Goal: Task Accomplishment & Management: Manage account settings

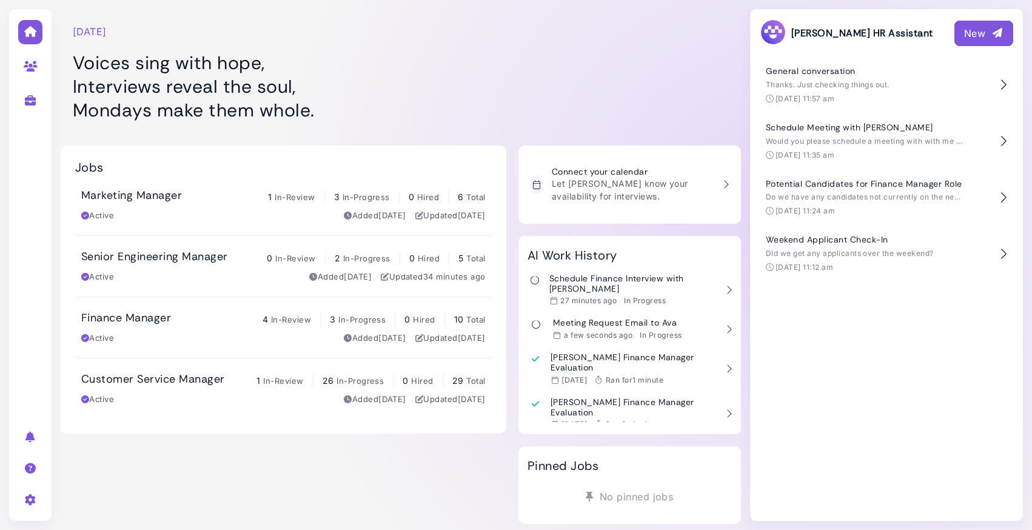
click at [32, 75] on link at bounding box center [31, 66] width 38 height 32
select select "**********"
select select "**"
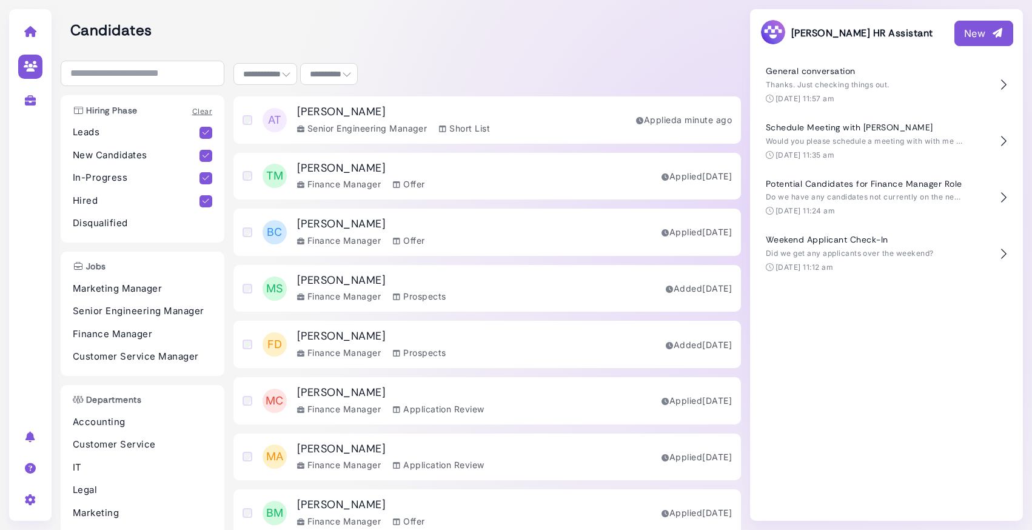
click at [415, 112] on h3 "[PERSON_NAME]" at bounding box center [393, 111] width 193 height 13
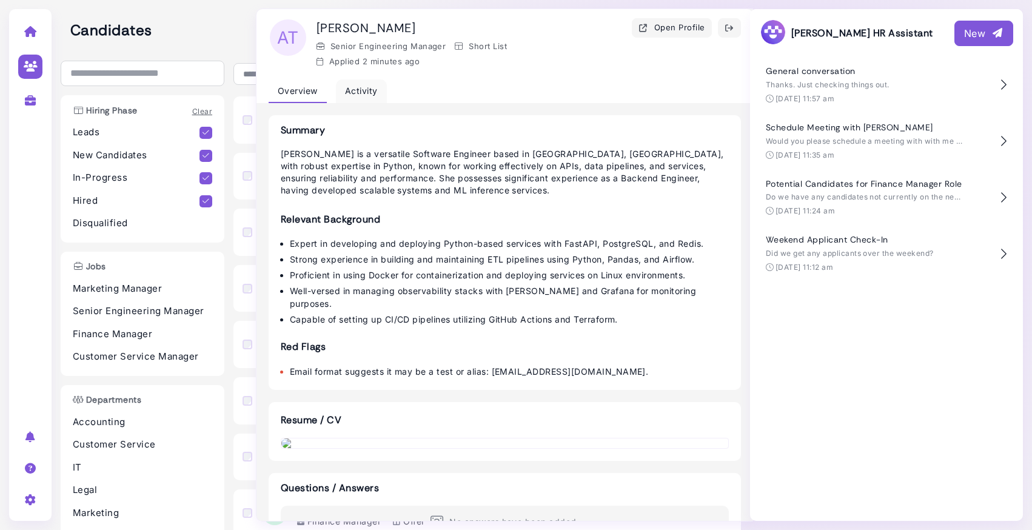
click at [361, 92] on div "Activity" at bounding box center [361, 91] width 51 height 24
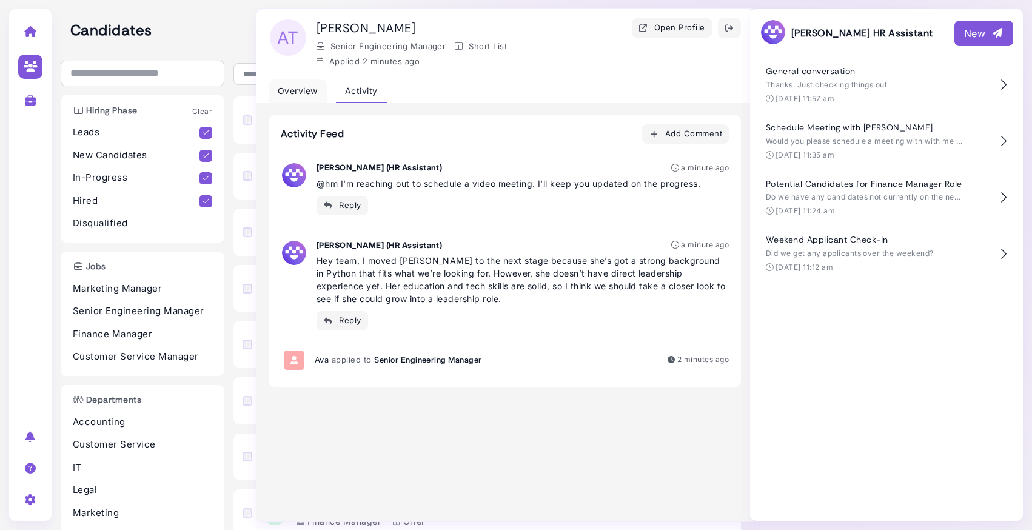
click at [295, 90] on div "Overview" at bounding box center [298, 91] width 58 height 24
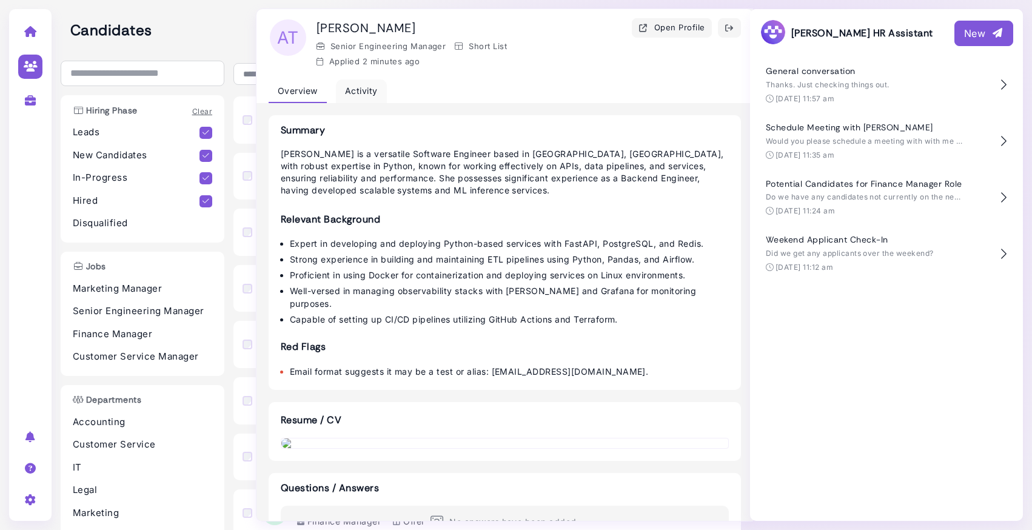
click at [349, 91] on div "Activity" at bounding box center [361, 91] width 51 height 24
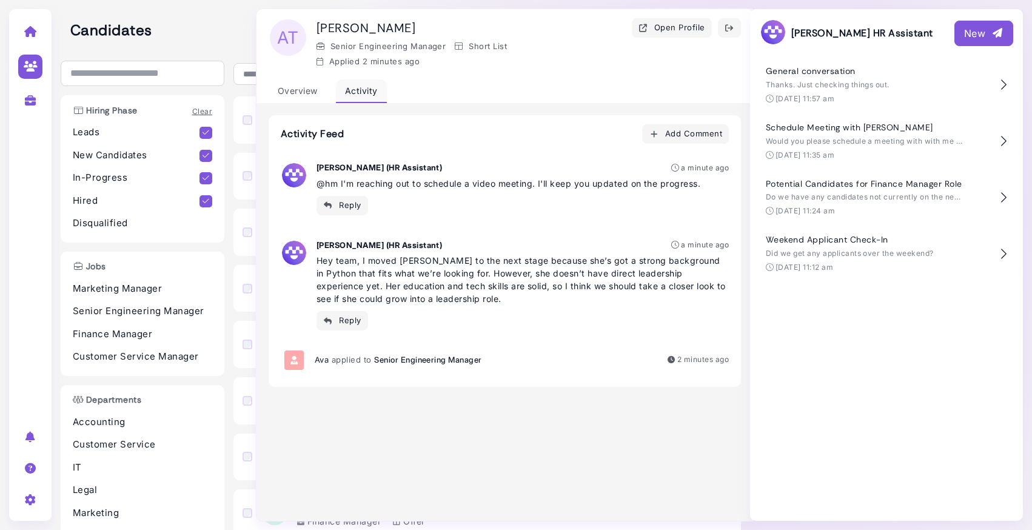
click at [349, 91] on div "Activity" at bounding box center [361, 91] width 51 height 24
click at [732, 28] on icon "button" at bounding box center [729, 28] width 10 height 13
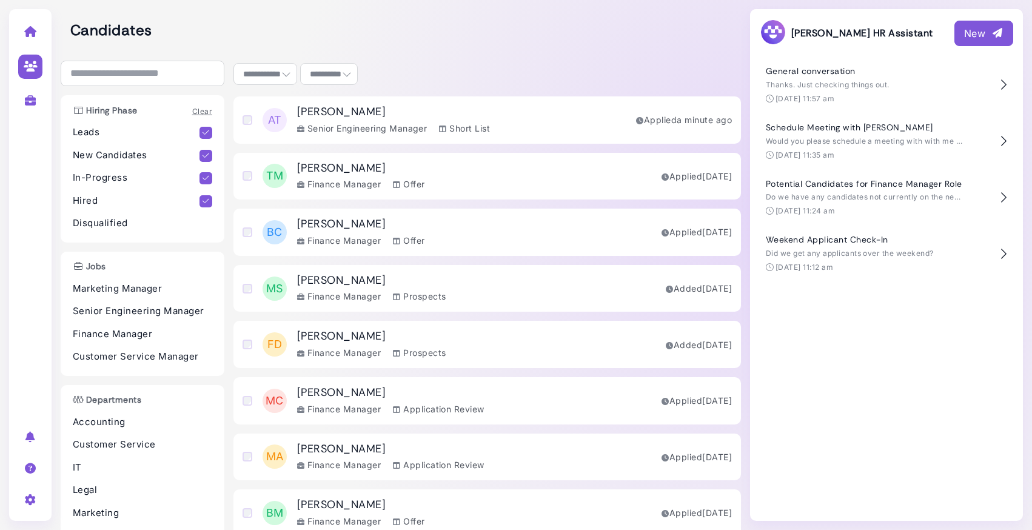
click at [493, 112] on div "AT Ava Thompson Senior Engineering Manager Short List Applied a minute ago" at bounding box center [486, 119] width 507 height 47
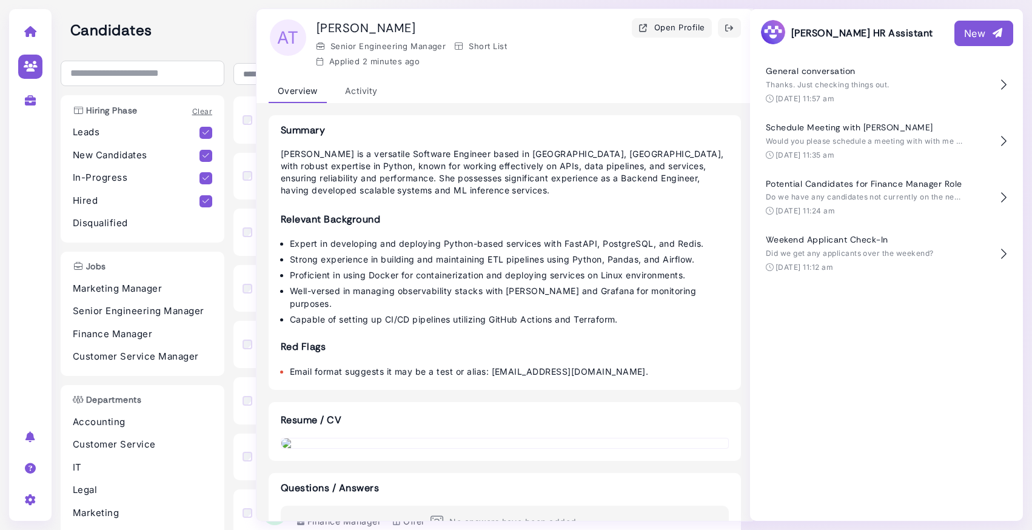
click at [207, 27] on h2 "Candidates" at bounding box center [405, 31] width 670 height 18
click at [30, 101] on icon at bounding box center [31, 100] width 14 height 11
select select "**********"
select select "**"
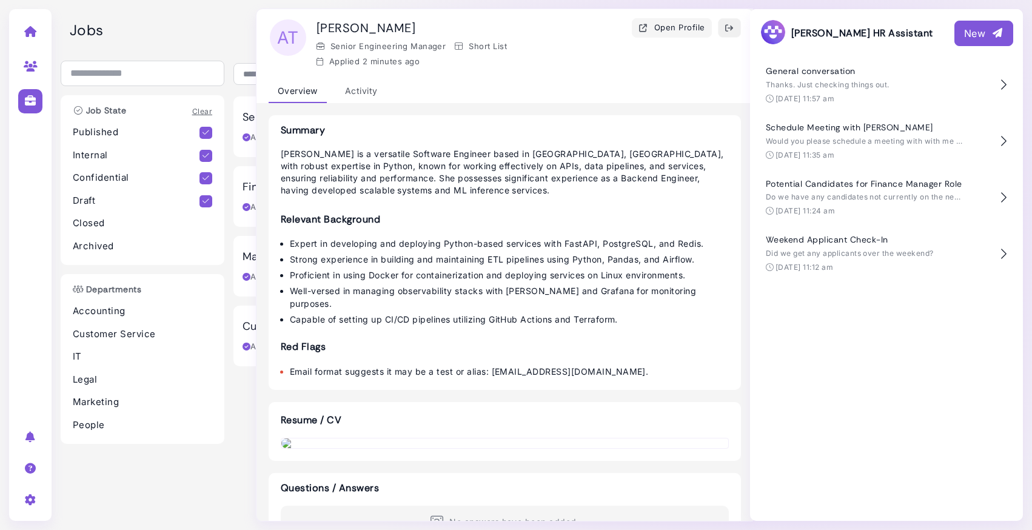
click at [733, 32] on icon "button" at bounding box center [729, 28] width 10 height 13
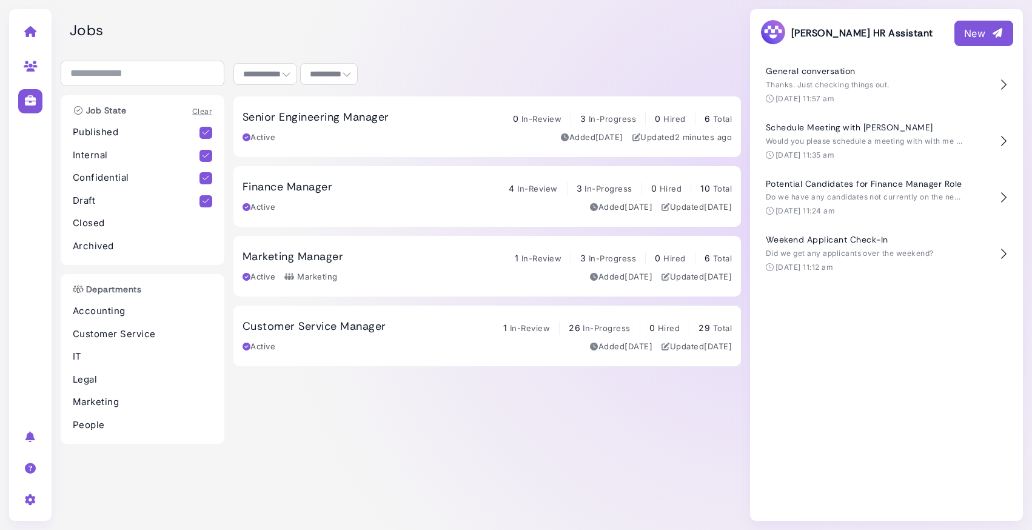
click at [357, 118] on h3 "Senior Engineering Manager" at bounding box center [315, 117] width 146 height 13
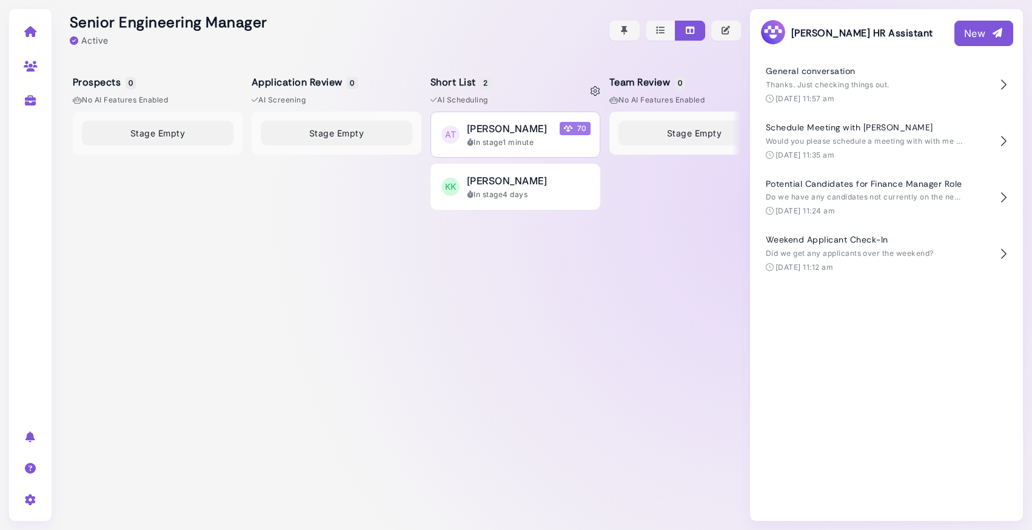
click at [514, 125] on span "[PERSON_NAME]" at bounding box center [507, 128] width 80 height 15
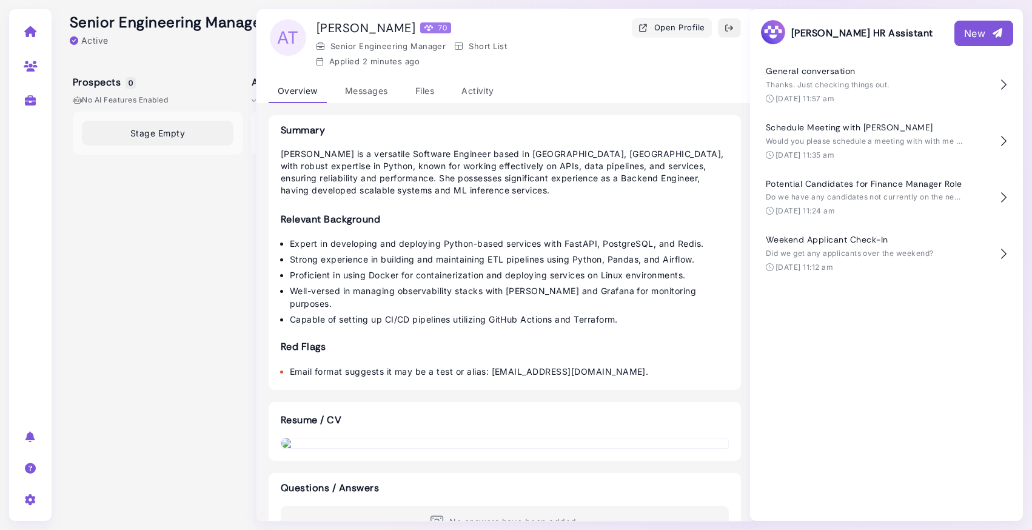
click at [730, 30] on icon "button" at bounding box center [729, 28] width 10 height 13
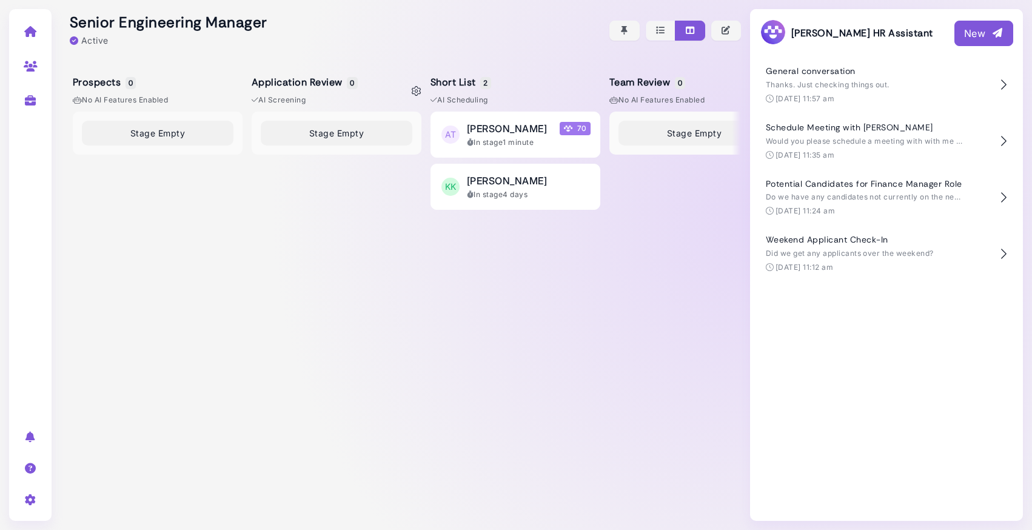
click at [265, 168] on div "Stage Empty" at bounding box center [337, 312] width 170 height 400
click at [730, 35] on icon "button" at bounding box center [726, 30] width 11 height 13
select select "********"
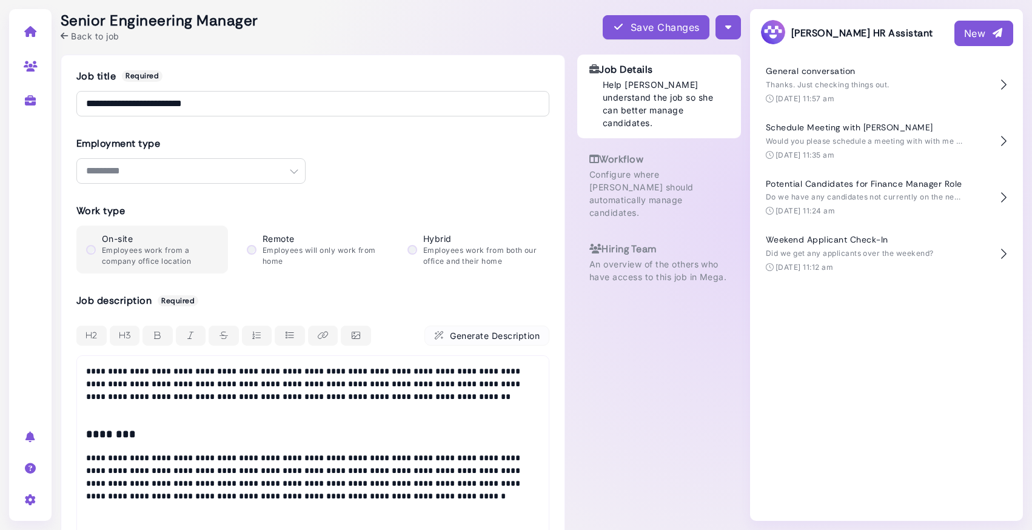
click at [81, 37] on span "Back to job" at bounding box center [95, 36] width 48 height 13
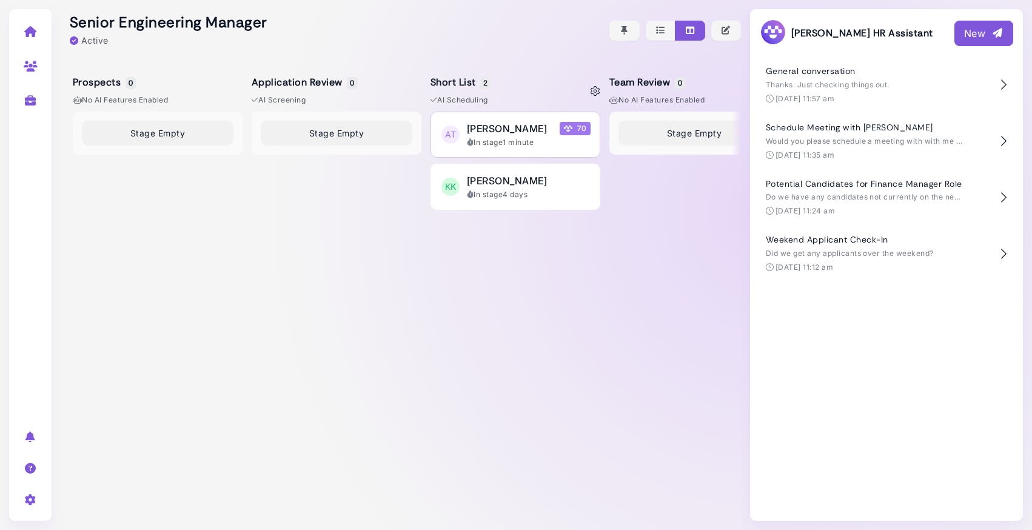
click at [524, 138] on div "In stage 1 minute" at bounding box center [529, 142] width 124 height 11
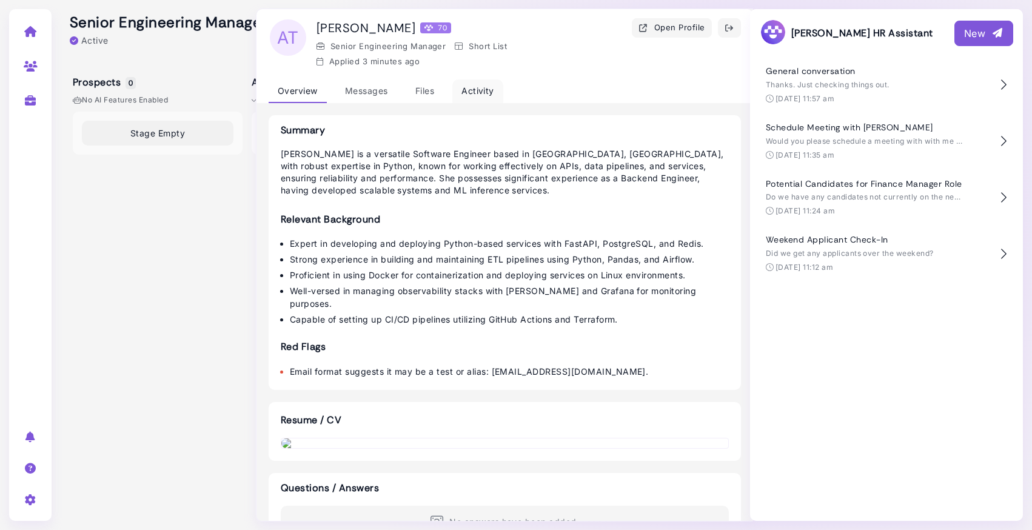
click at [482, 88] on div "Activity" at bounding box center [477, 91] width 51 height 24
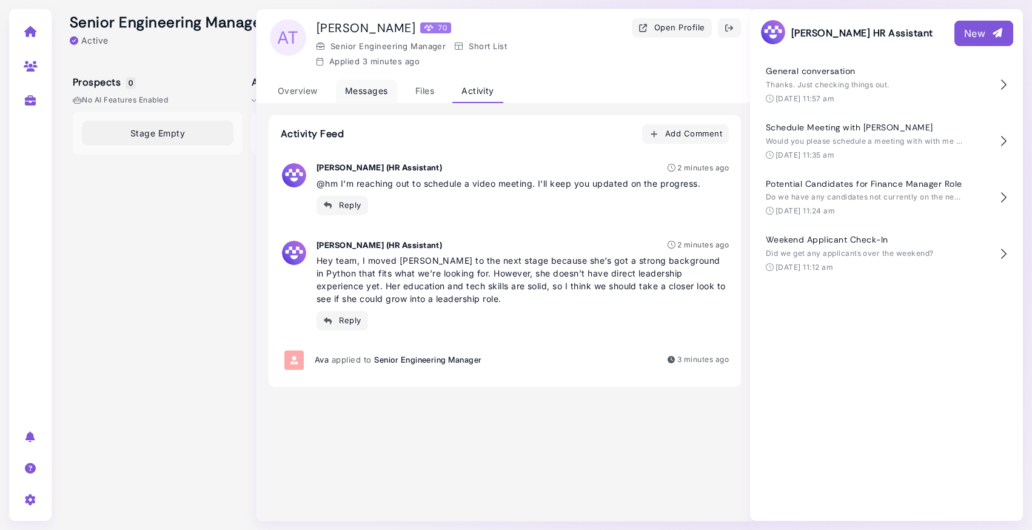
click at [367, 87] on div "Messages" at bounding box center [366, 91] width 61 height 24
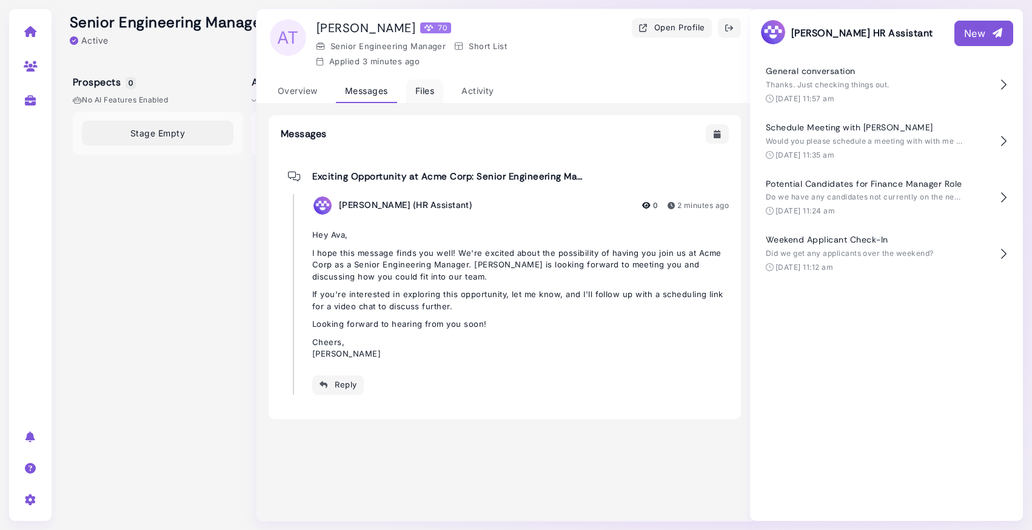
click at [438, 93] on div "Files" at bounding box center [424, 91] width 37 height 24
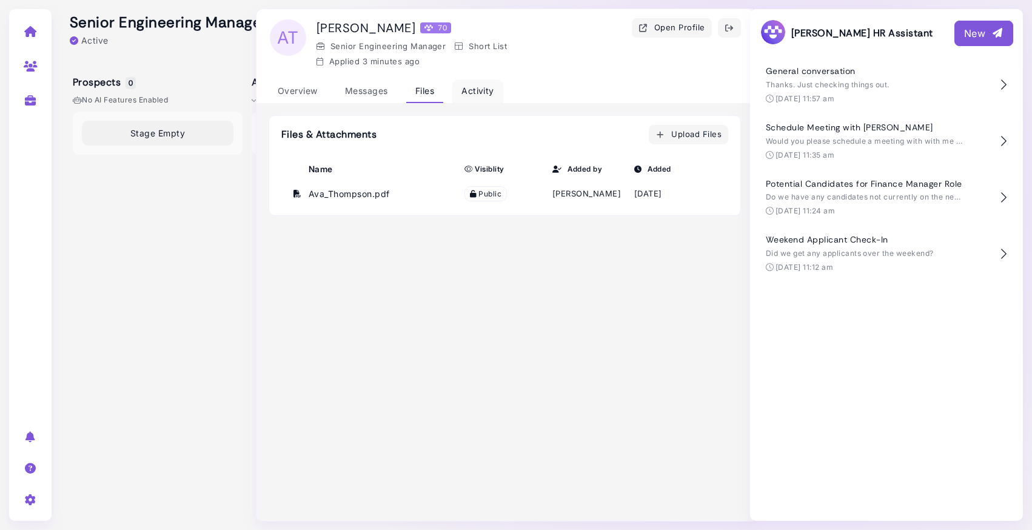
click at [477, 93] on div "Activity" at bounding box center [477, 91] width 51 height 24
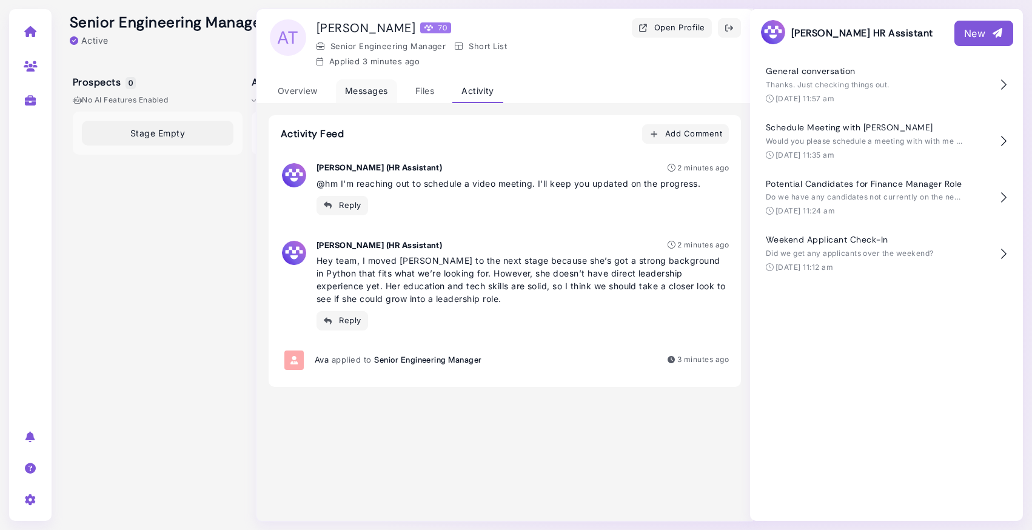
click at [375, 93] on div "Messages" at bounding box center [366, 91] width 61 height 24
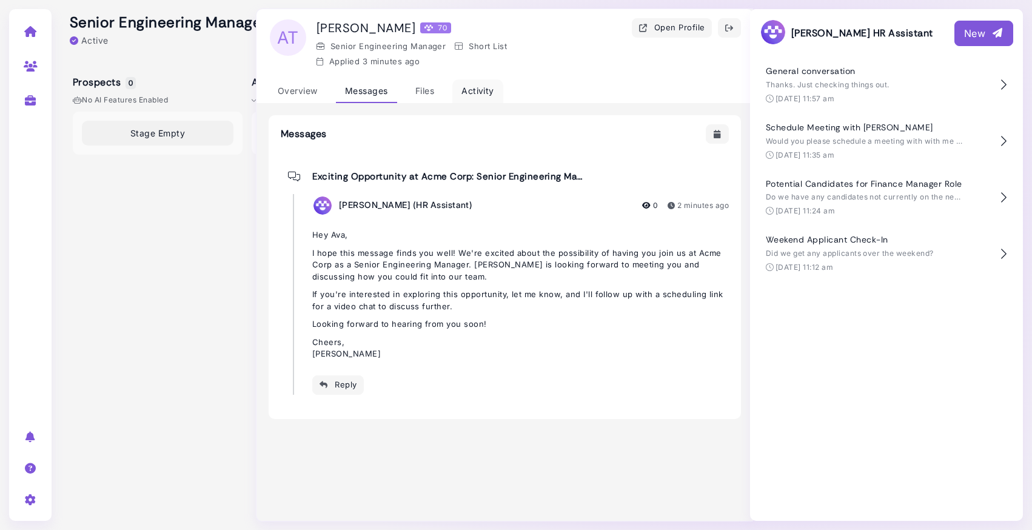
click at [470, 87] on div "Activity" at bounding box center [477, 91] width 51 height 24
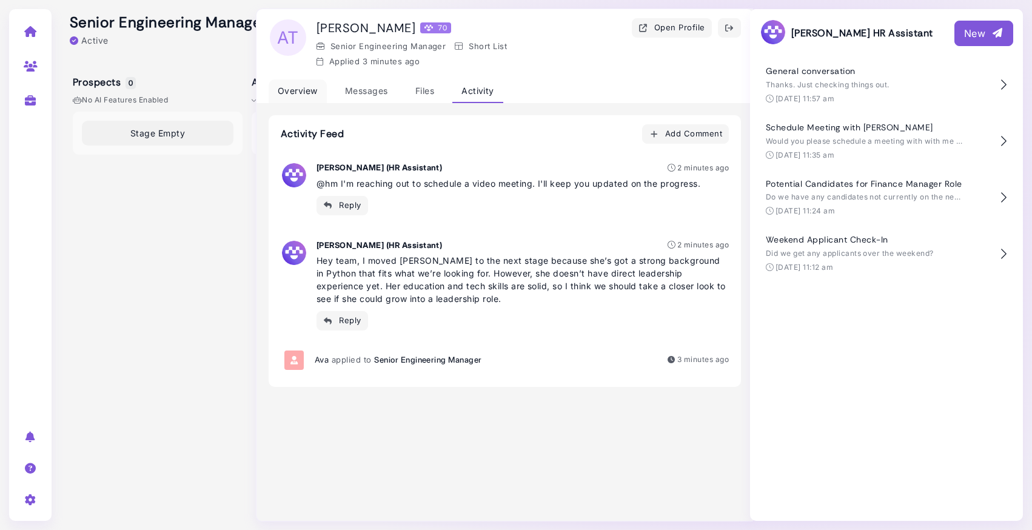
click at [304, 92] on div "Overview" at bounding box center [298, 91] width 58 height 24
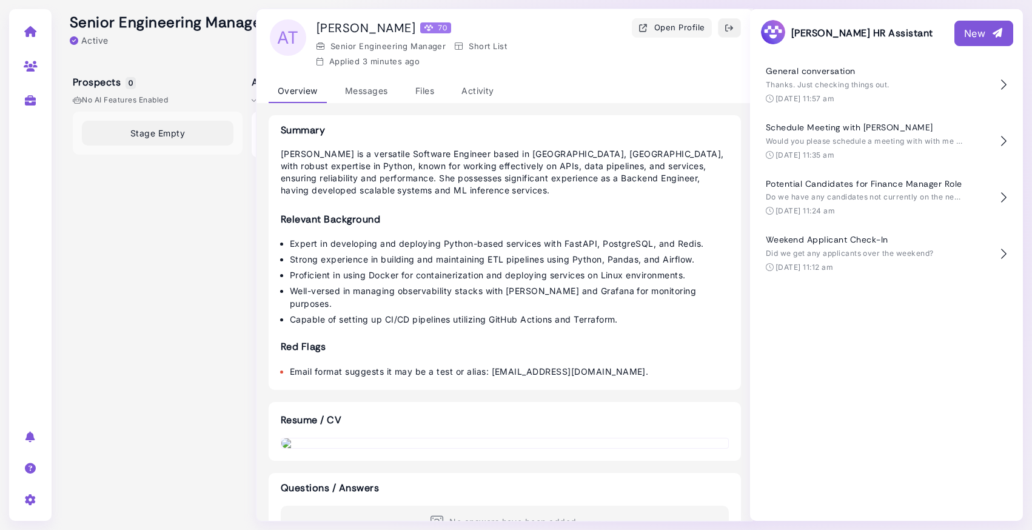
click at [729, 28] on icon "button" at bounding box center [729, 28] width 10 height 13
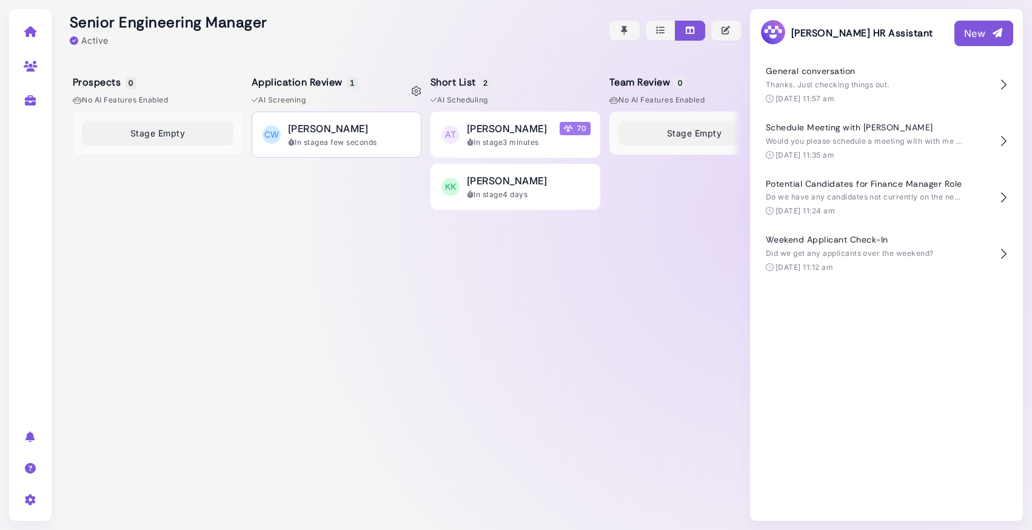
click at [355, 133] on div "[PERSON_NAME]" at bounding box center [350, 128] width 124 height 15
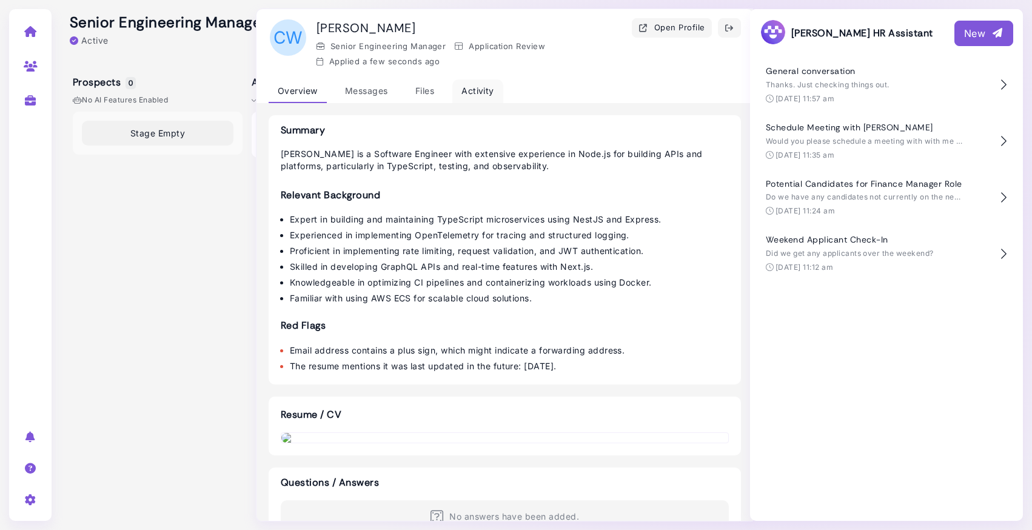
click at [477, 92] on div "Activity" at bounding box center [477, 91] width 51 height 24
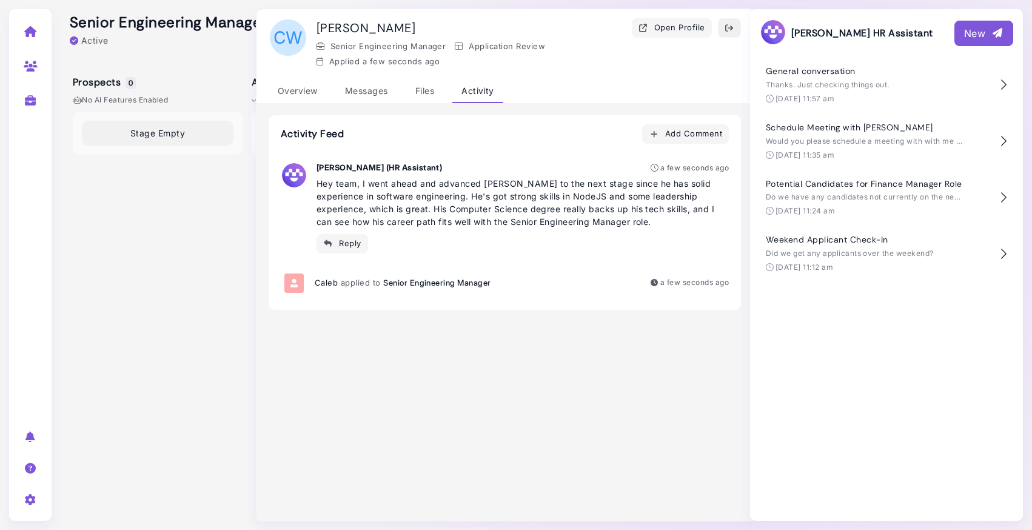
click at [736, 25] on button "button" at bounding box center [729, 27] width 23 height 19
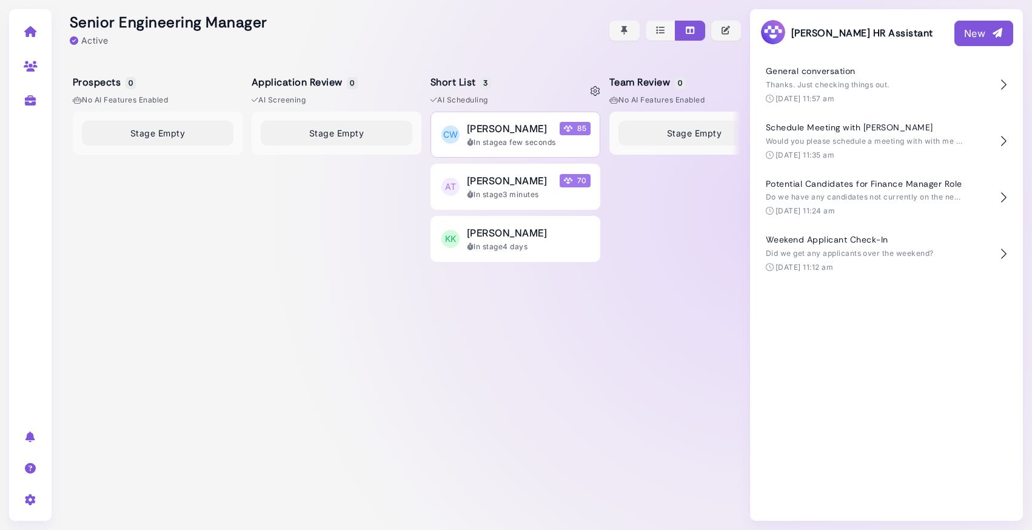
click at [549, 136] on div "Caleb Wright 85 In stage a few seconds" at bounding box center [529, 134] width 124 height 27
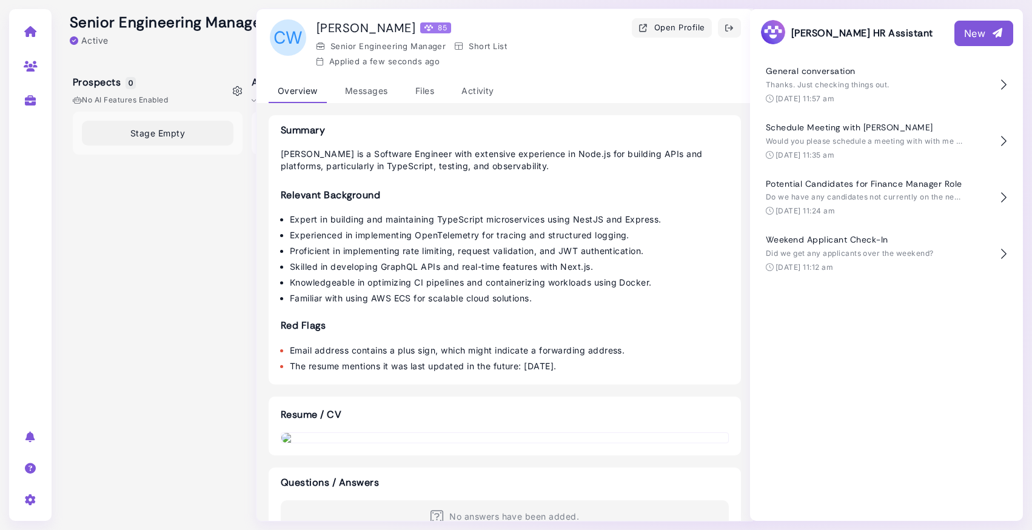
click at [216, 206] on div "Stage Empty" at bounding box center [158, 312] width 170 height 400
click at [733, 34] on icon "button" at bounding box center [729, 28] width 10 height 13
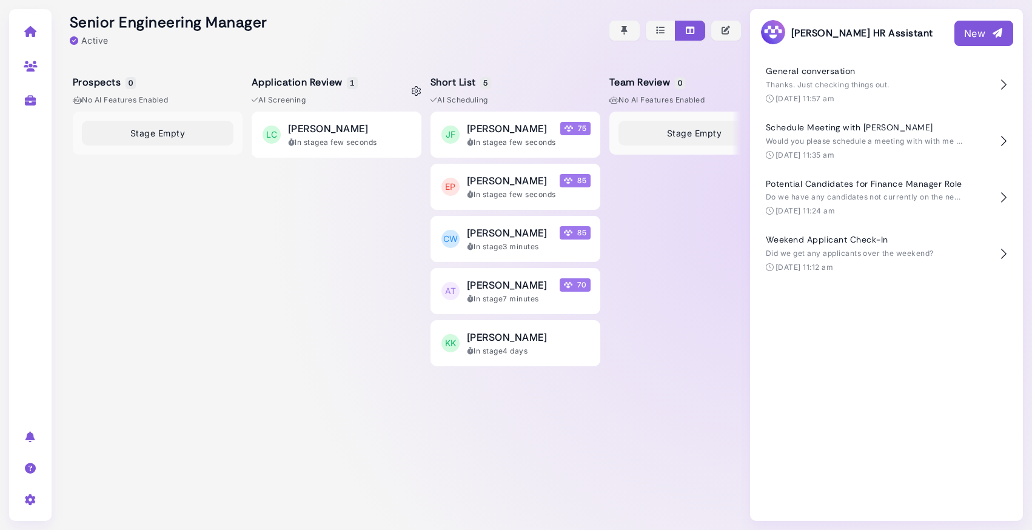
click at [415, 90] on icon at bounding box center [417, 91] width 10 height 10
select select "*******"
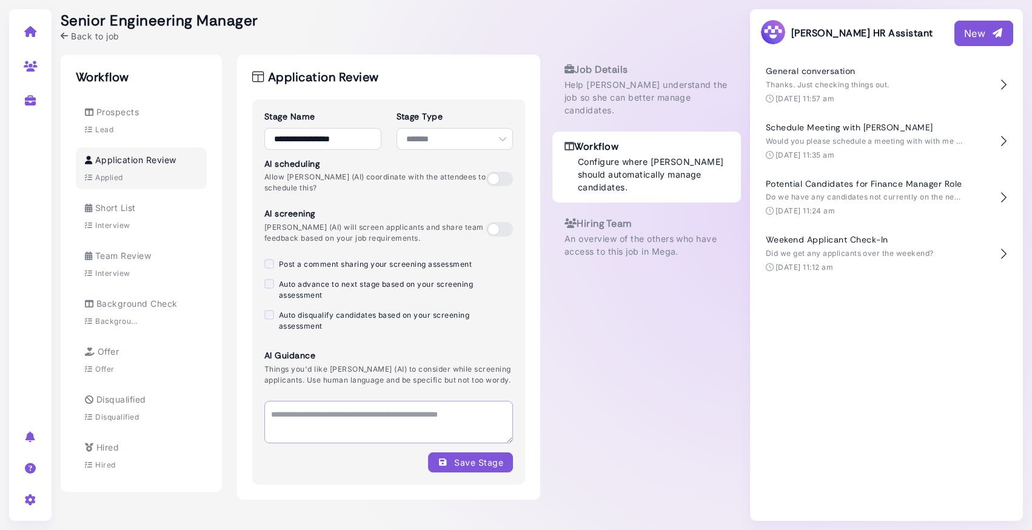
click at [331, 430] on textarea at bounding box center [388, 422] width 249 height 42
type textarea "**********"
click at [486, 469] on div "Save Stage" at bounding box center [470, 462] width 65 height 13
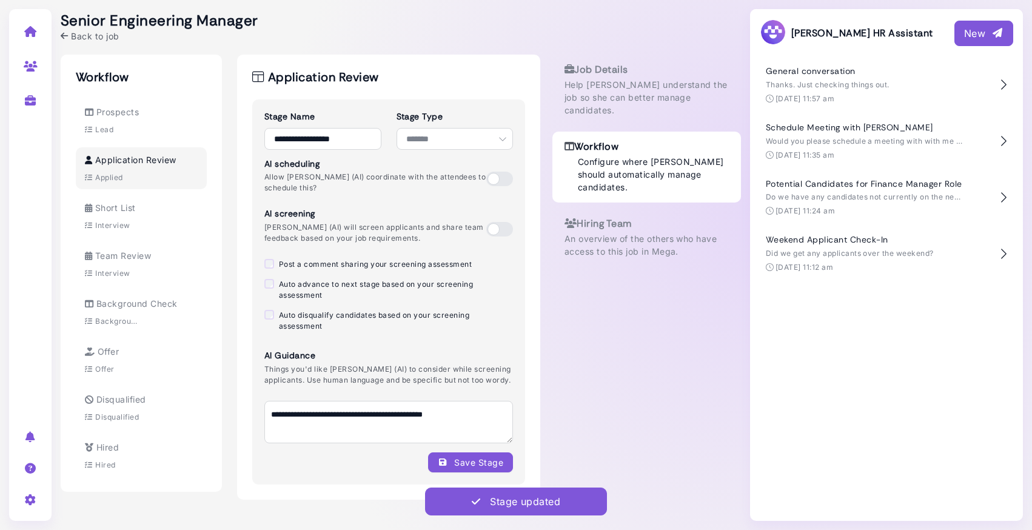
click at [86, 36] on span "Back to job" at bounding box center [95, 36] width 48 height 13
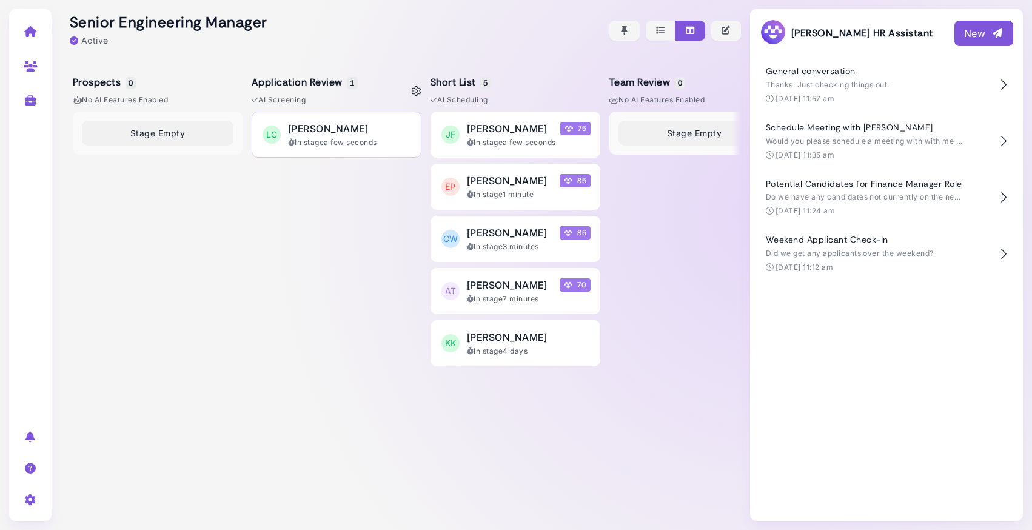
click at [352, 137] on div "In stage a few seconds" at bounding box center [350, 142] width 124 height 11
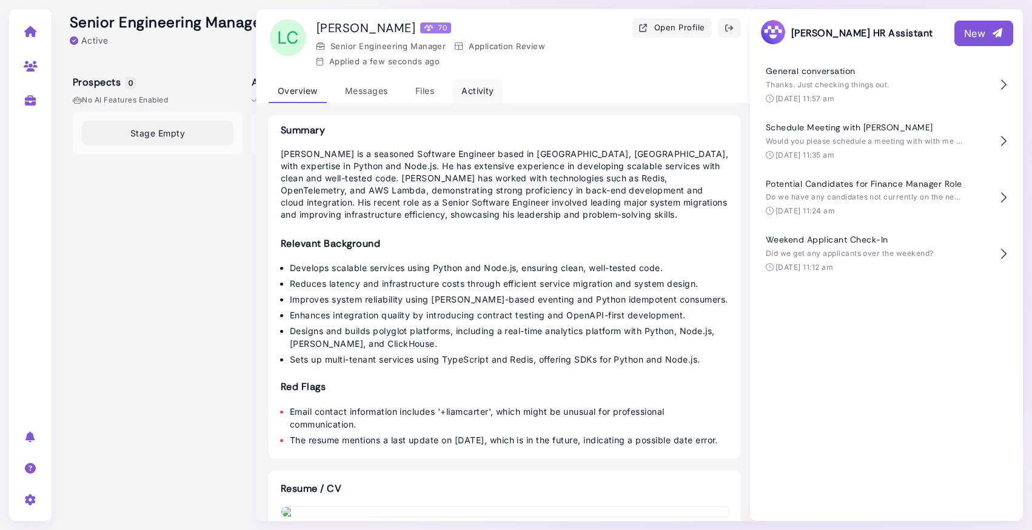
click at [471, 95] on div "Activity" at bounding box center [477, 91] width 51 height 24
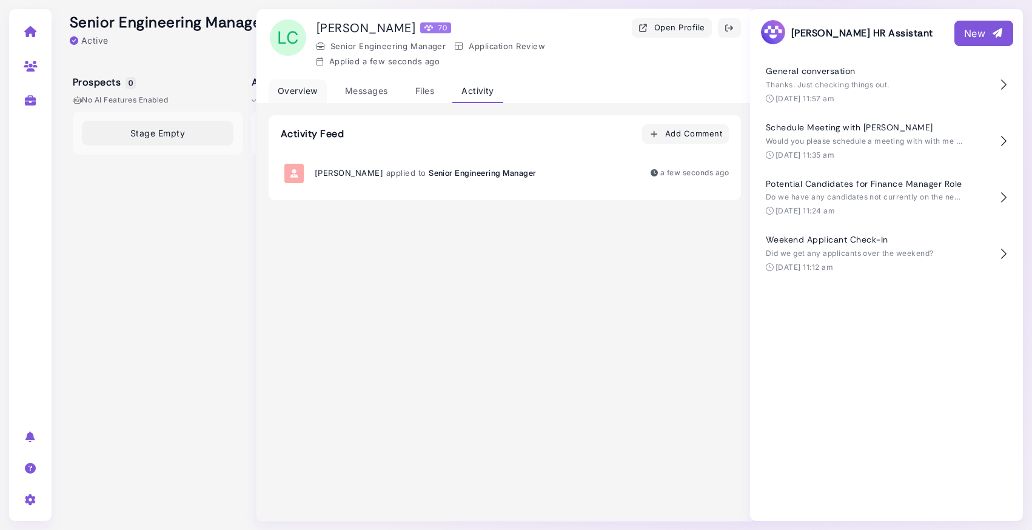
click at [299, 89] on div "Overview" at bounding box center [298, 91] width 58 height 24
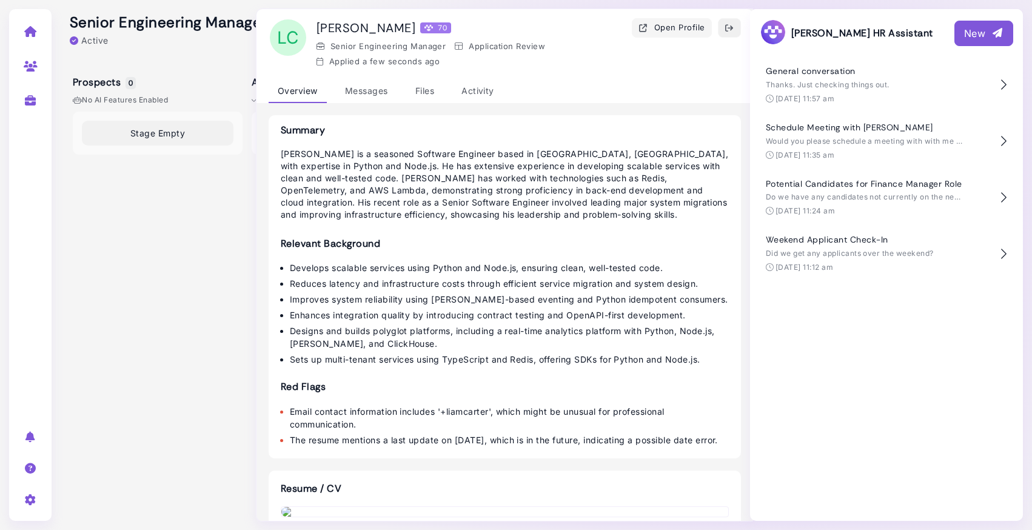
click at [732, 30] on icon "button" at bounding box center [729, 28] width 10 height 13
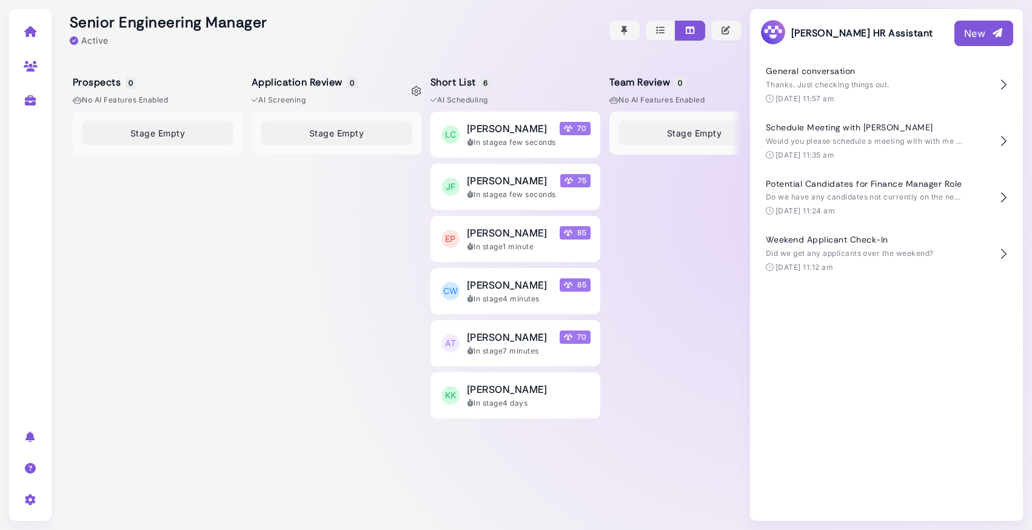
click at [294, 219] on div "Stage Empty" at bounding box center [337, 312] width 170 height 400
click at [487, 130] on span "[PERSON_NAME]" at bounding box center [507, 128] width 80 height 15
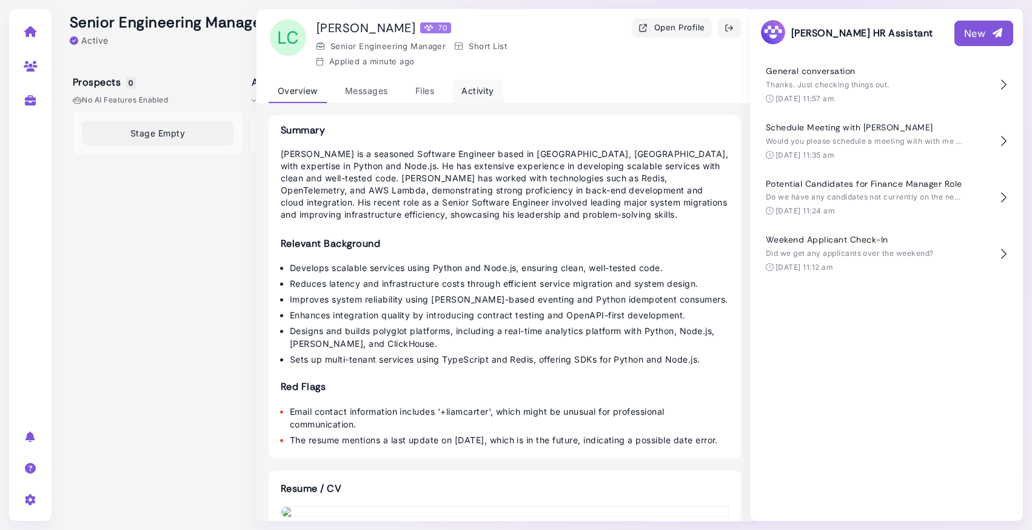
click at [487, 93] on div "Activity" at bounding box center [477, 91] width 51 height 24
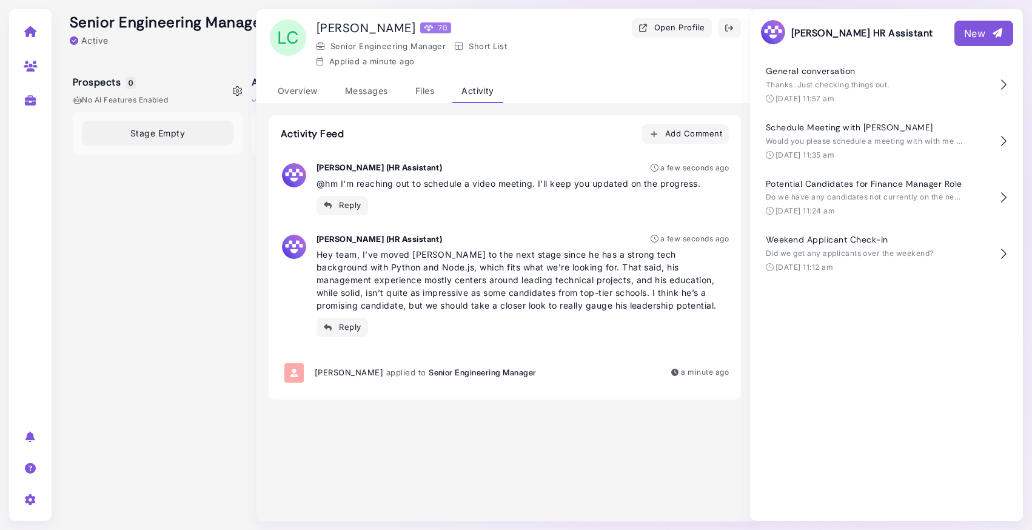
click at [138, 196] on div "Stage Empty" at bounding box center [158, 312] width 170 height 400
click at [731, 32] on icon "button" at bounding box center [729, 28] width 10 height 13
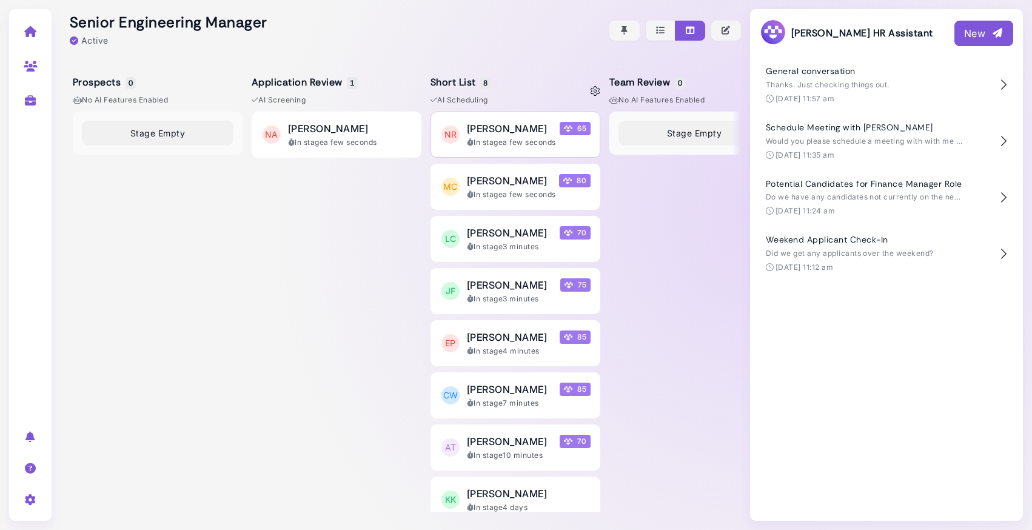
click at [504, 135] on span "[PERSON_NAME]" at bounding box center [507, 128] width 80 height 15
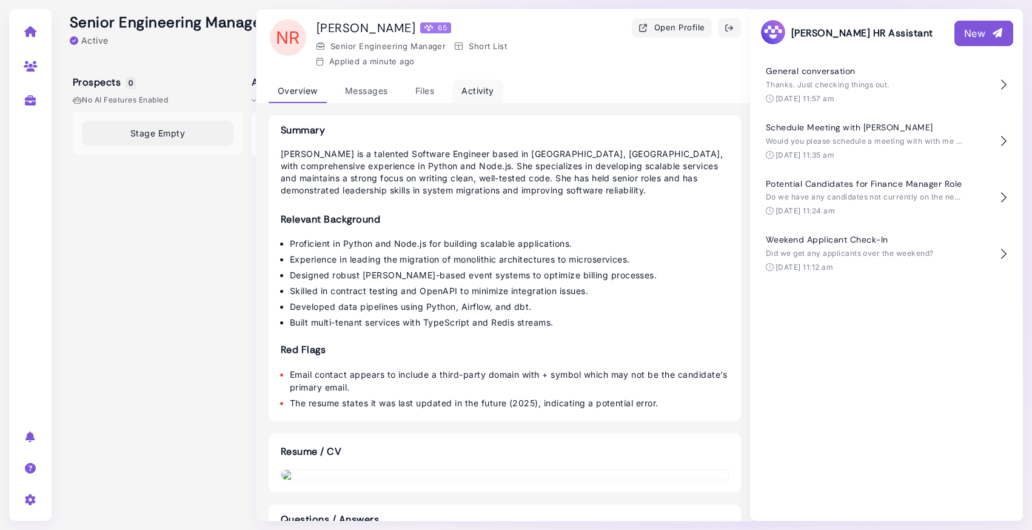
click at [478, 91] on div "Activity" at bounding box center [477, 91] width 51 height 24
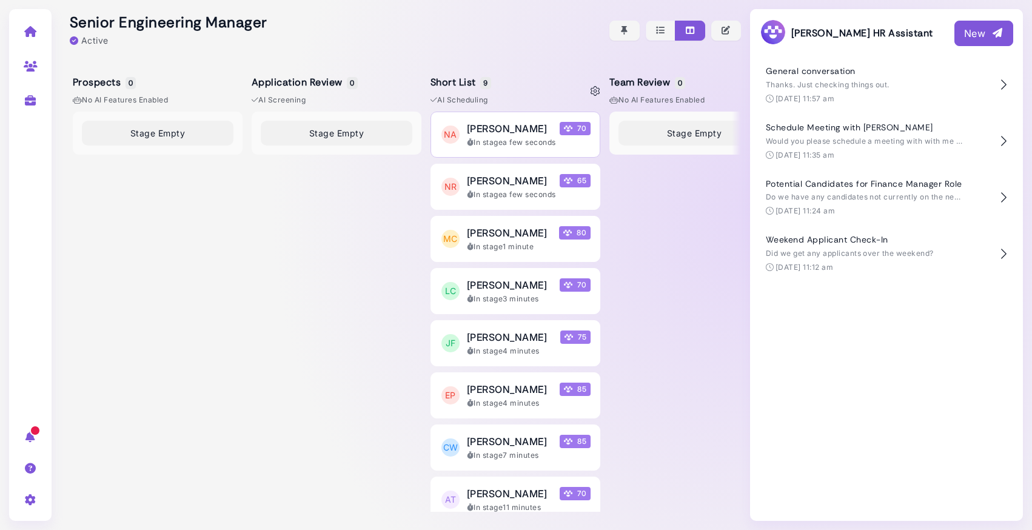
click at [533, 140] on div "In stage a few seconds" at bounding box center [529, 142] width 124 height 11
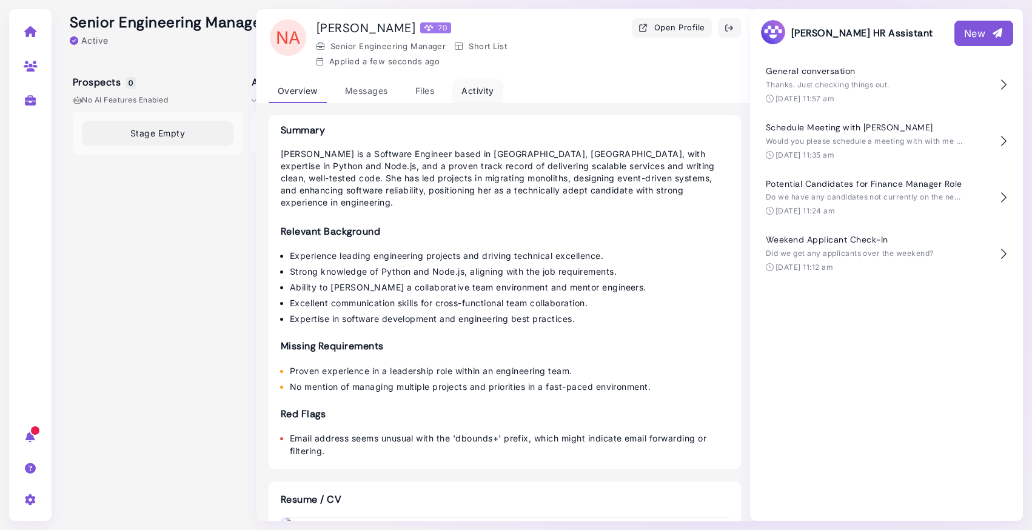
click at [482, 94] on div "Activity" at bounding box center [477, 91] width 51 height 24
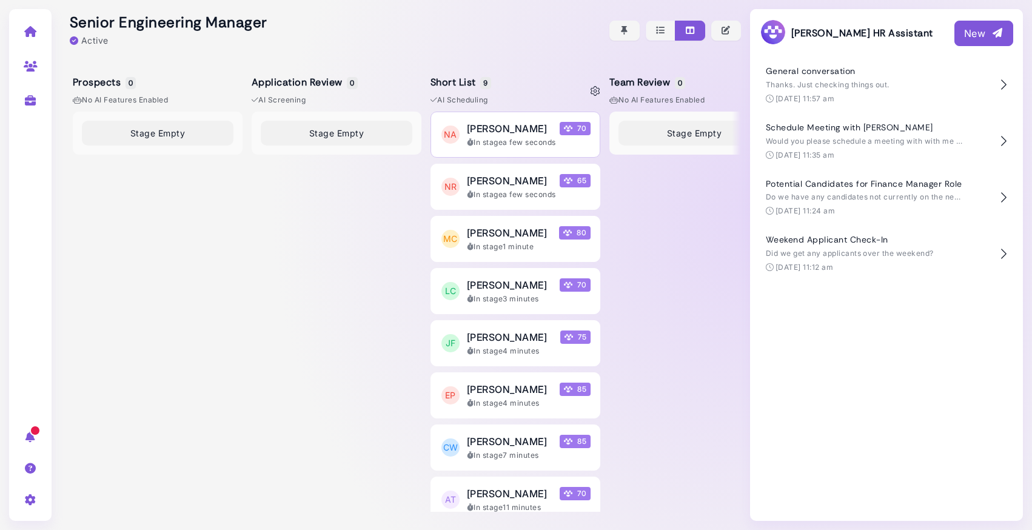
click at [508, 132] on span "[PERSON_NAME]" at bounding box center [507, 128] width 80 height 15
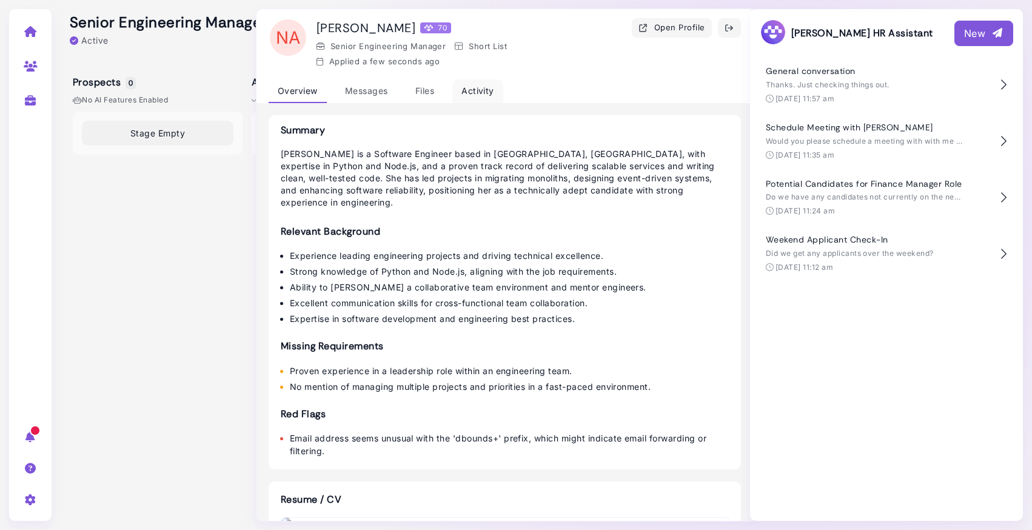
click at [482, 84] on div "Activity" at bounding box center [477, 91] width 51 height 24
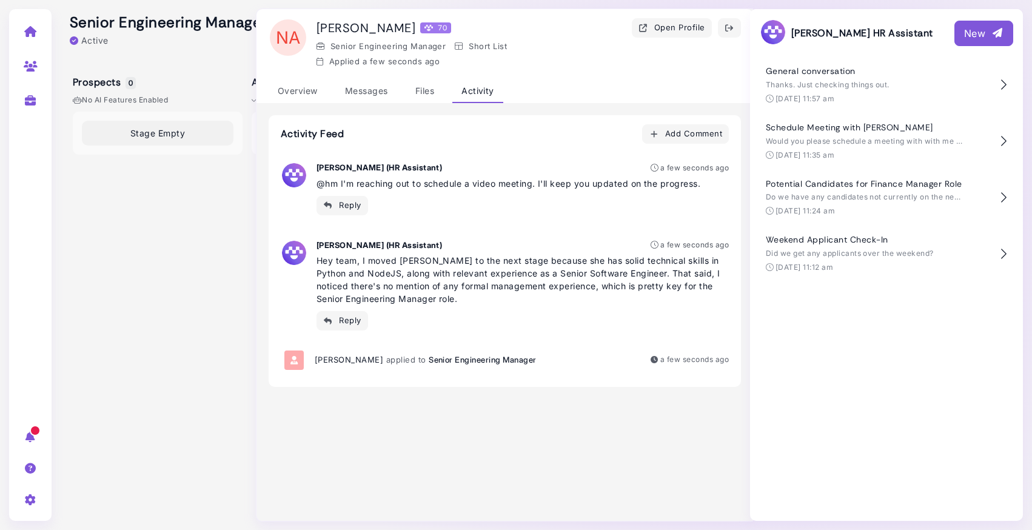
click at [731, 29] on icon "button" at bounding box center [729, 28] width 10 height 13
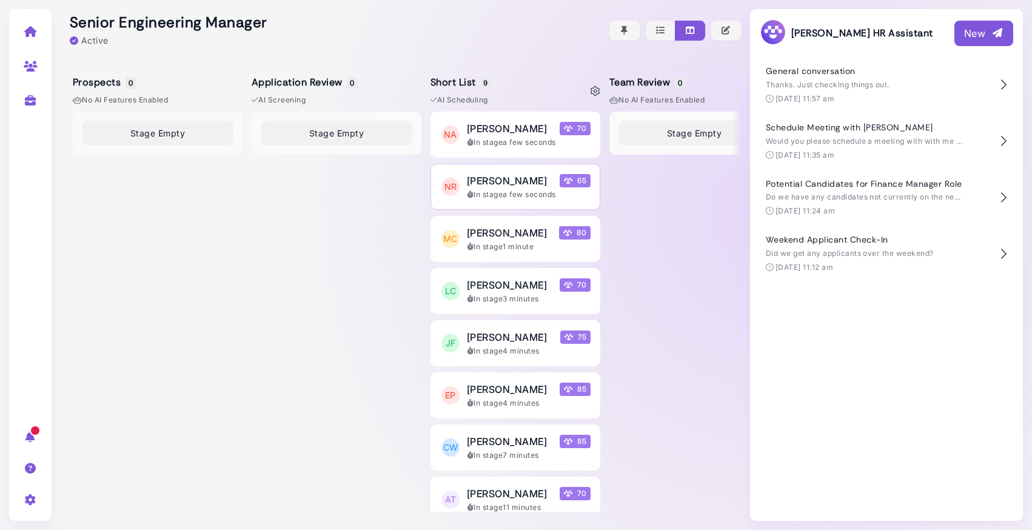
click at [510, 201] on button "NR Noah Ramirez 65 In stage a few seconds" at bounding box center [515, 187] width 170 height 46
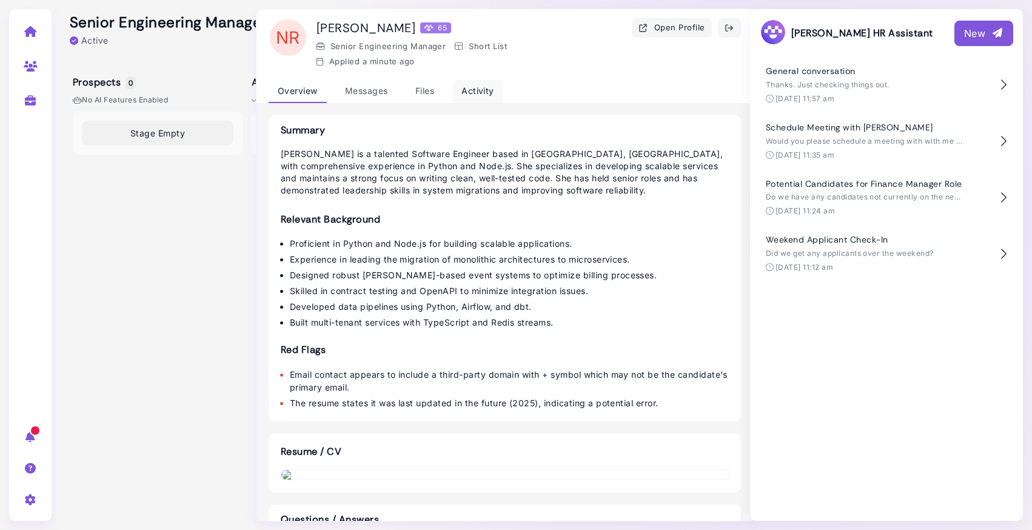
click at [481, 92] on div "Activity" at bounding box center [477, 91] width 51 height 24
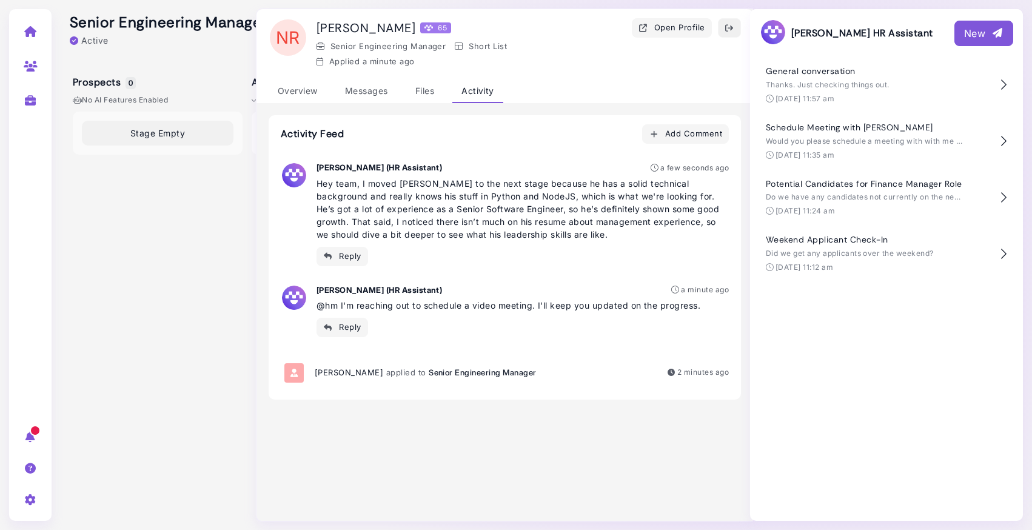
click at [733, 32] on icon "button" at bounding box center [729, 28] width 10 height 13
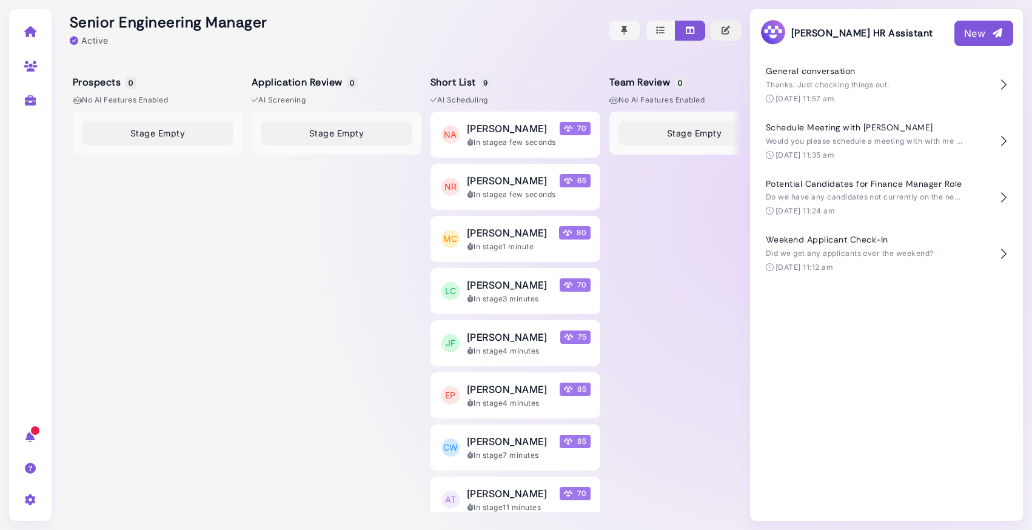
click at [726, 27] on icon "button" at bounding box center [726, 30] width 11 height 13
select select "********"
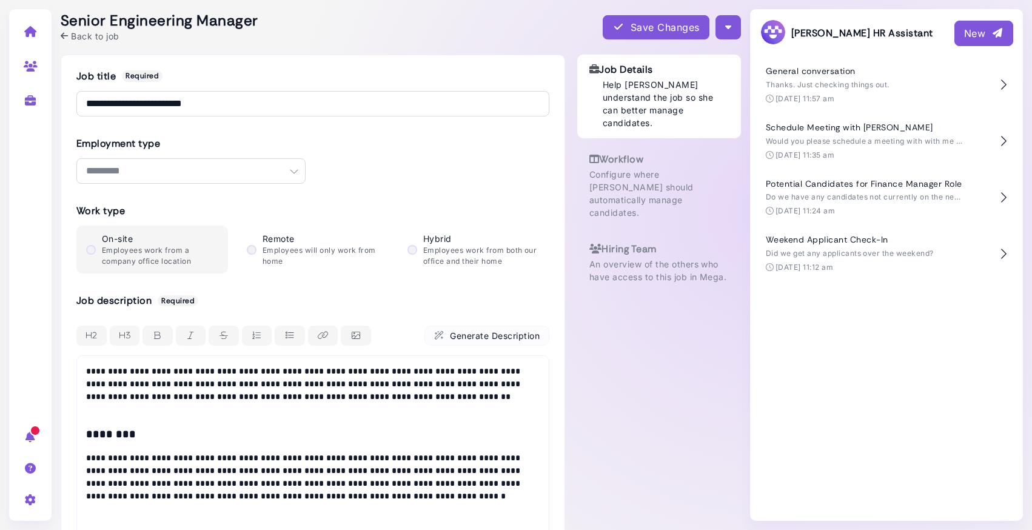
click at [616, 168] on p "Configure where Megan should automatically manage candidates." at bounding box center [658, 193] width 139 height 51
select select "****"
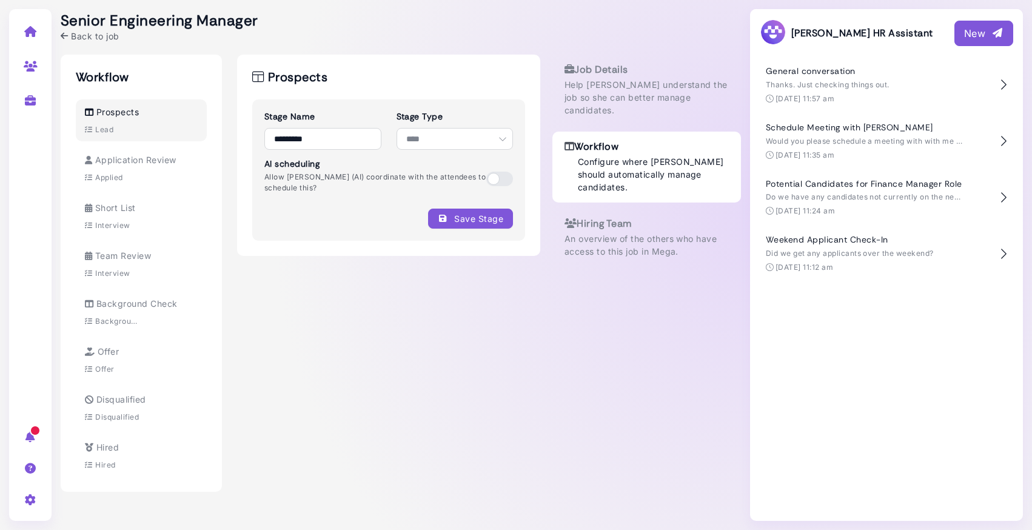
click at [131, 163] on span "Application Review" at bounding box center [135, 160] width 81 height 10
select select "*******"
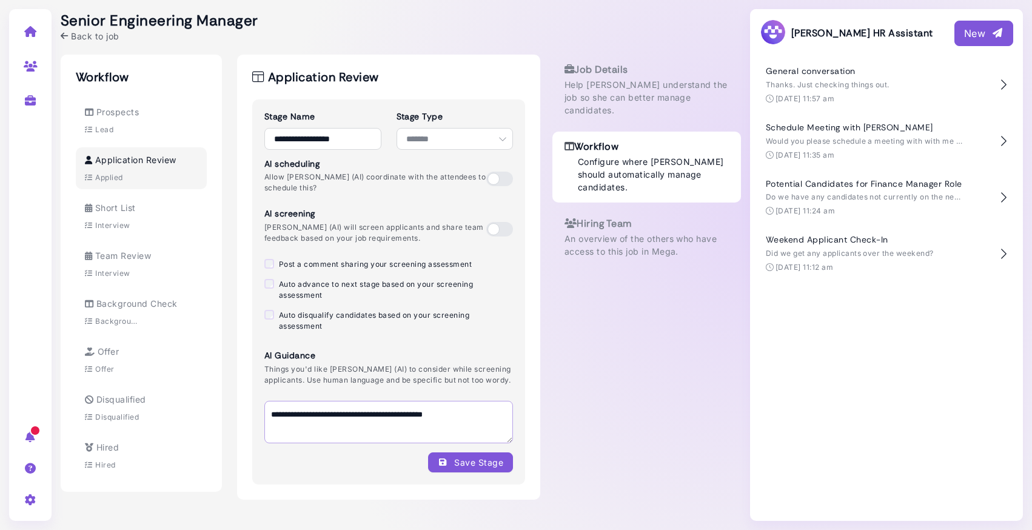
click at [501, 421] on textarea "**********" at bounding box center [388, 422] width 249 height 42
click at [493, 421] on textarea "**********" at bounding box center [388, 422] width 249 height 42
type textarea "**********"
click at [501, 469] on div "Save Stage" at bounding box center [470, 462] width 65 height 13
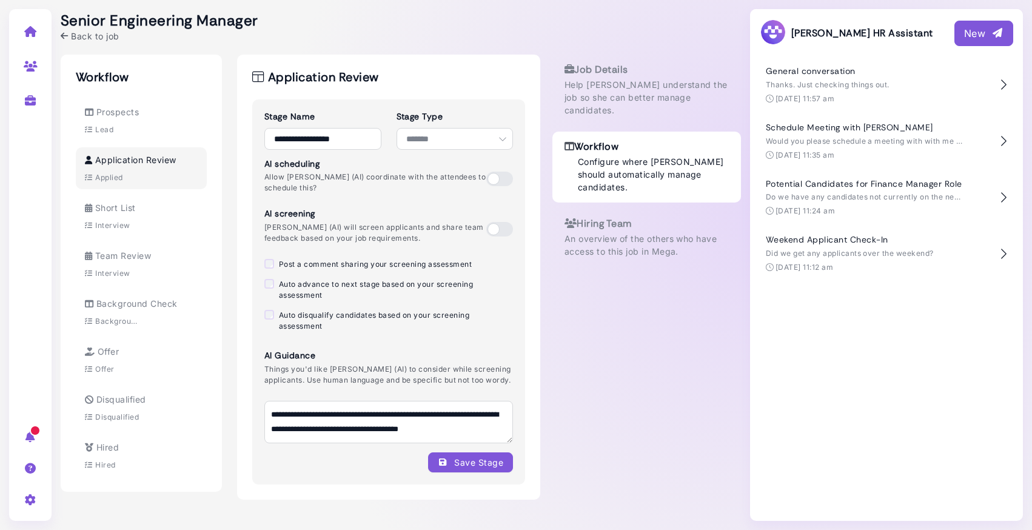
click at [72, 31] on span "Back to job" at bounding box center [95, 36] width 48 height 13
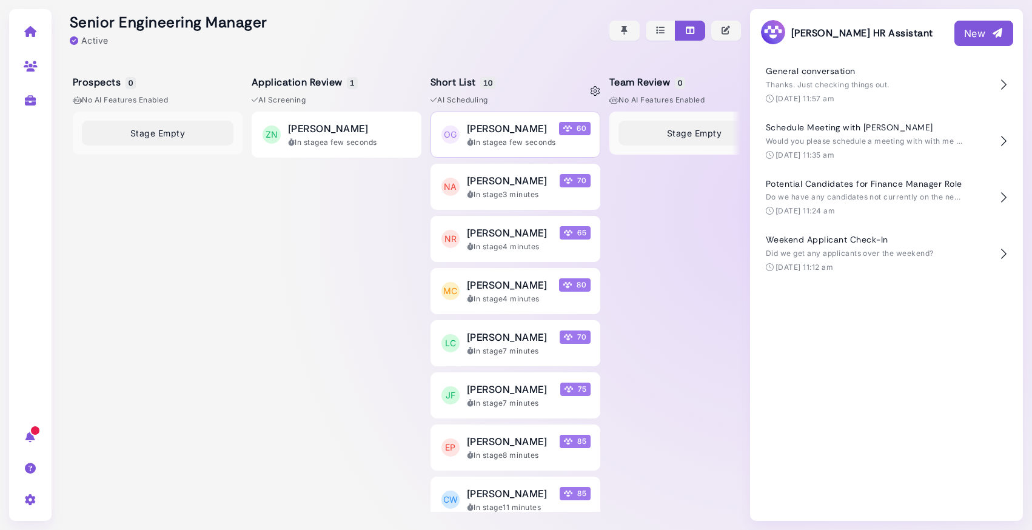
click at [510, 129] on span "Owen Gallagher" at bounding box center [507, 128] width 80 height 15
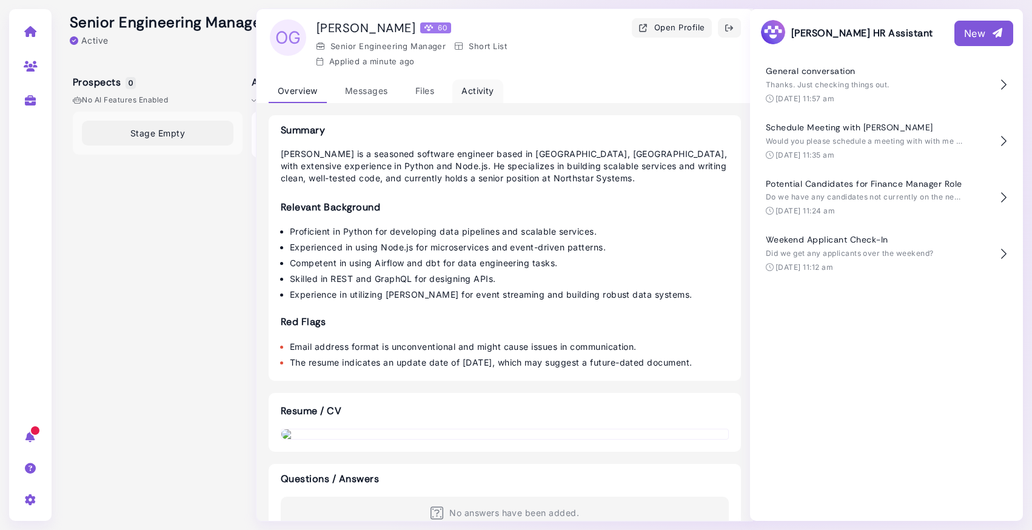
click at [482, 85] on div "Activity" at bounding box center [477, 91] width 51 height 24
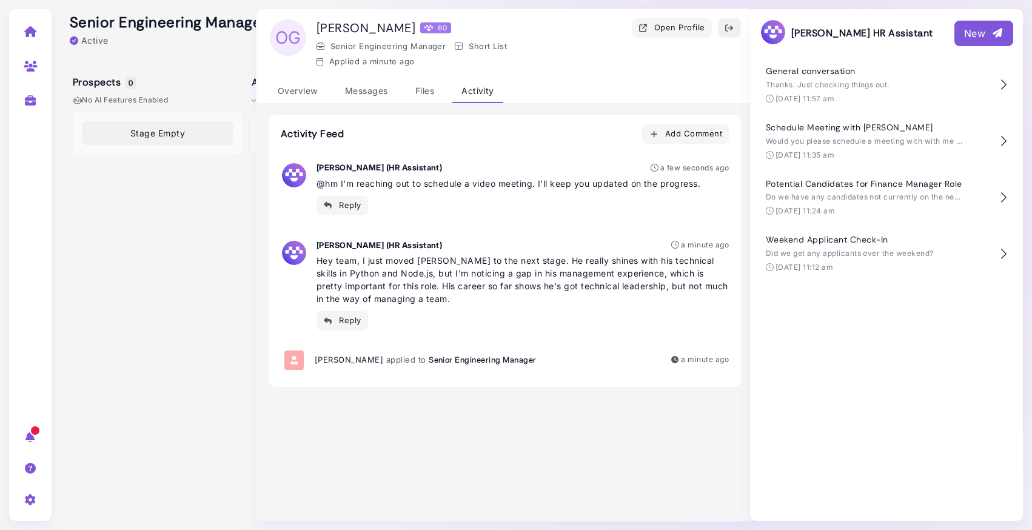
click at [726, 24] on icon "button" at bounding box center [729, 28] width 10 height 13
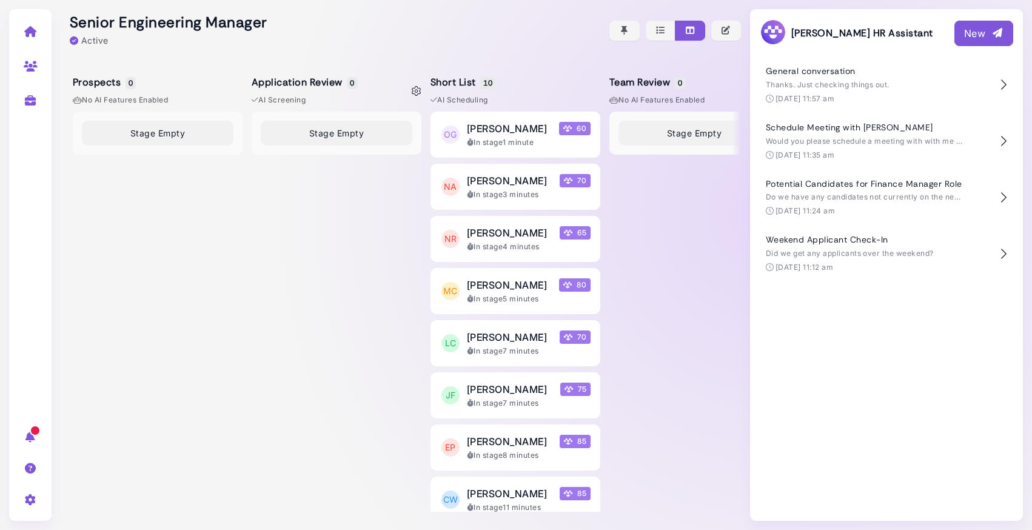
click at [416, 90] on icon at bounding box center [417, 91] width 10 height 10
select select "*******"
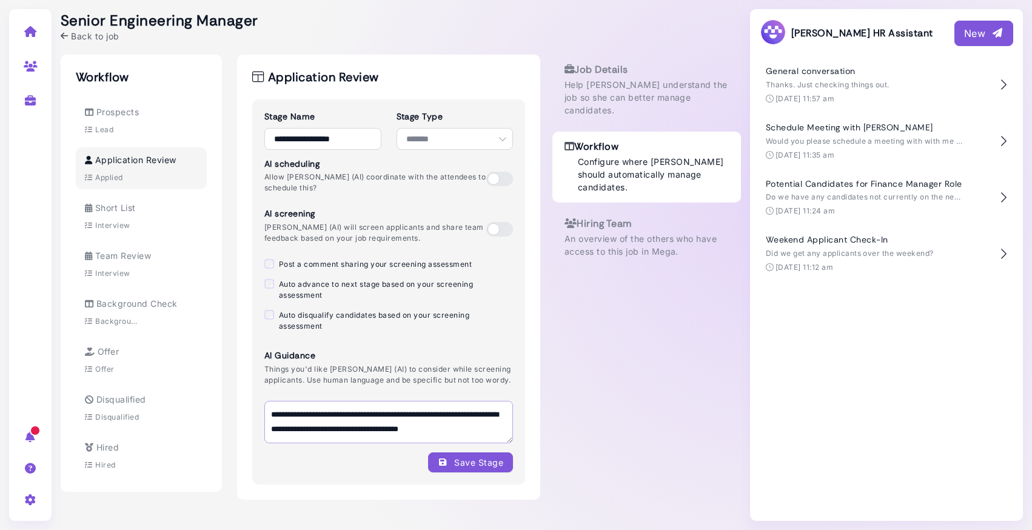
click at [376, 433] on textarea "**********" at bounding box center [388, 422] width 249 height 42
click at [358, 427] on textarea "**********" at bounding box center [388, 422] width 249 height 42
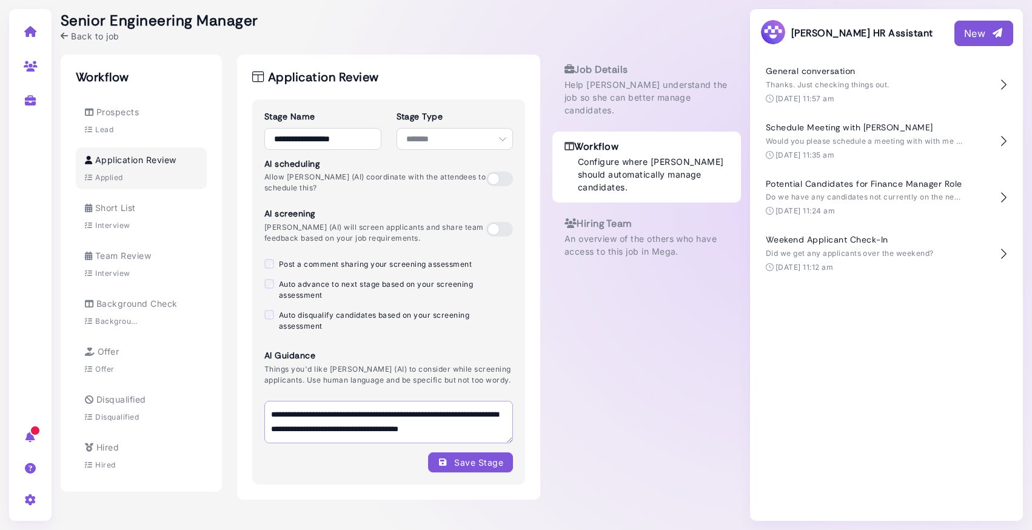
click at [358, 427] on textarea "**********" at bounding box center [388, 422] width 249 height 42
click at [376, 438] on textarea "**********" at bounding box center [388, 422] width 249 height 42
click at [479, 427] on textarea "**********" at bounding box center [388, 422] width 249 height 42
type textarea "**********"
click at [484, 469] on div "Save Stage" at bounding box center [470, 462] width 65 height 13
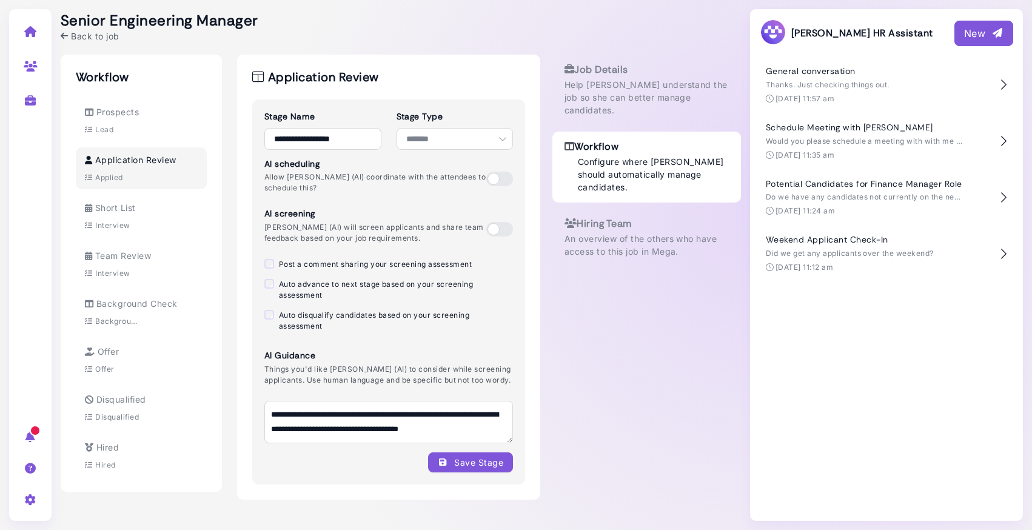
click at [448, 469] on icon "submit" at bounding box center [443, 462] width 11 height 13
click at [89, 47] on div "**********" at bounding box center [401, 265] width 680 height 530
click at [92, 38] on span "Back to job" at bounding box center [95, 36] width 48 height 13
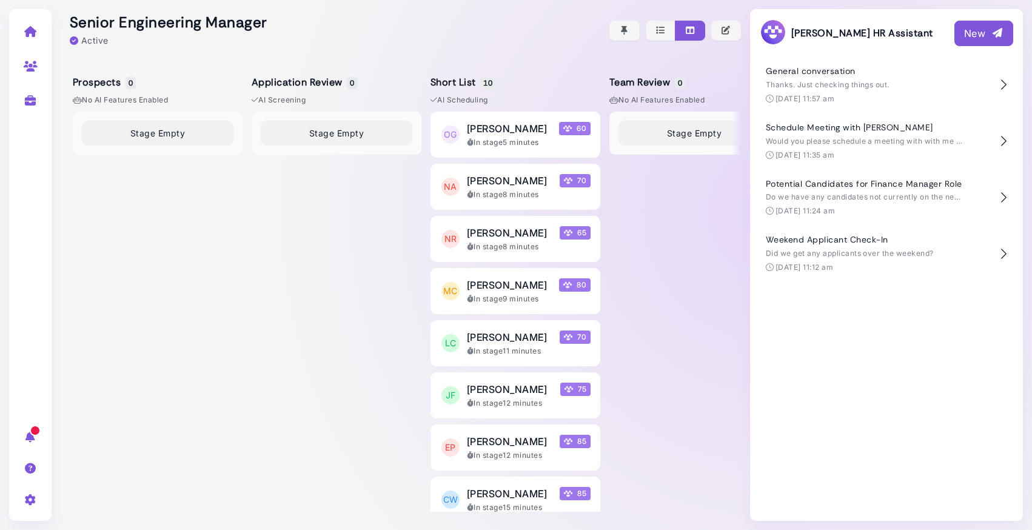
click at [245, 268] on div "Prospects 0 No AI Features enabled Stage Empty Application Review 0 AI Screenin…" at bounding box center [401, 295] width 680 height 469
click at [977, 35] on div "New" at bounding box center [983, 33] width 39 height 15
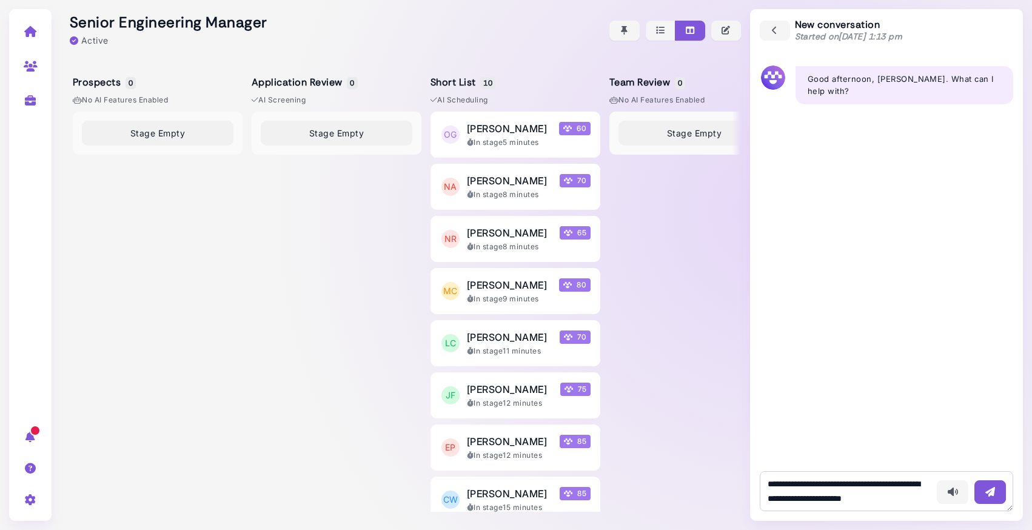
scroll to position [7, 0]
type textarea "**********"
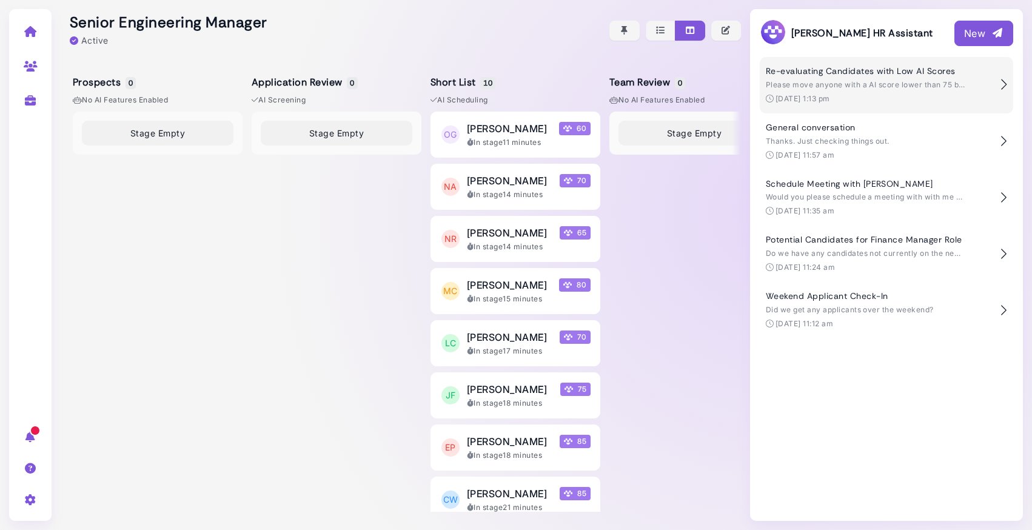
click at [816, 85] on span "Please move anyone with a AI score lower than 75 back to the Application Review…" at bounding box center [929, 84] width 327 height 9
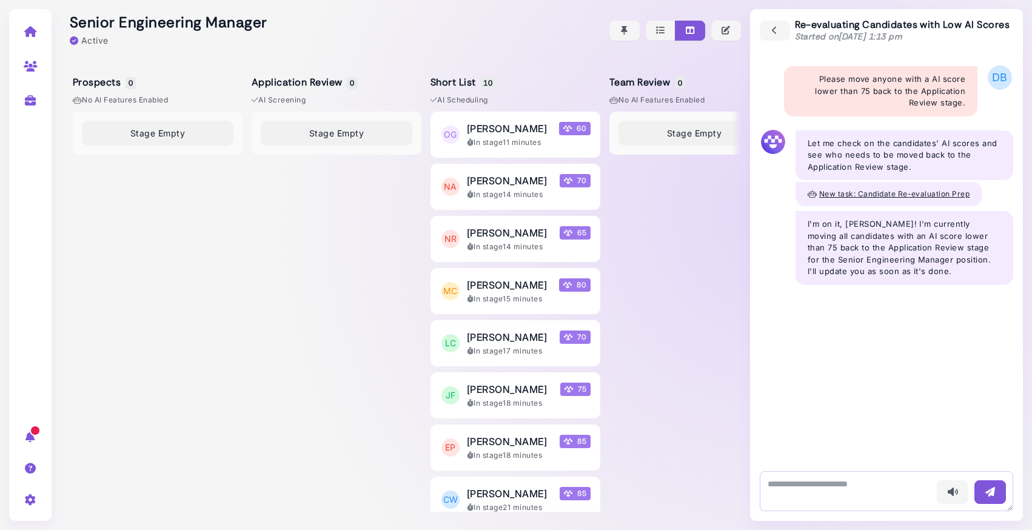
click at [816, 484] on textarea at bounding box center [886, 491] width 253 height 40
click at [19, 33] on link at bounding box center [31, 31] width 38 height 32
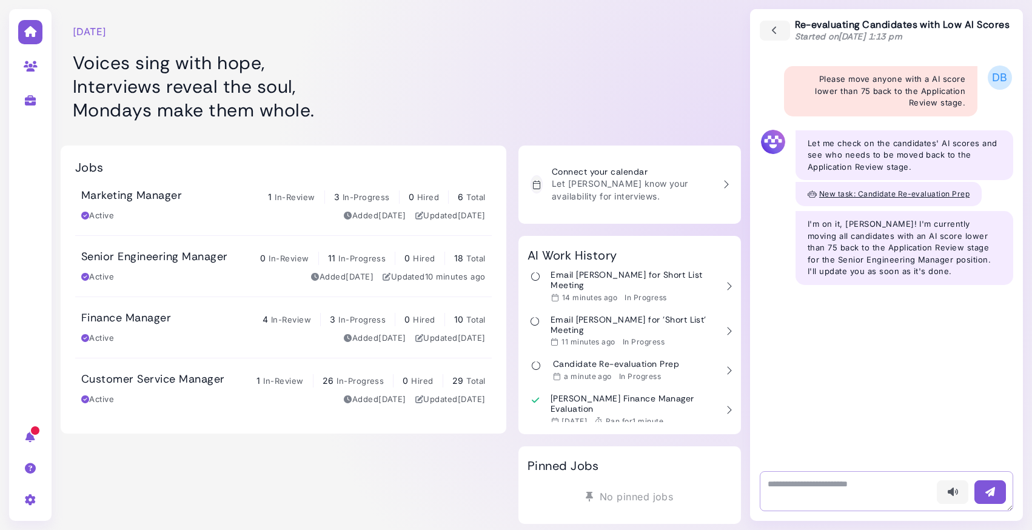
scroll to position [329, 0]
click at [618, 372] on div "a minute ago In Progress" at bounding box center [616, 377] width 126 height 10
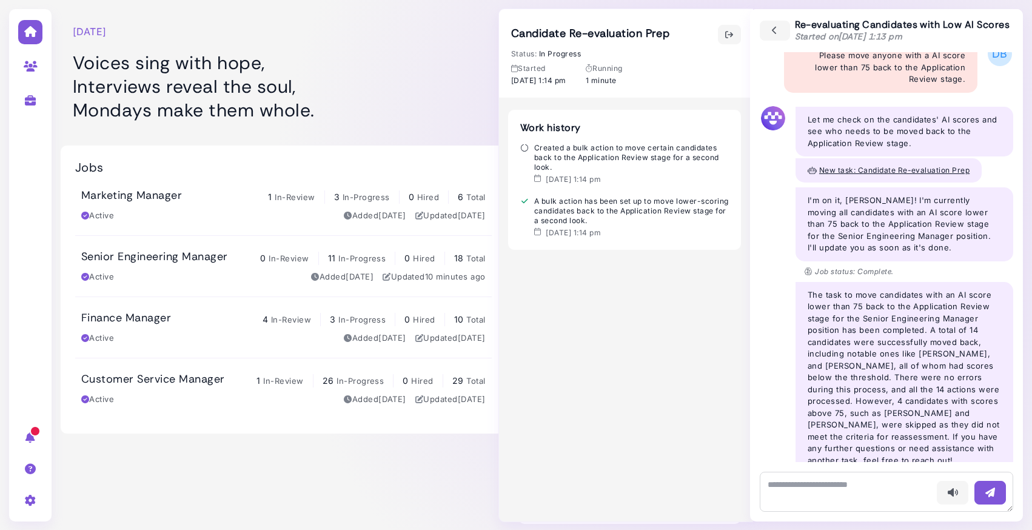
scroll to position [35, 0]
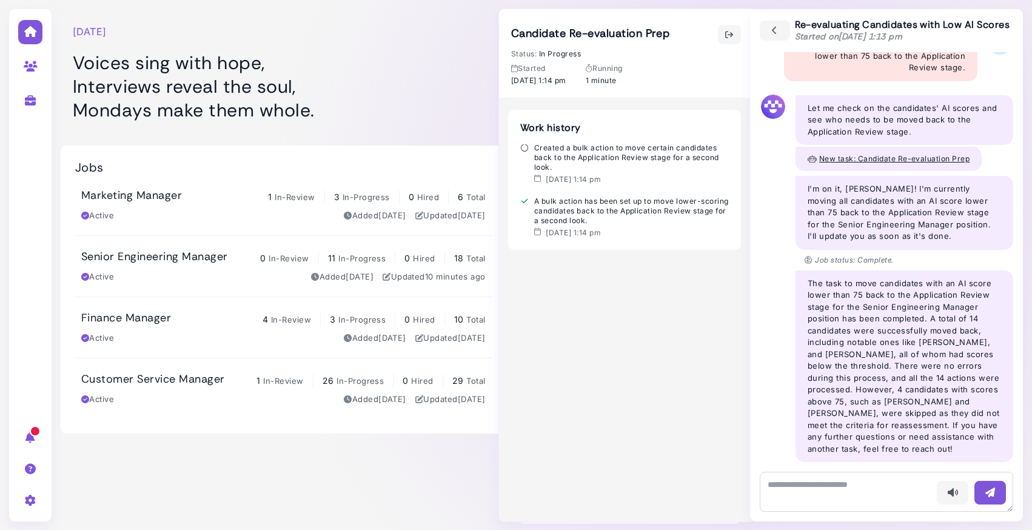
click at [144, 265] on div "Senior Engineering Manager 0 In-Review 11 In-Progress 0 Hired 18 Total Active A…" at bounding box center [283, 266] width 404 height 33
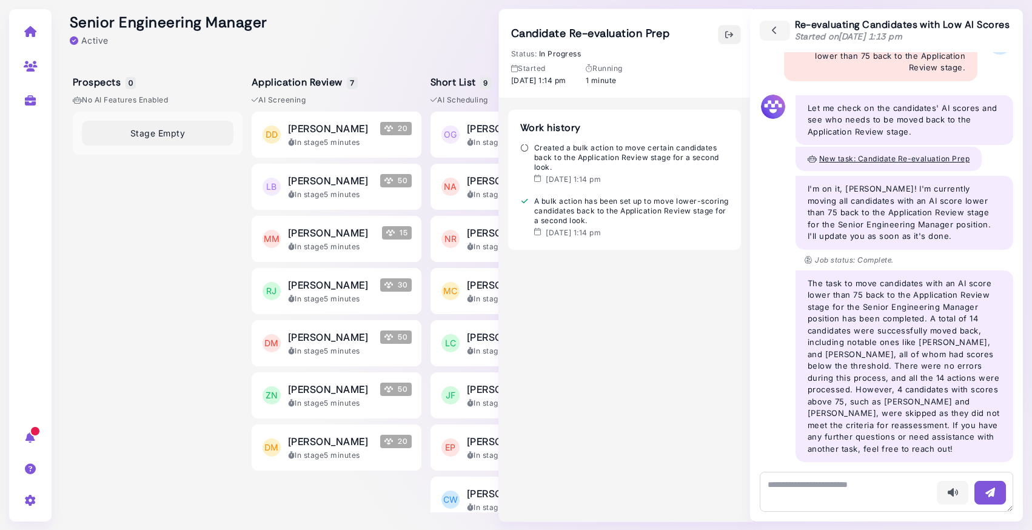
click at [730, 37] on icon "button" at bounding box center [729, 34] width 10 height 13
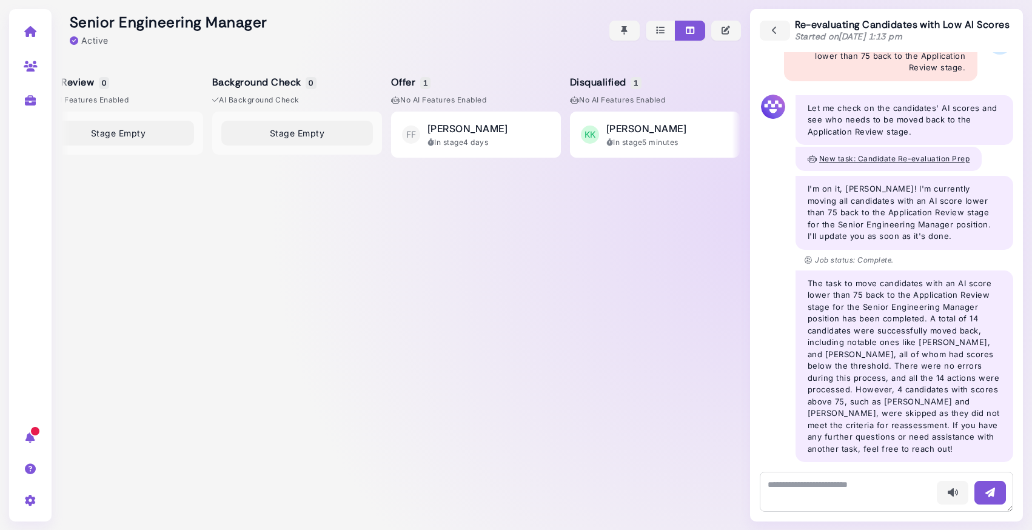
scroll to position [0, 598]
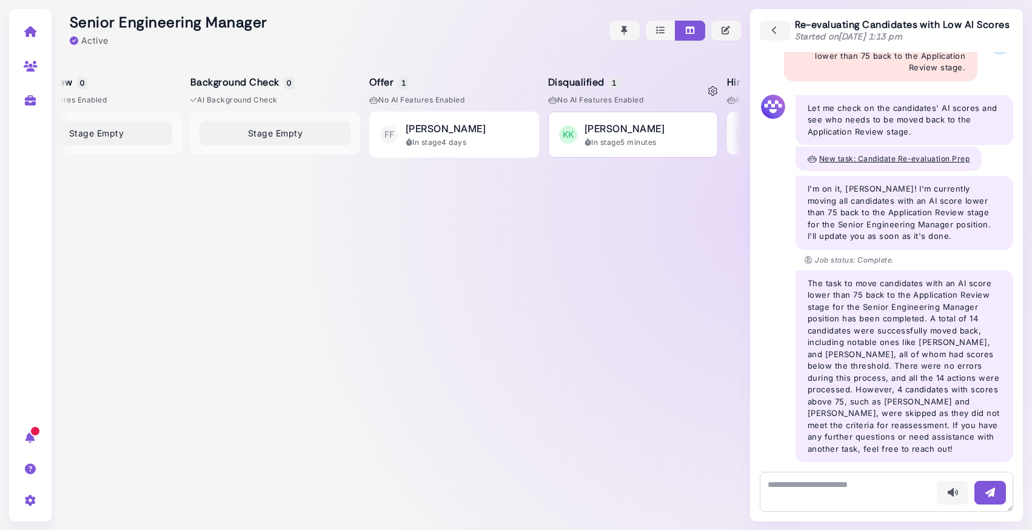
click at [601, 130] on span "[PERSON_NAME]" at bounding box center [624, 128] width 80 height 15
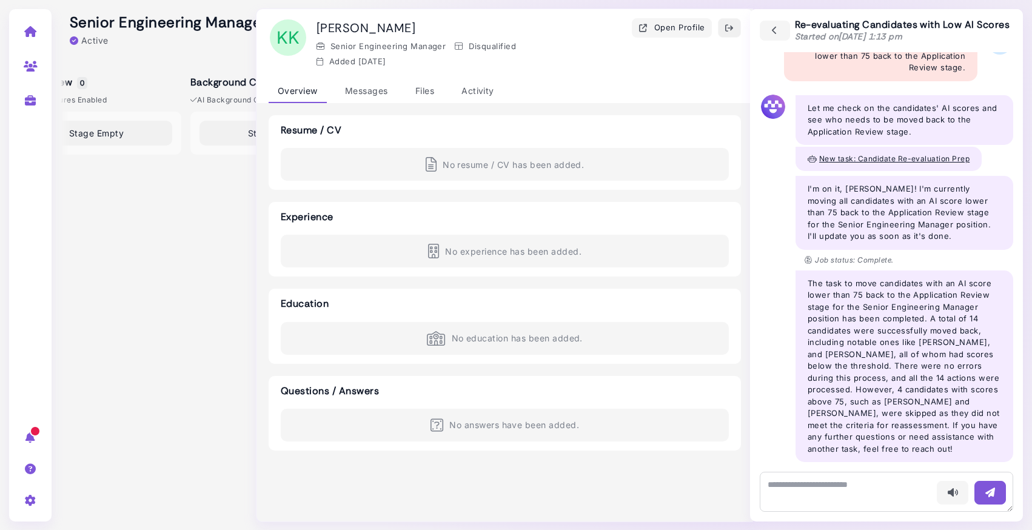
click at [729, 31] on icon "button" at bounding box center [729, 28] width 10 height 13
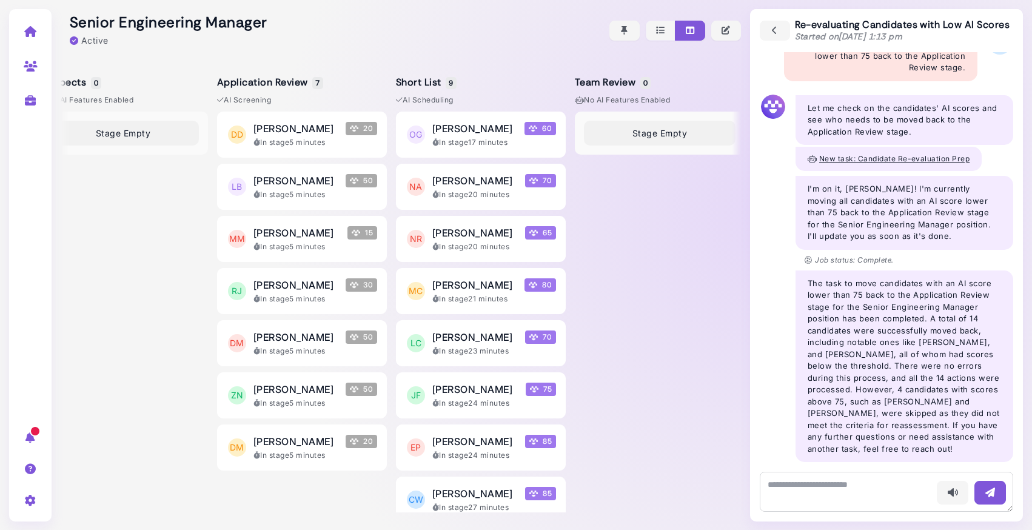
scroll to position [0, 0]
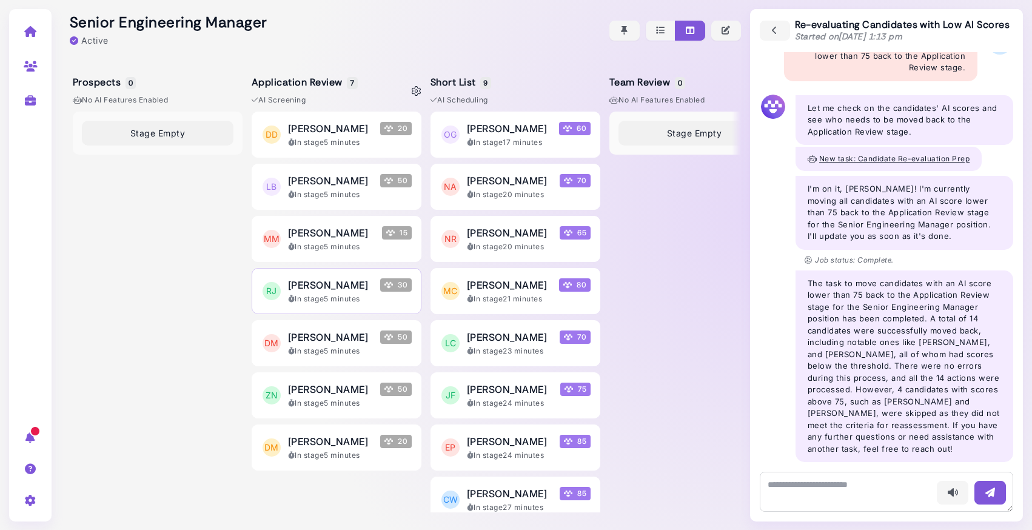
click at [338, 292] on span "[PERSON_NAME]" at bounding box center [328, 285] width 80 height 15
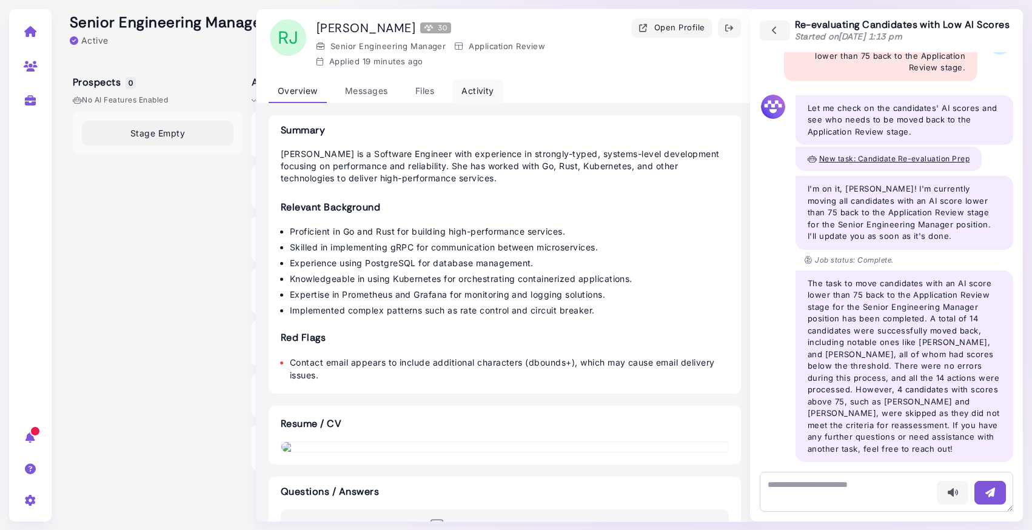
click at [486, 95] on div "Activity" at bounding box center [477, 91] width 51 height 24
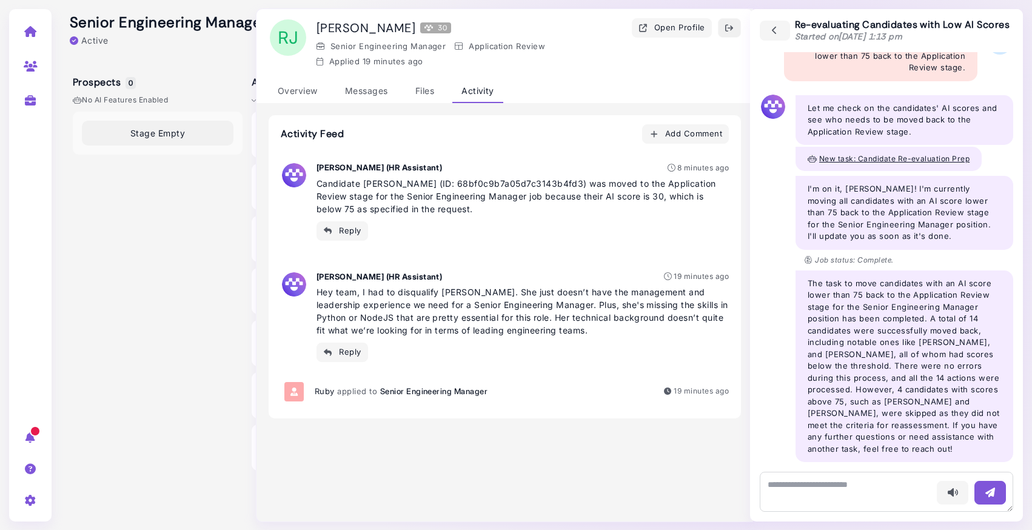
click at [733, 31] on icon "button" at bounding box center [729, 28] width 10 height 13
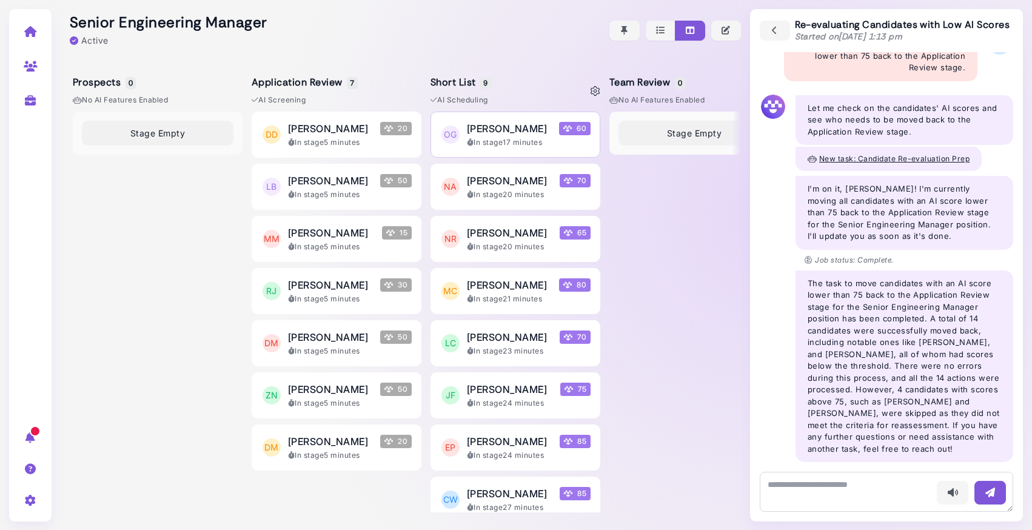
click at [490, 146] on div "In stage 17 minutes" at bounding box center [529, 142] width 124 height 11
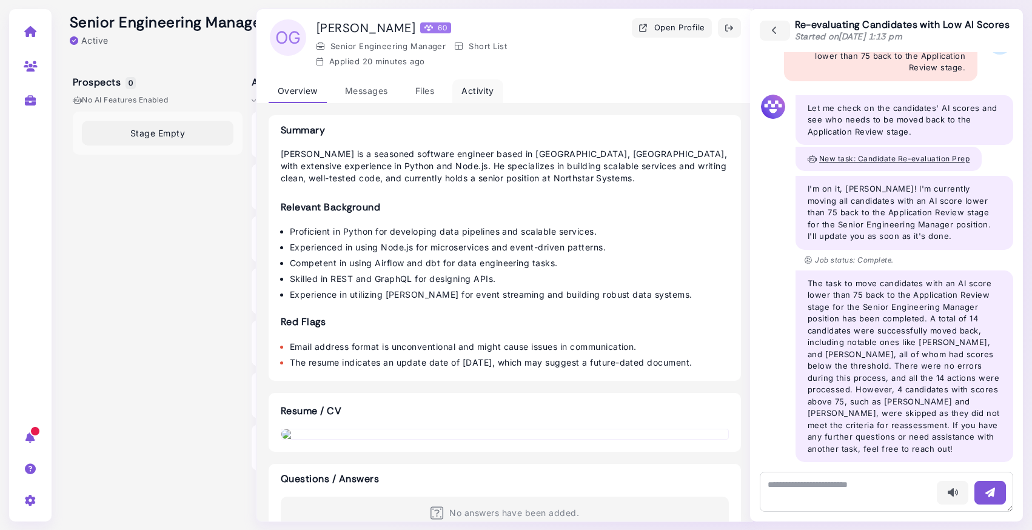
click at [477, 95] on div "Activity" at bounding box center [477, 91] width 51 height 24
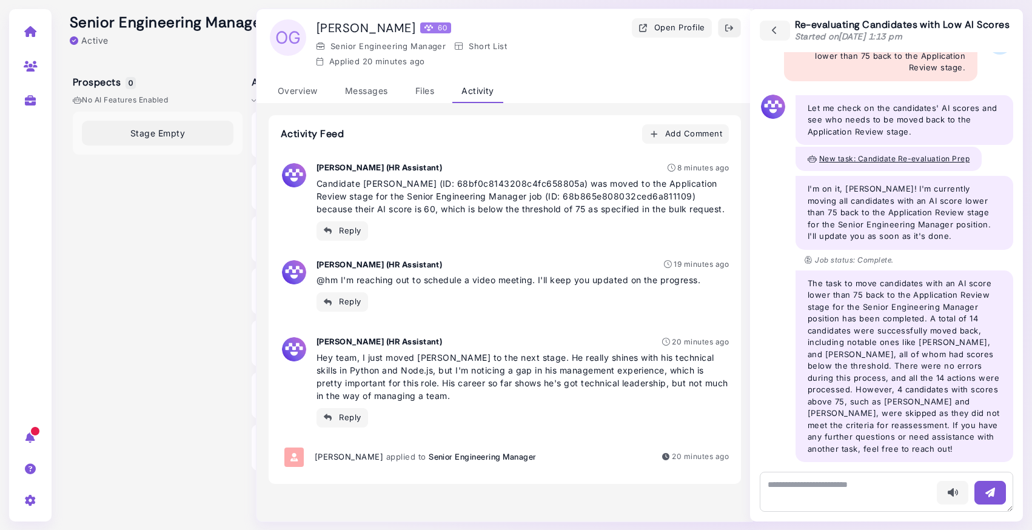
click at [727, 30] on icon "button" at bounding box center [729, 28] width 10 height 13
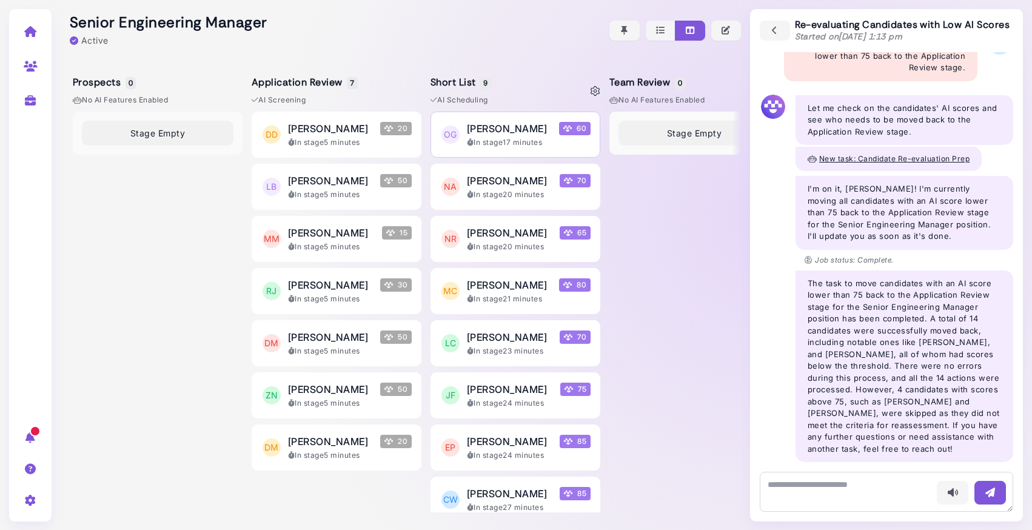
click at [506, 137] on div "In stage 17 minutes" at bounding box center [529, 142] width 124 height 11
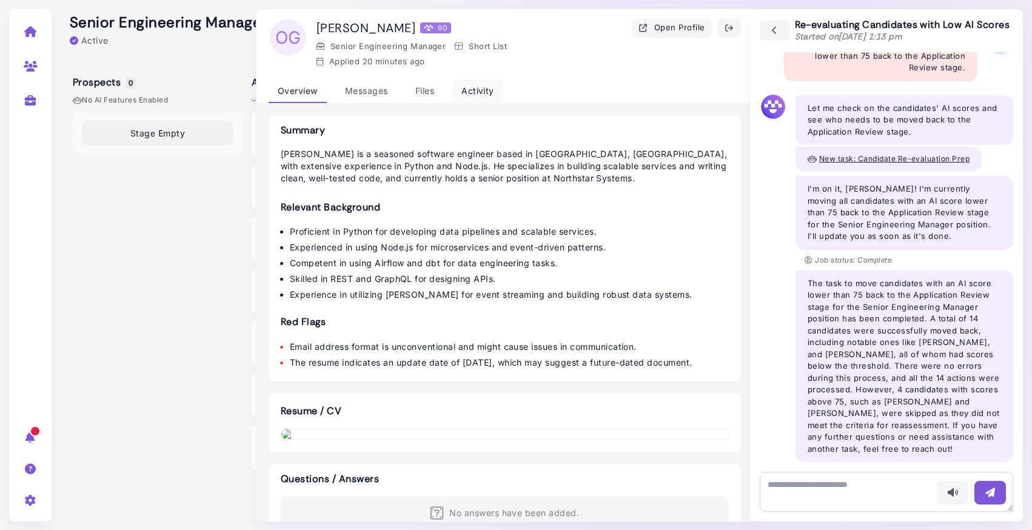
click at [479, 90] on div "Activity" at bounding box center [477, 91] width 51 height 24
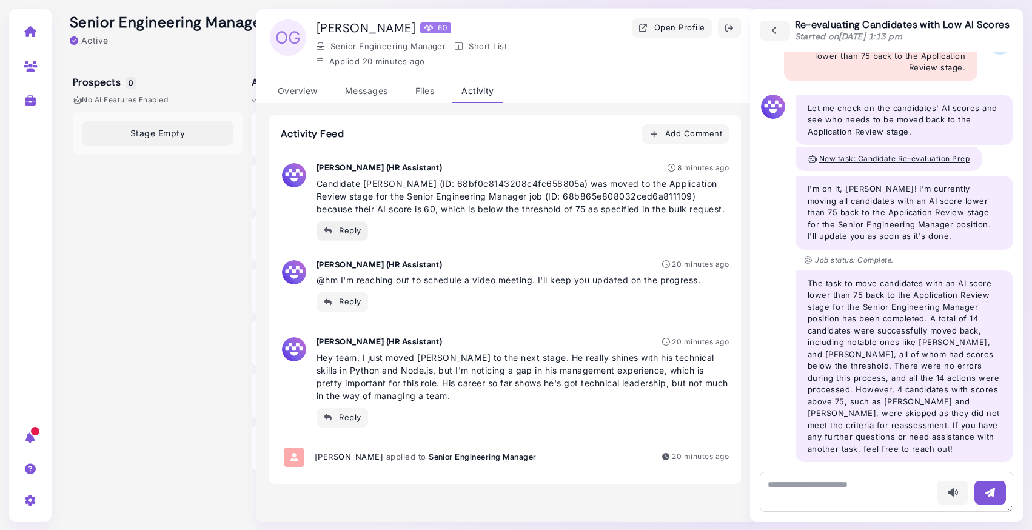
click at [330, 237] on icon "button" at bounding box center [328, 230] width 10 height 13
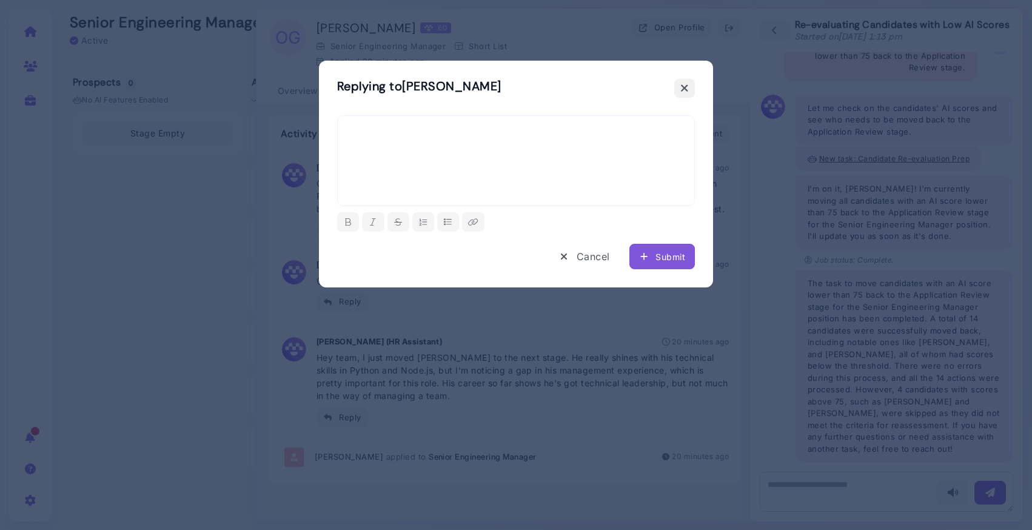
click at [688, 83] on icon at bounding box center [684, 88] width 8 height 13
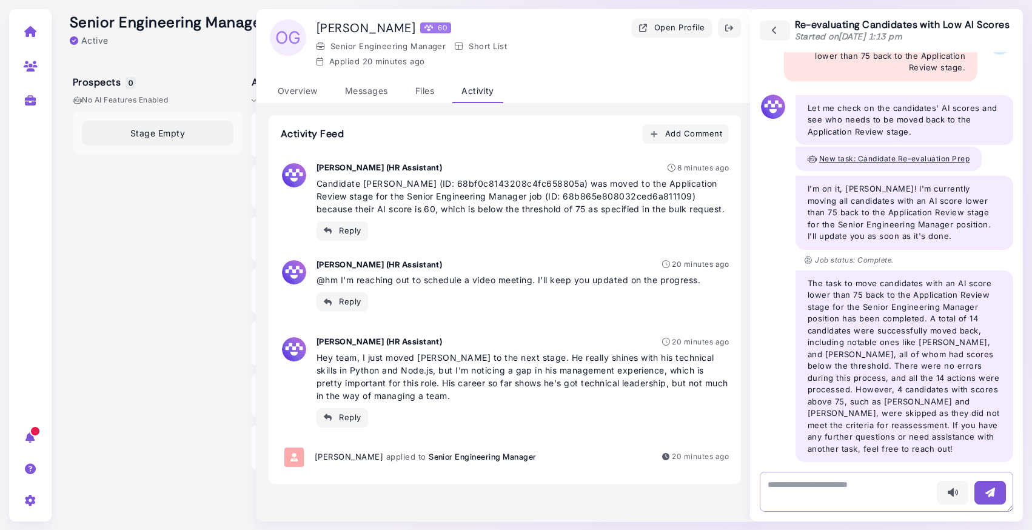
click at [852, 489] on textarea at bounding box center [886, 492] width 253 height 40
click at [852, 484] on textarea at bounding box center [886, 492] width 253 height 40
type textarea "*"
type textarea "**********"
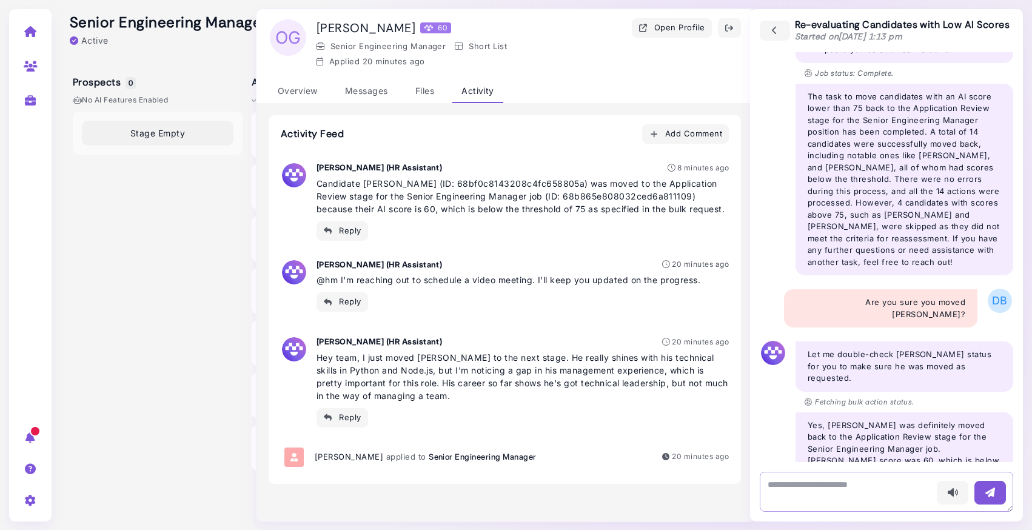
scroll to position [234, 0]
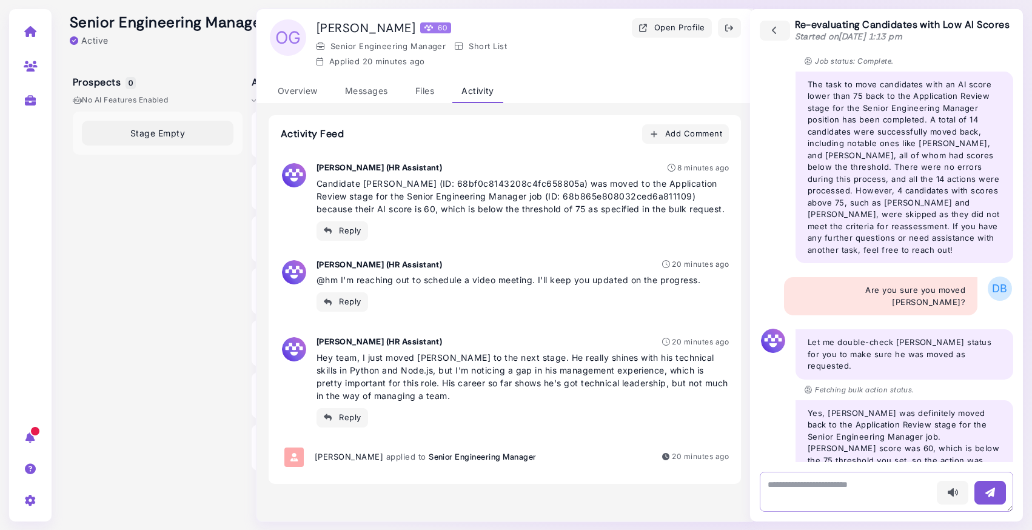
click at [830, 487] on textarea at bounding box center [886, 492] width 253 height 40
type textarea "**********"
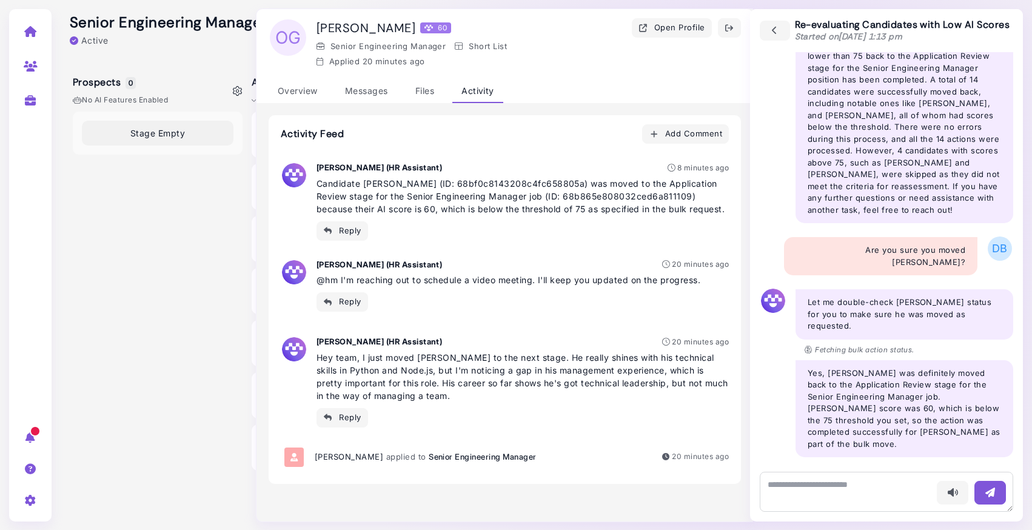
click at [208, 349] on div "Stage Empty" at bounding box center [158, 312] width 170 height 401
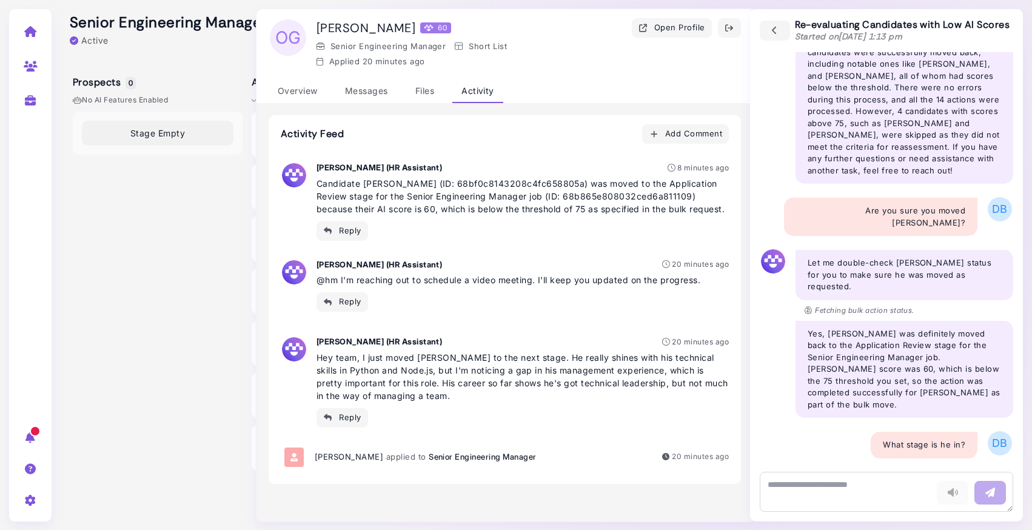
scroll to position [315, 0]
click at [723, 27] on button "button" at bounding box center [729, 27] width 23 height 19
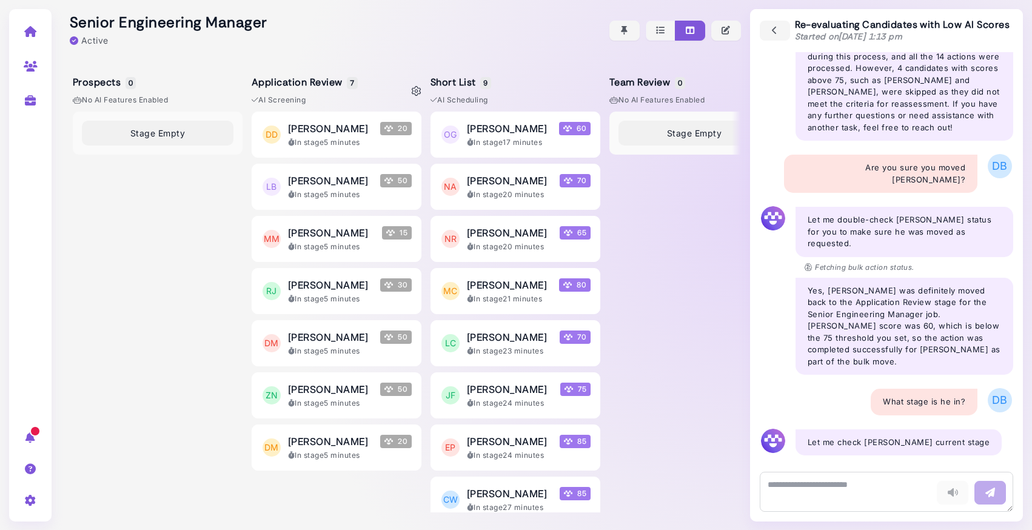
scroll to position [367, 0]
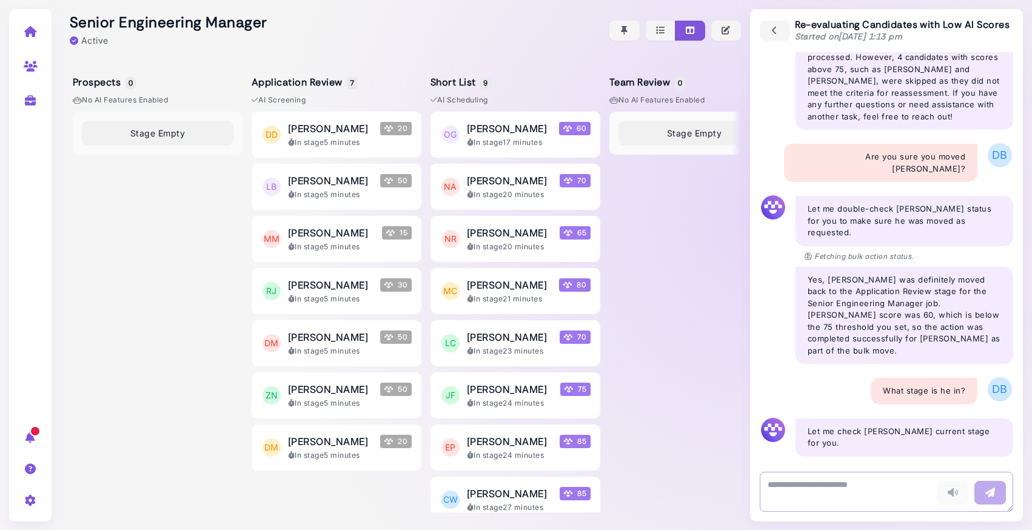
click at [801, 486] on textarea at bounding box center [886, 492] width 253 height 40
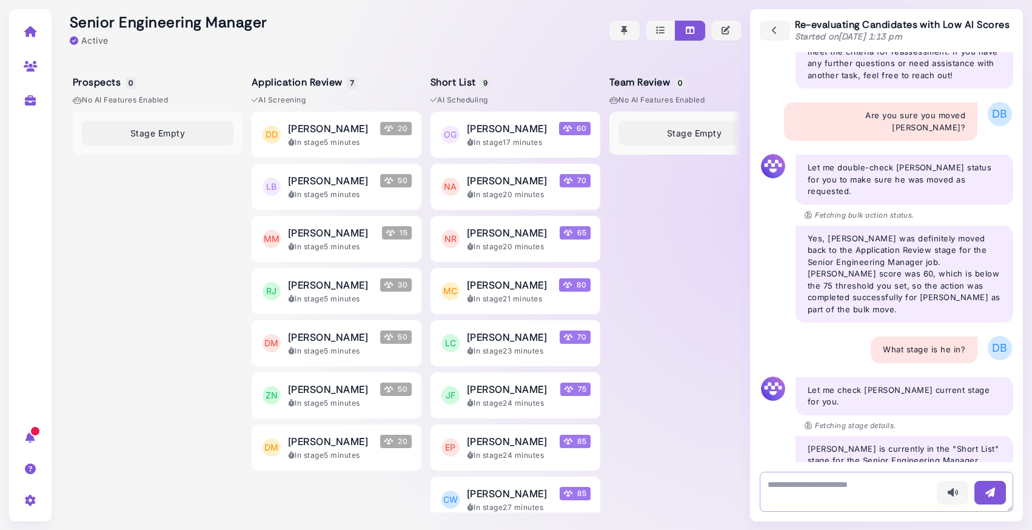
scroll to position [421, 0]
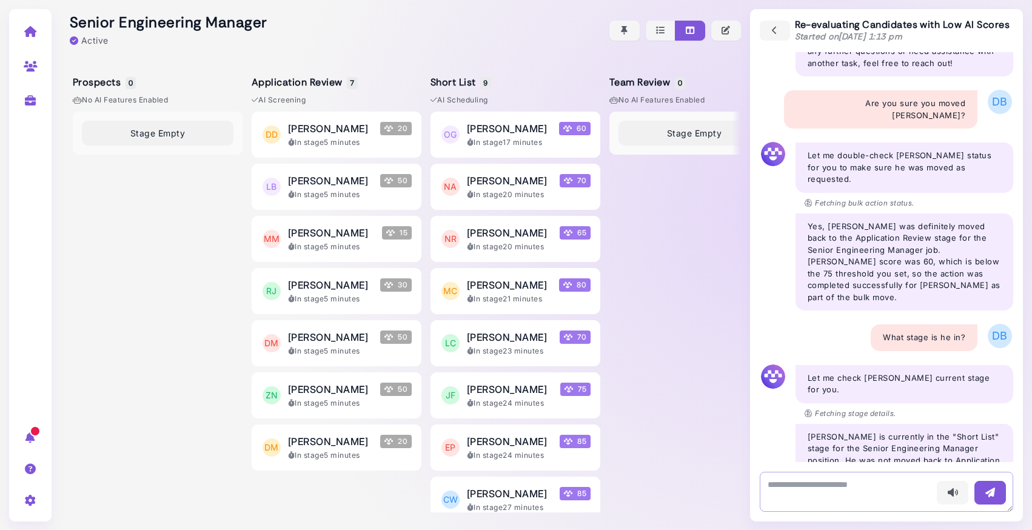
click at [832, 492] on textarea at bounding box center [886, 492] width 253 height 40
type textarea "**********"
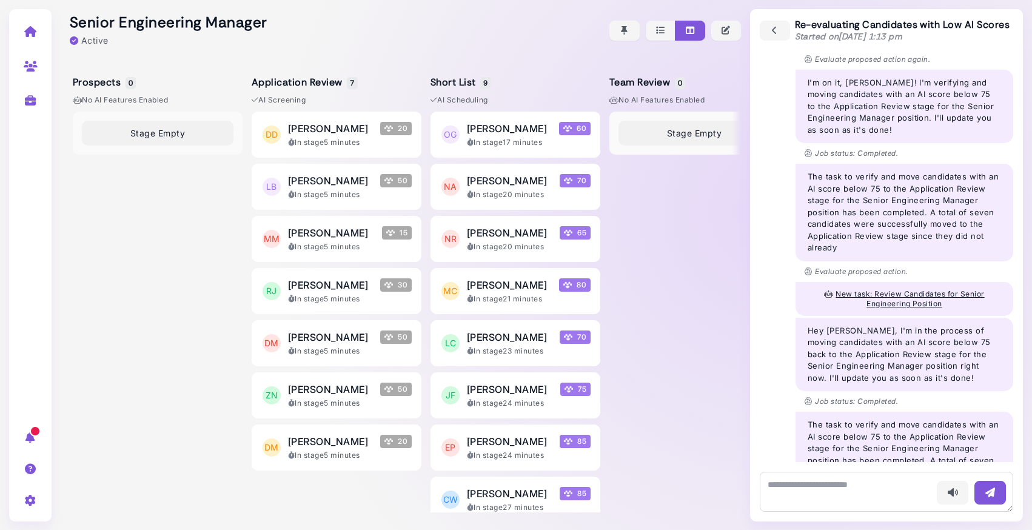
scroll to position [1132, 0]
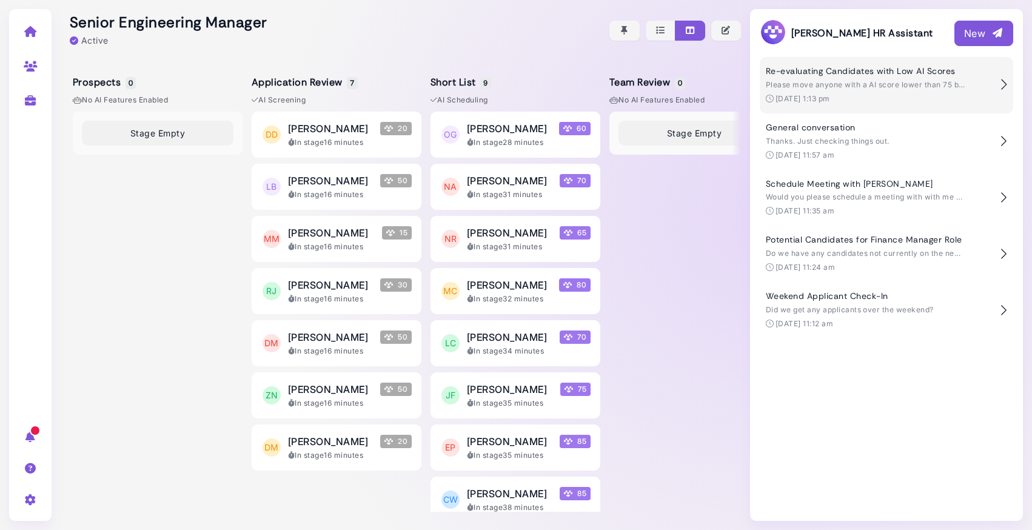
click at [835, 88] on span "Please move anyone with a AI score lower than 75 back to the Application Review…" at bounding box center [929, 84] width 327 height 9
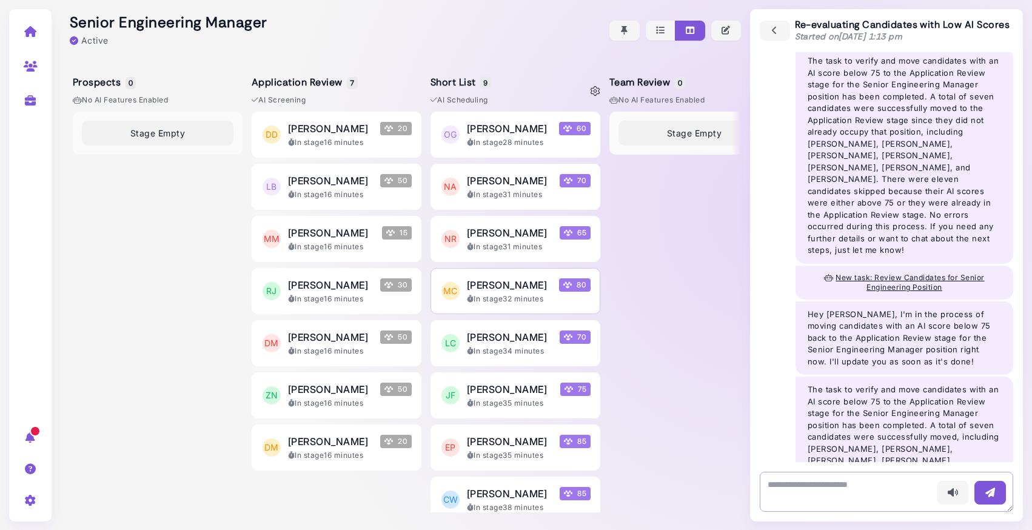
scroll to position [62, 0]
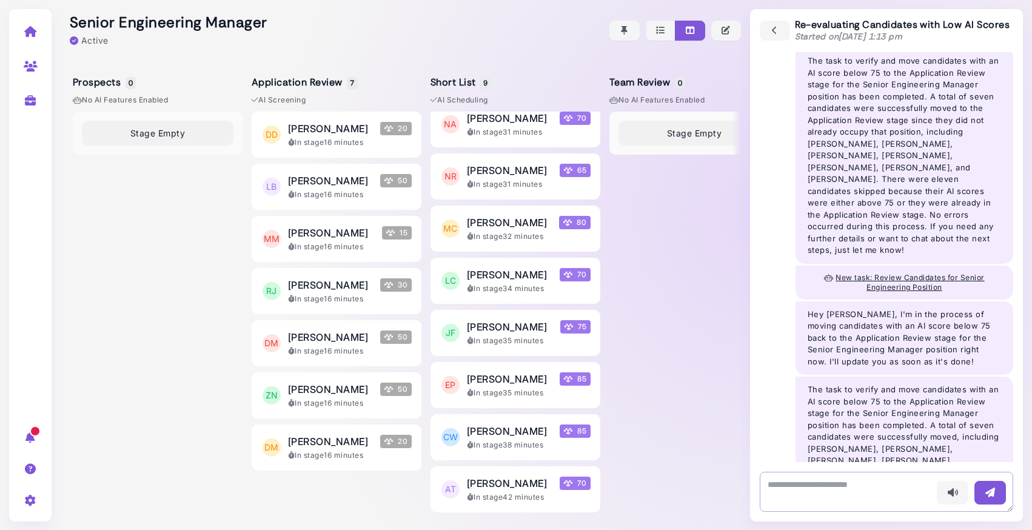
click at [835, 497] on textarea at bounding box center [886, 492] width 253 height 40
type textarea "**********"
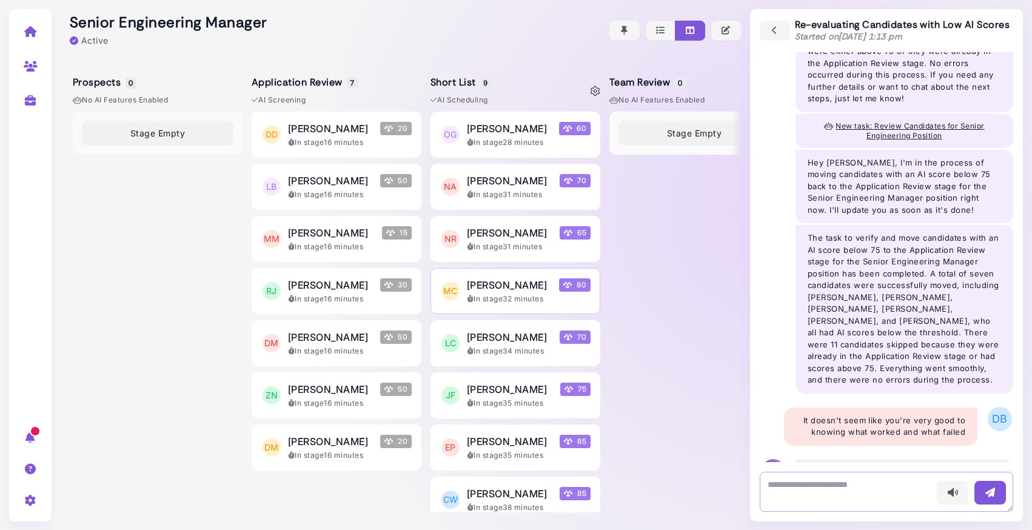
scroll to position [1287, 0]
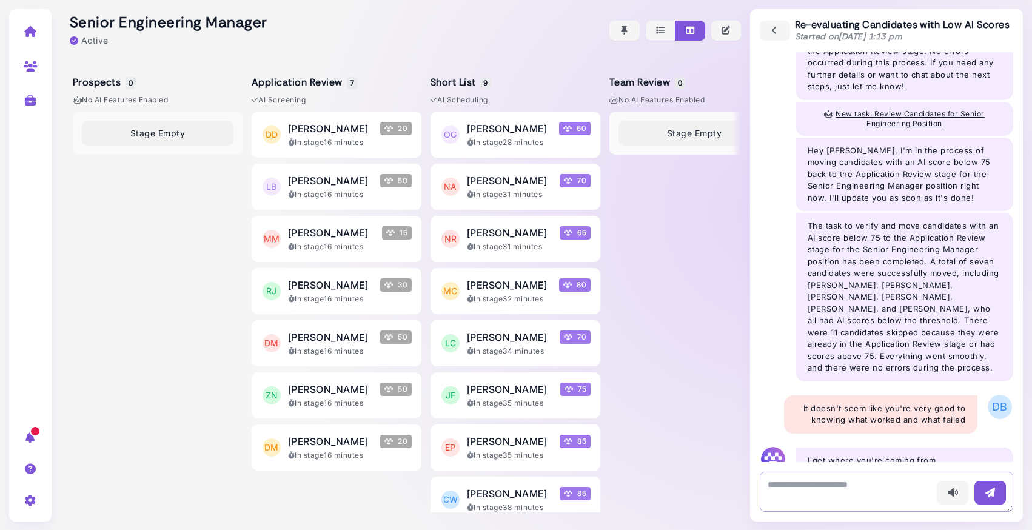
click at [890, 490] on textarea at bounding box center [886, 492] width 253 height 40
type textarea "**********"
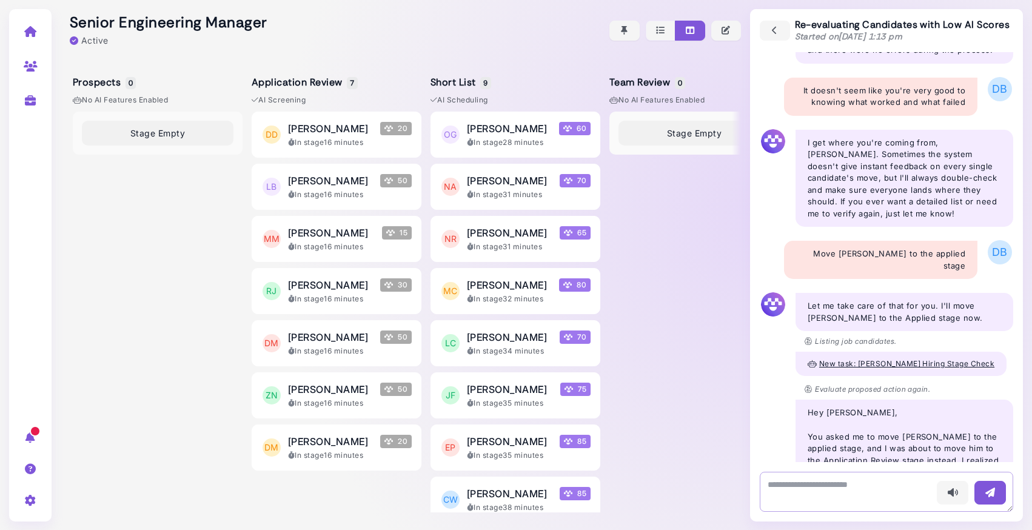
scroll to position [1617, 0]
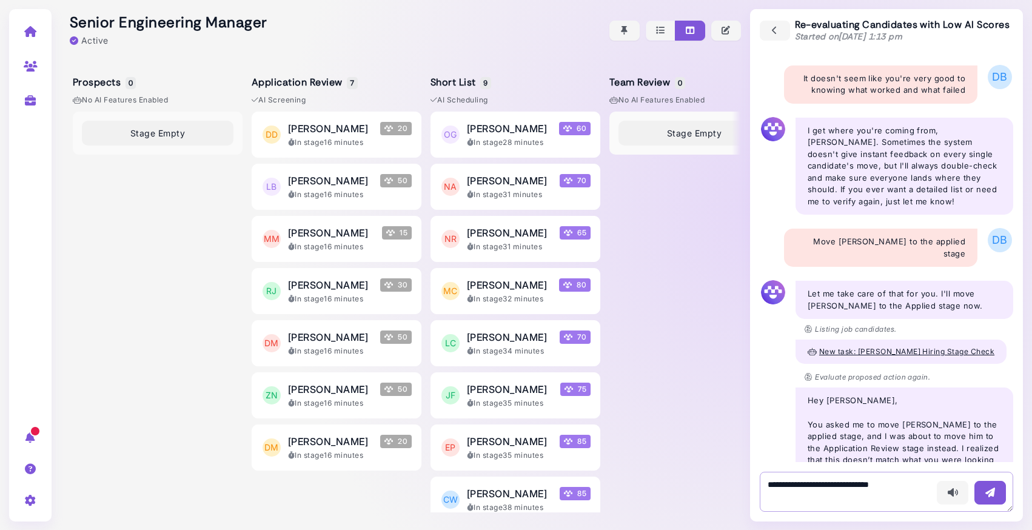
type textarea "**********"
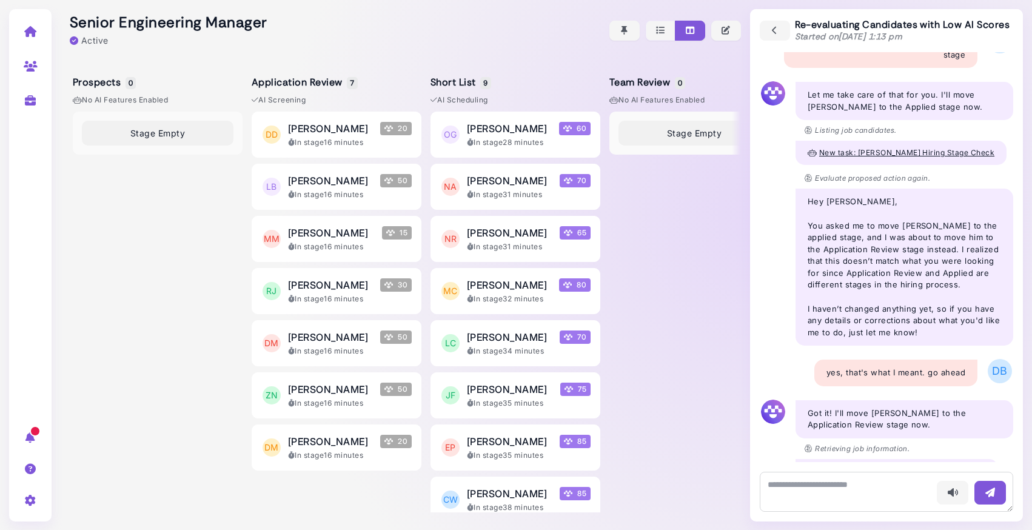
scroll to position [1828, 0]
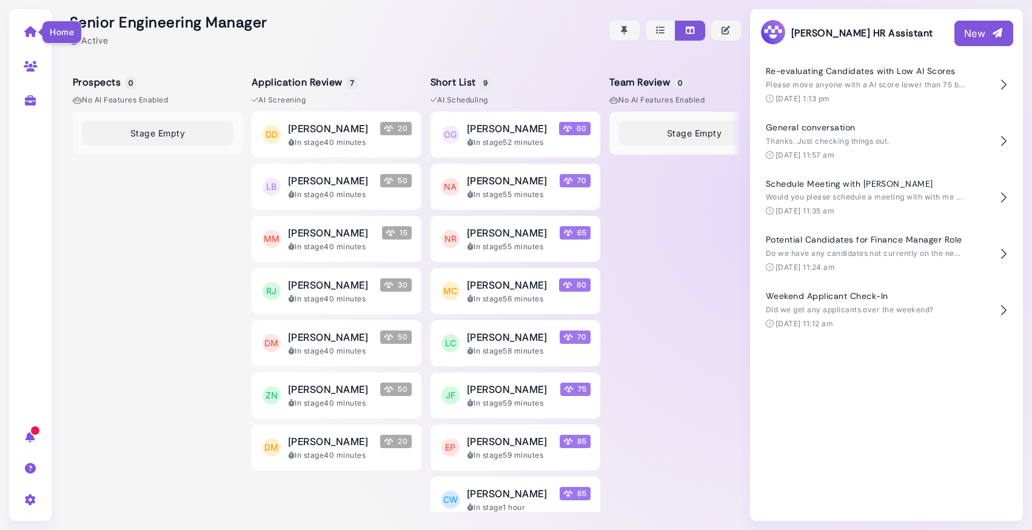
click at [30, 32] on icon at bounding box center [31, 31] width 14 height 11
click at [33, 38] on link at bounding box center [31, 31] width 38 height 32
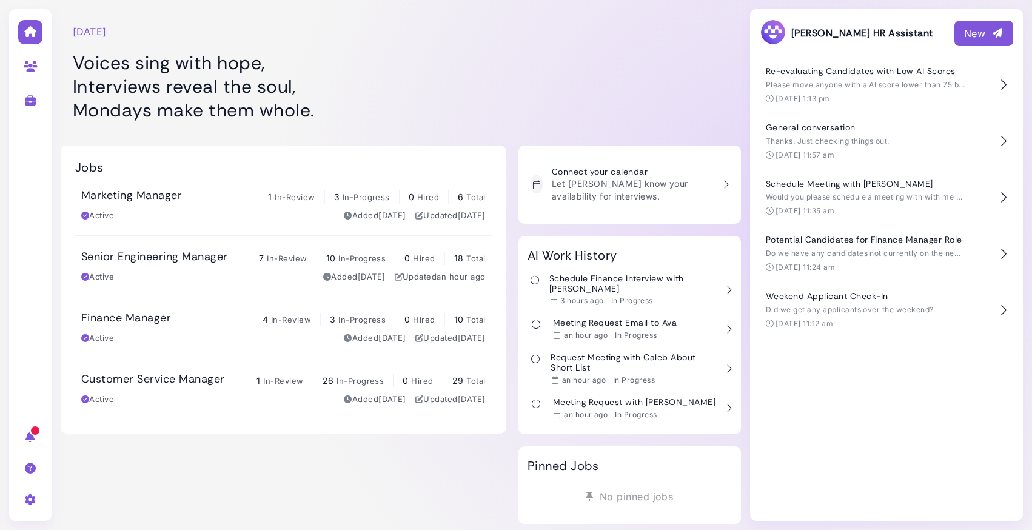
click at [165, 265] on div "Senior Engineering Manager 7 In-Review 10 In-Progress 0 Hired 18 Total Active A…" at bounding box center [283, 266] width 404 height 33
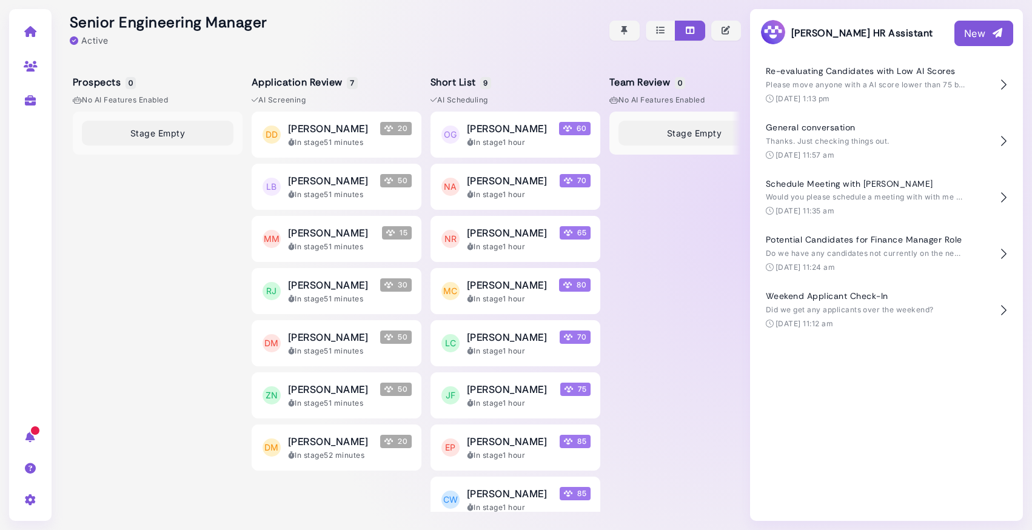
click at [975, 32] on div "New" at bounding box center [983, 33] width 39 height 15
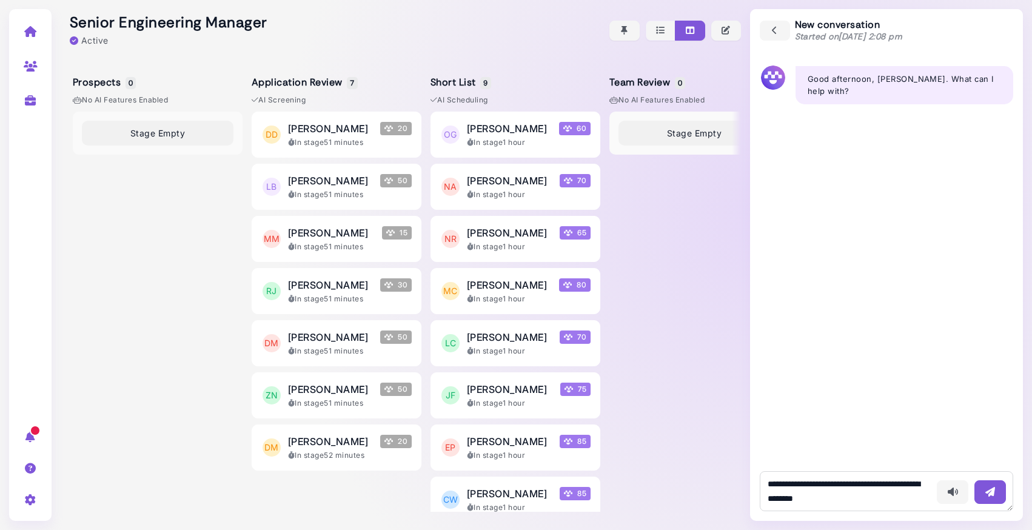
type textarea "**********"
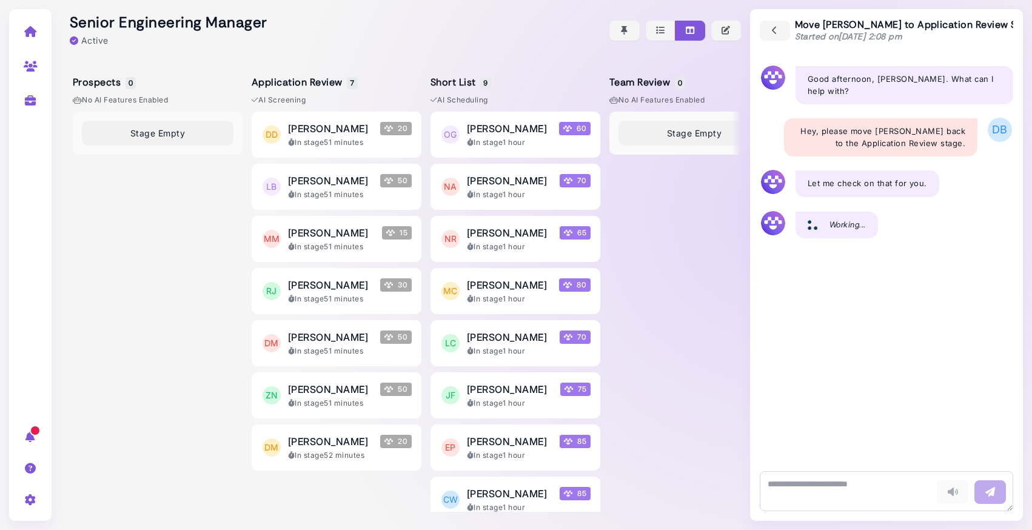
click at [539, 15] on div at bounding box center [401, 30] width 680 height 61
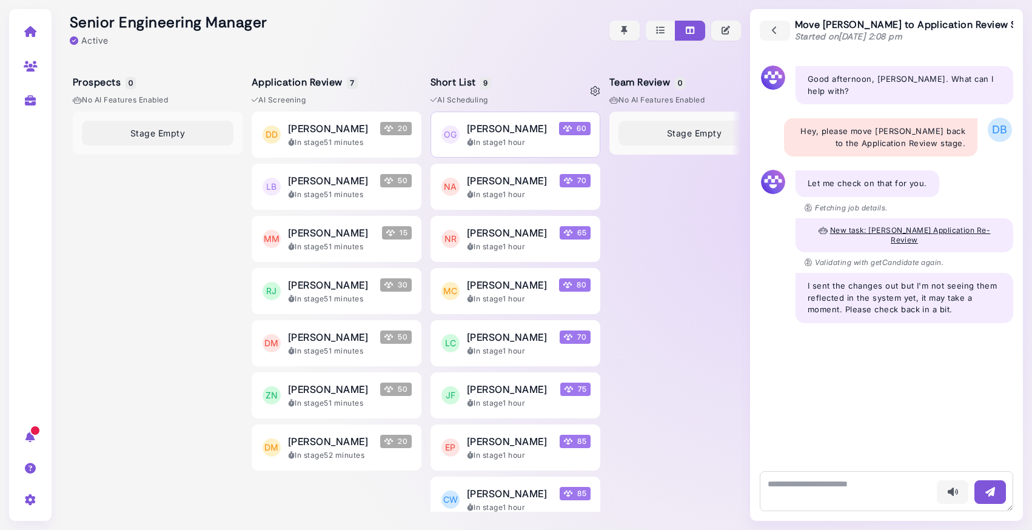
click at [503, 141] on div "In stage 1 hour" at bounding box center [529, 142] width 124 height 11
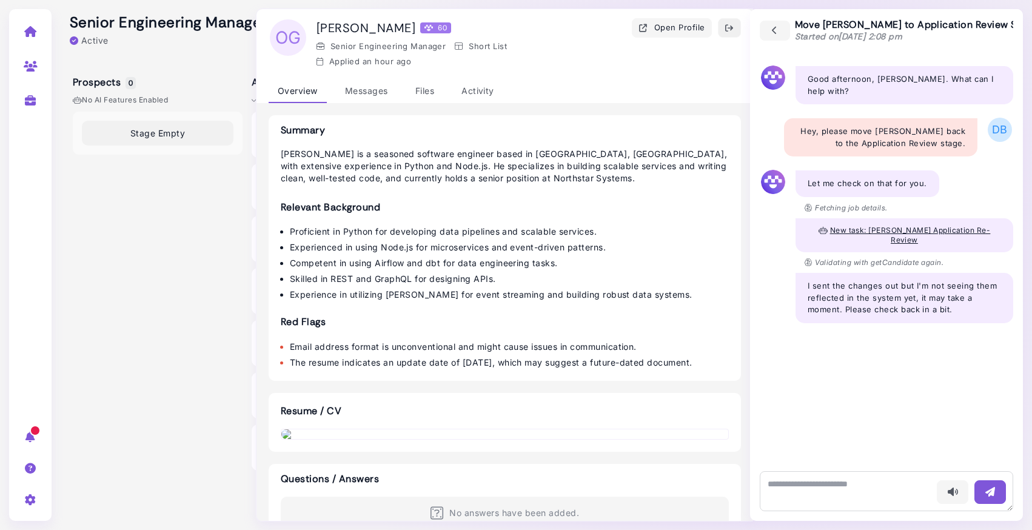
click at [730, 27] on icon "button" at bounding box center [729, 28] width 10 height 13
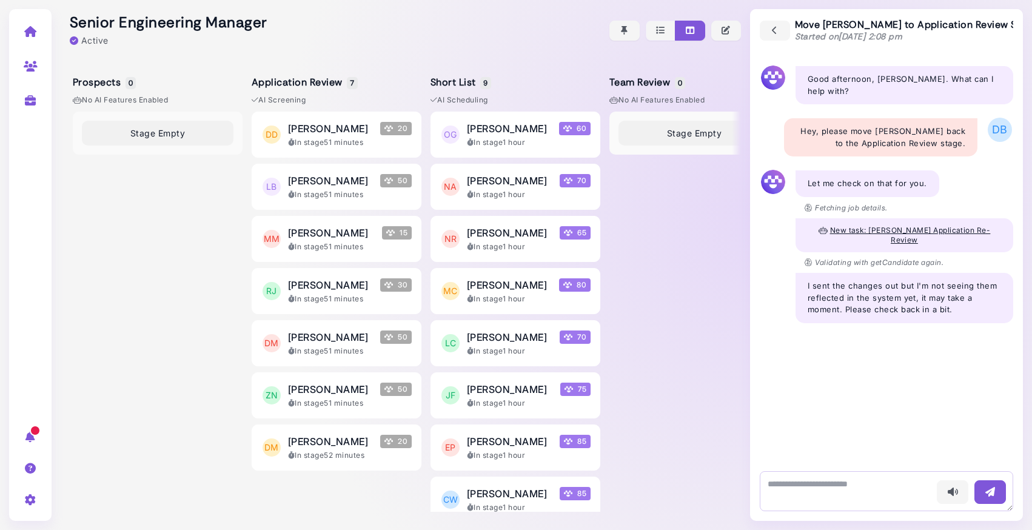
click at [844, 495] on textarea at bounding box center [886, 491] width 253 height 40
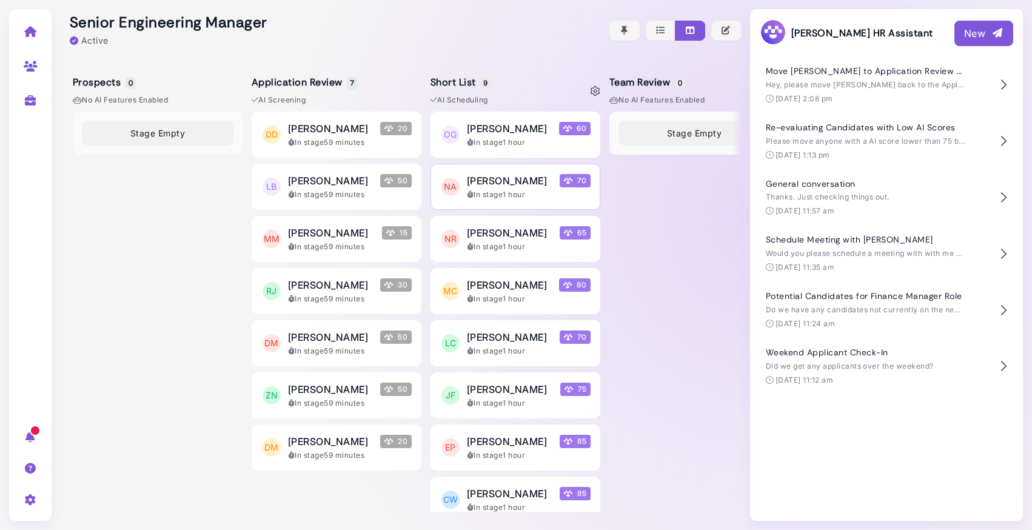
click at [474, 189] on div "In stage 1 hour" at bounding box center [529, 194] width 124 height 11
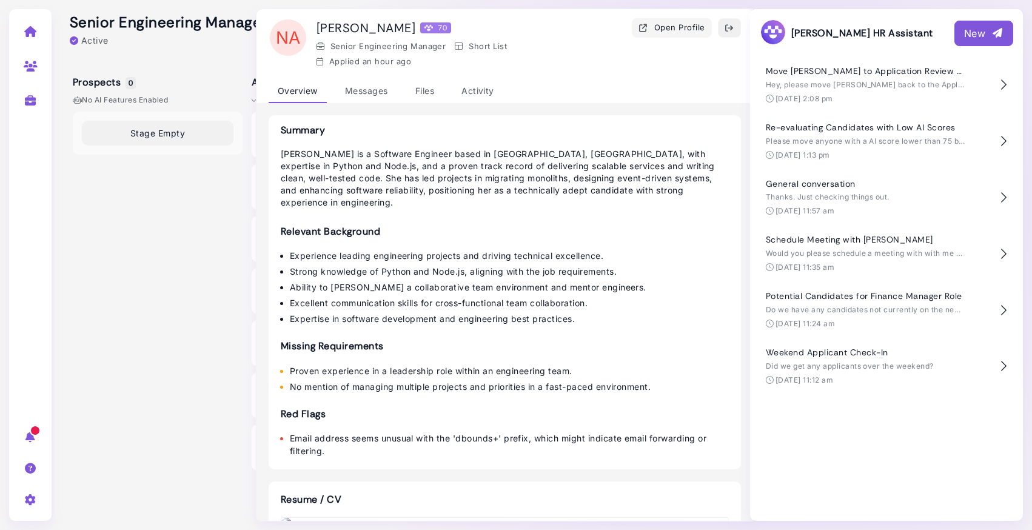
click at [732, 28] on icon "button" at bounding box center [729, 28] width 10 height 13
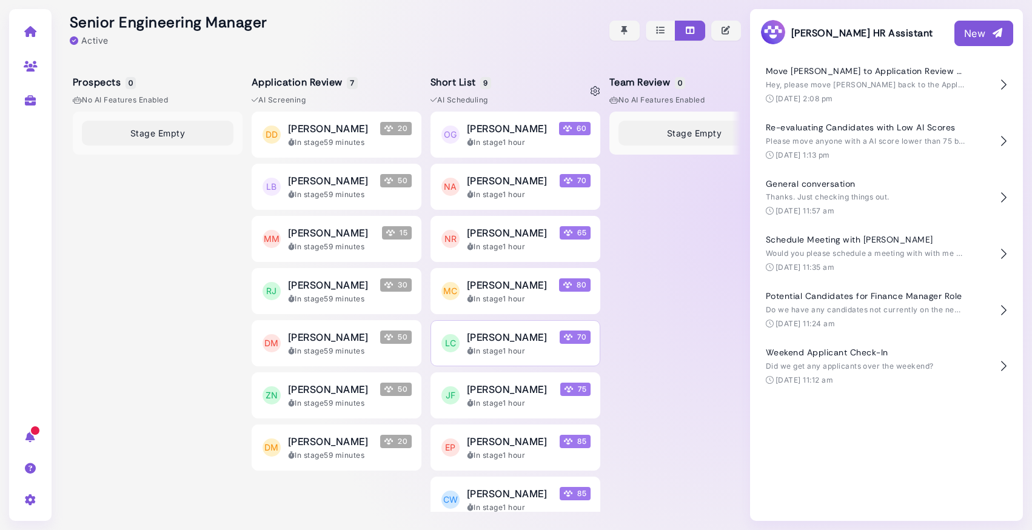
click at [510, 342] on span "[PERSON_NAME]" at bounding box center [507, 337] width 80 height 15
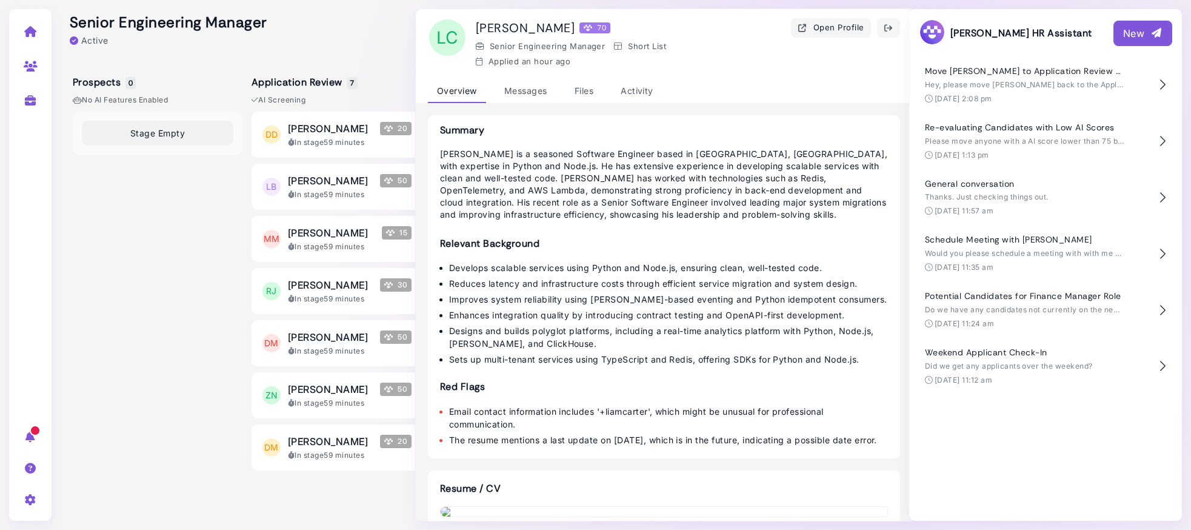
click at [361, 26] on div at bounding box center [481, 30] width 840 height 61
click at [891, 29] on icon "button" at bounding box center [889, 28] width 10 height 13
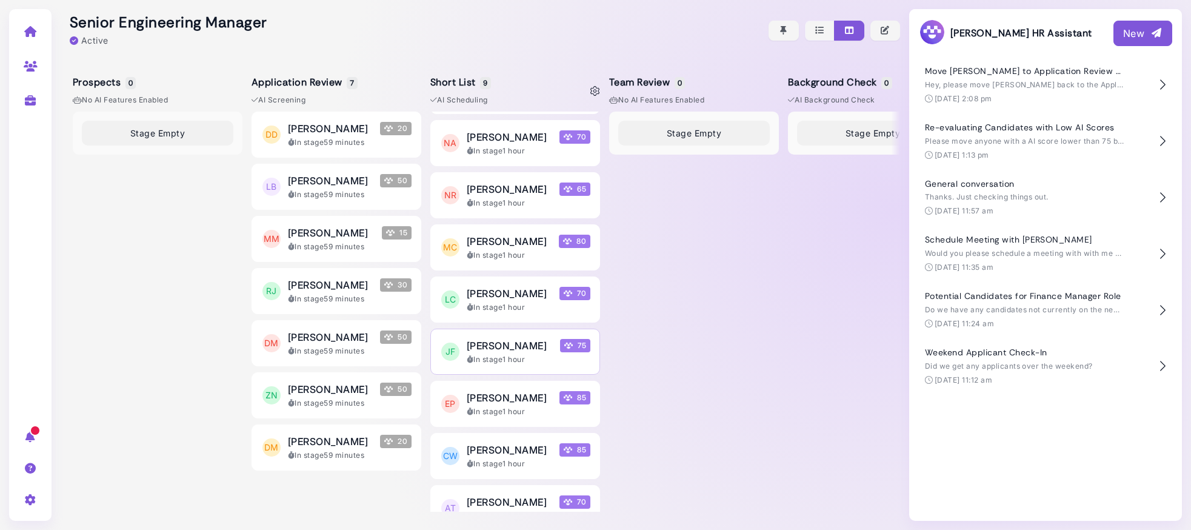
scroll to position [63, 0]
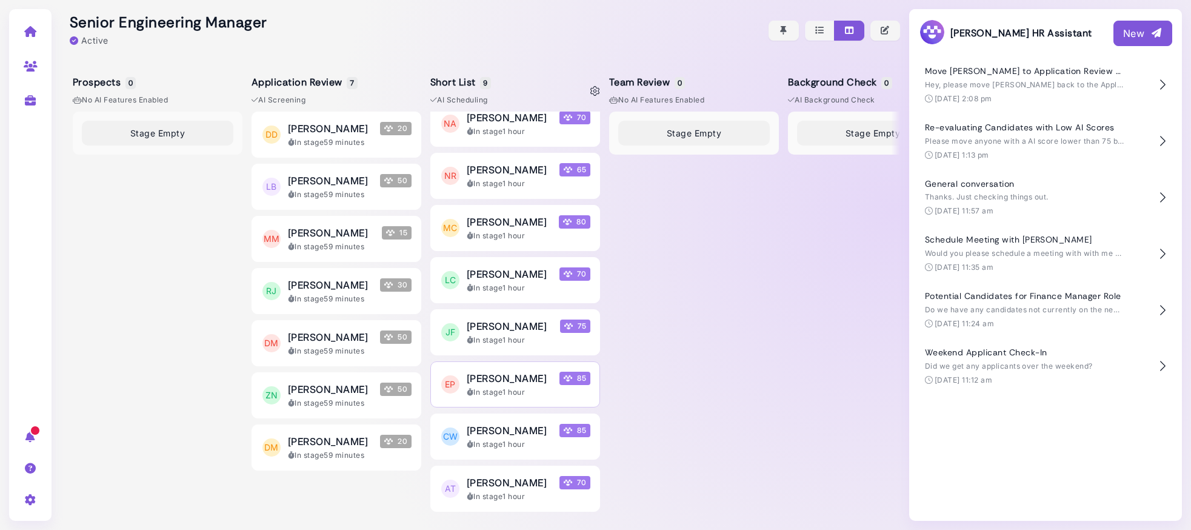
click at [526, 376] on div "[PERSON_NAME] 85" at bounding box center [529, 378] width 124 height 15
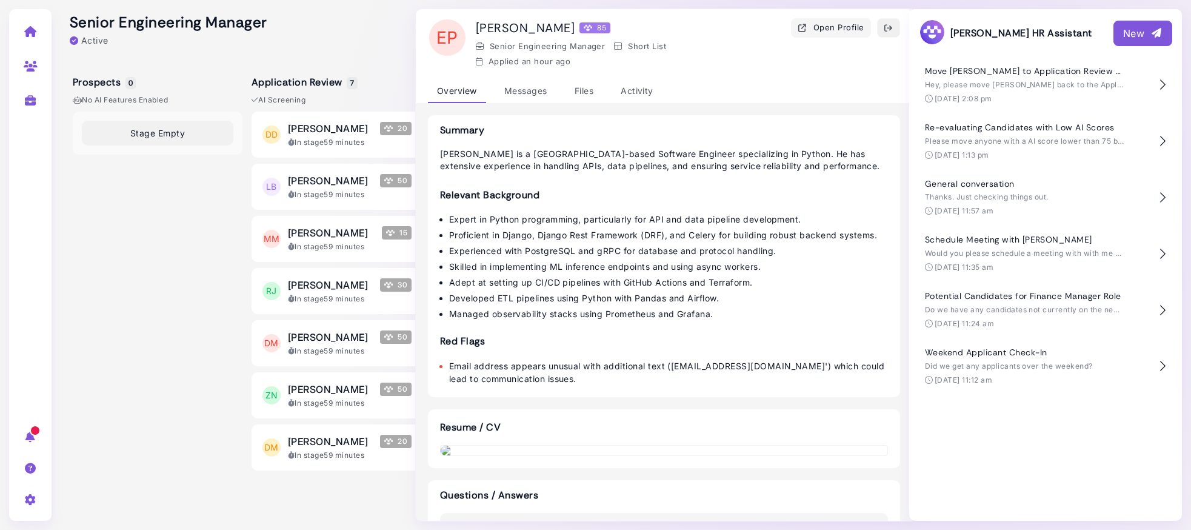
click at [891, 32] on icon "button" at bounding box center [889, 28] width 10 height 13
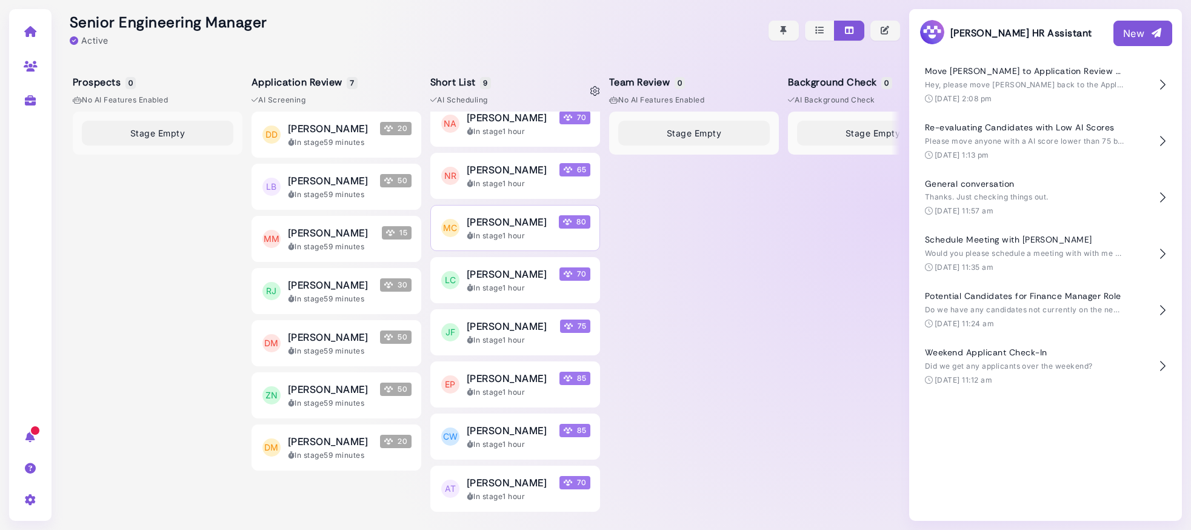
scroll to position [0, 0]
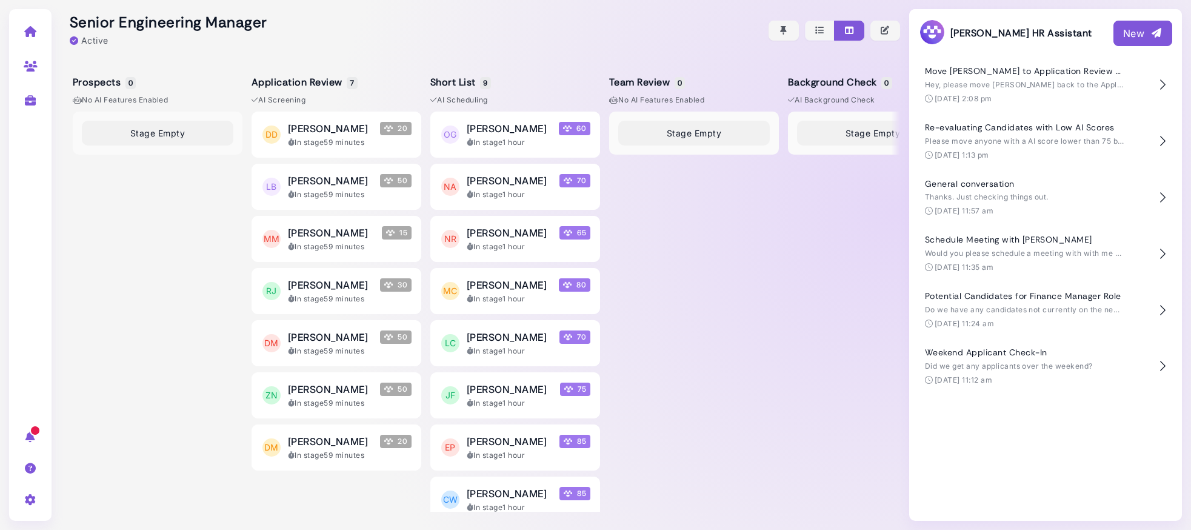
click at [1031, 32] on div "New" at bounding box center [1142, 33] width 39 height 15
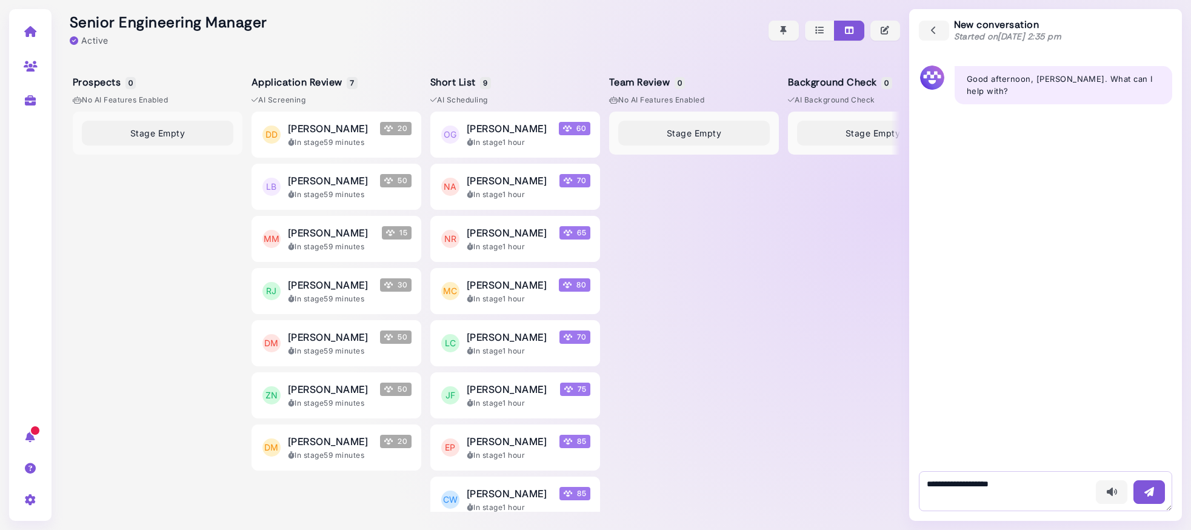
type textarea "**********"
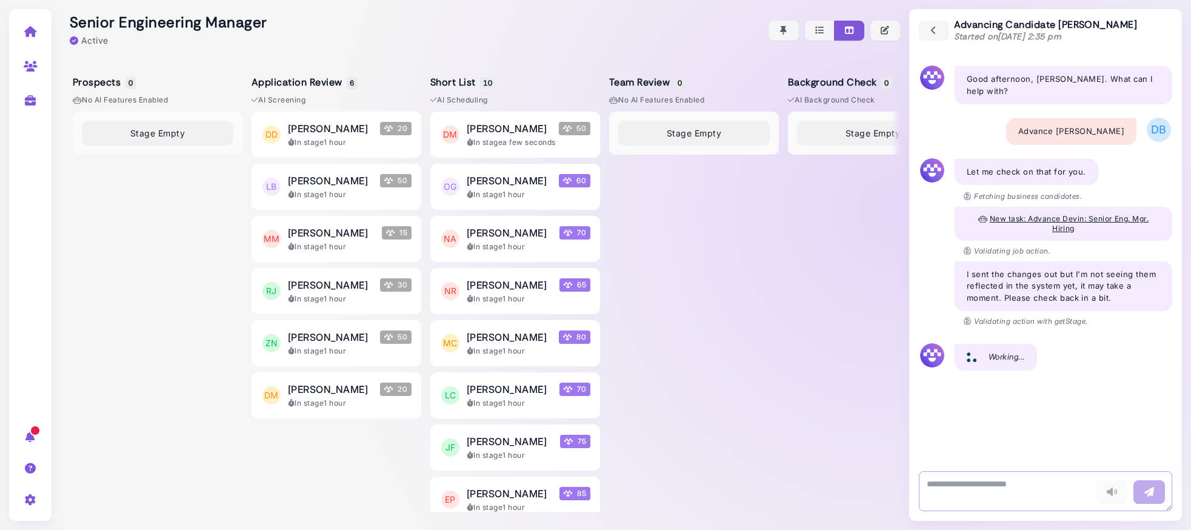
click at [950, 490] on textarea at bounding box center [1045, 491] width 253 height 40
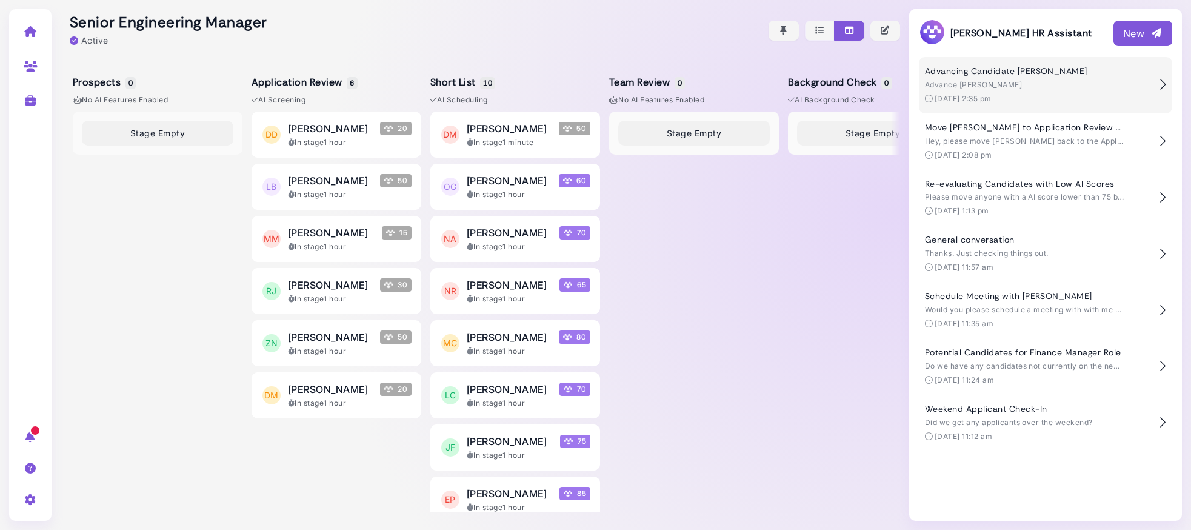
click at [1018, 92] on div "Advancing Candidate Devin Morales Advance Devin Morales Sep 8 @ 2:35 pm" at bounding box center [1038, 85] width 227 height 38
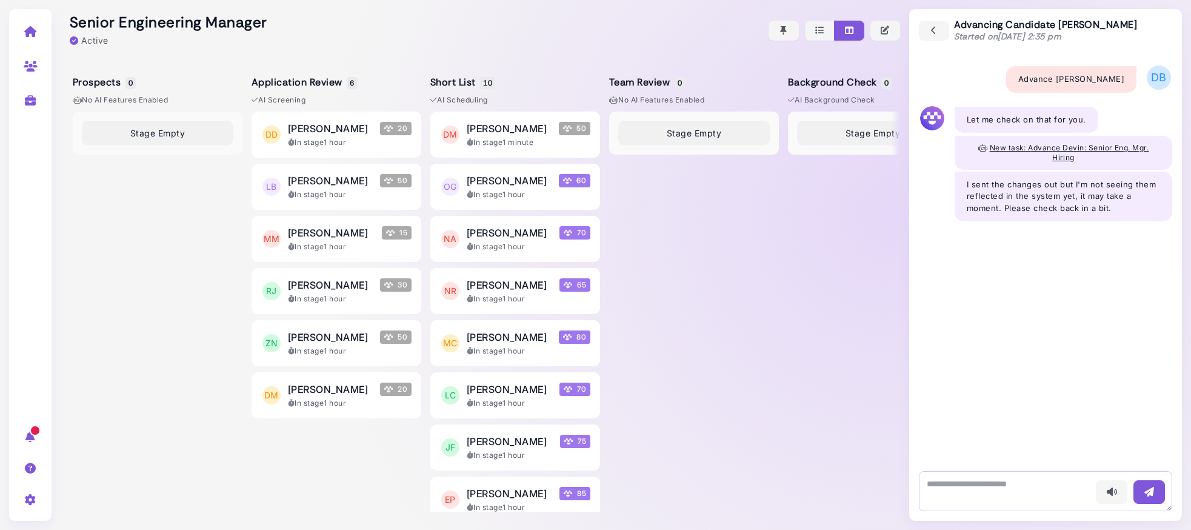
click at [964, 491] on textarea at bounding box center [1045, 491] width 253 height 40
type textarea "**********"
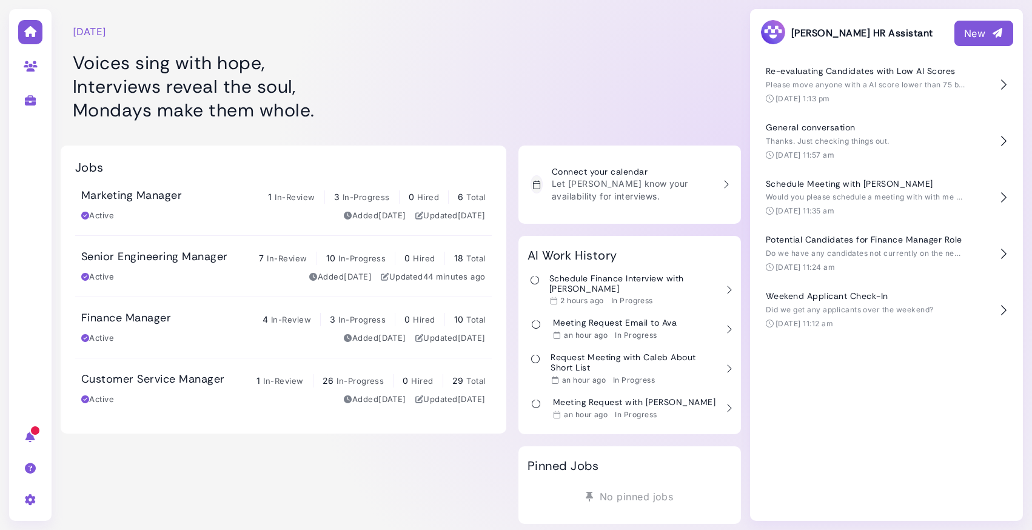
scroll to position [12, 0]
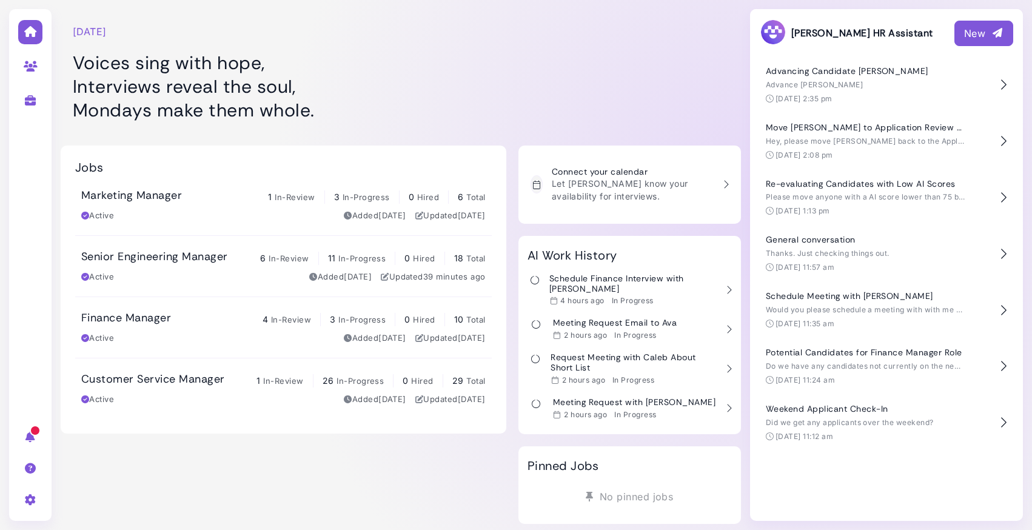
click at [129, 262] on h3 "Senior Engineering Manager" at bounding box center [154, 256] width 146 height 13
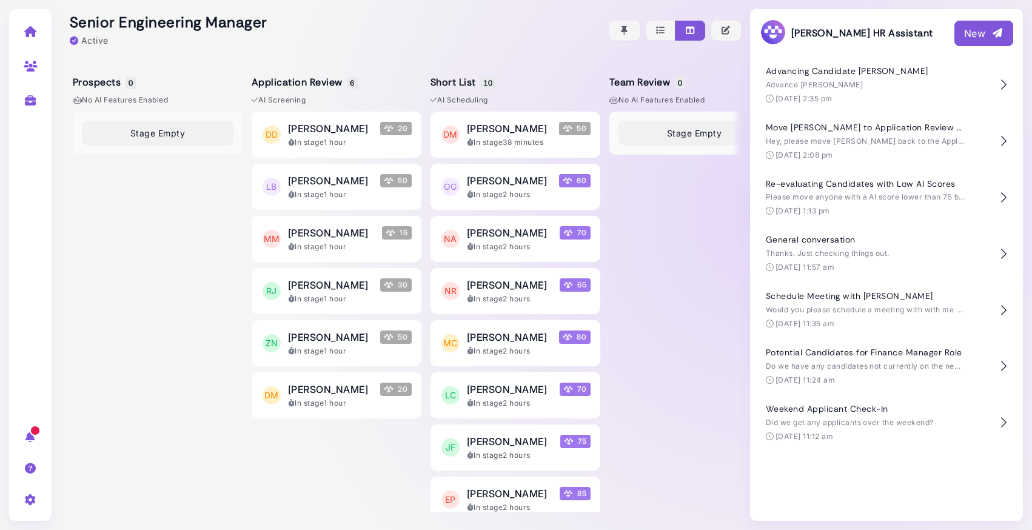
click at [978, 27] on div "New" at bounding box center [983, 33] width 39 height 15
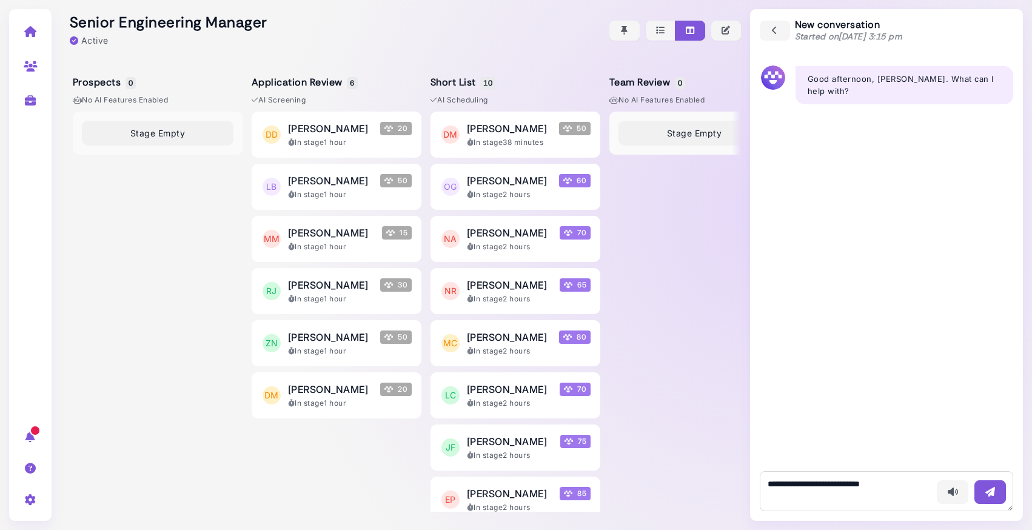
type textarea "**********"
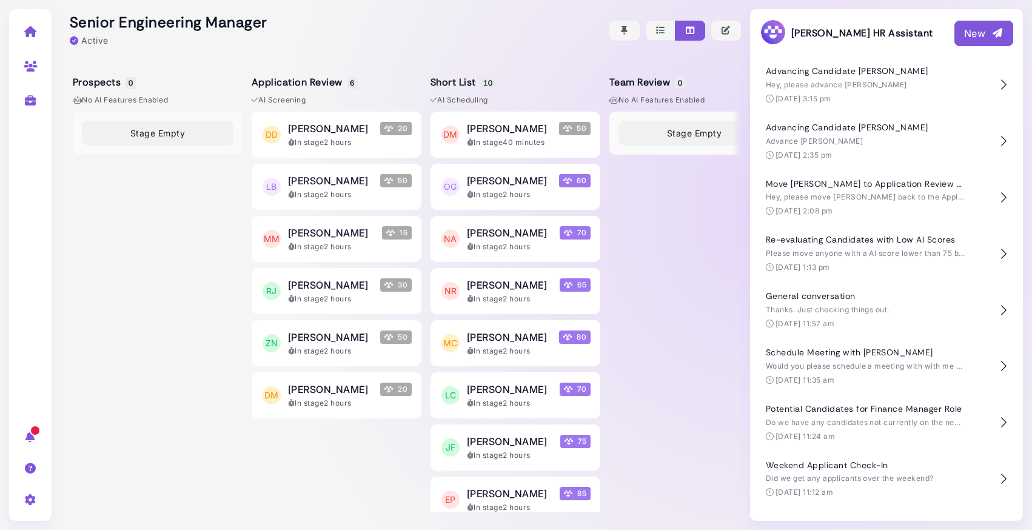
click at [29, 32] on icon at bounding box center [31, 31] width 14 height 11
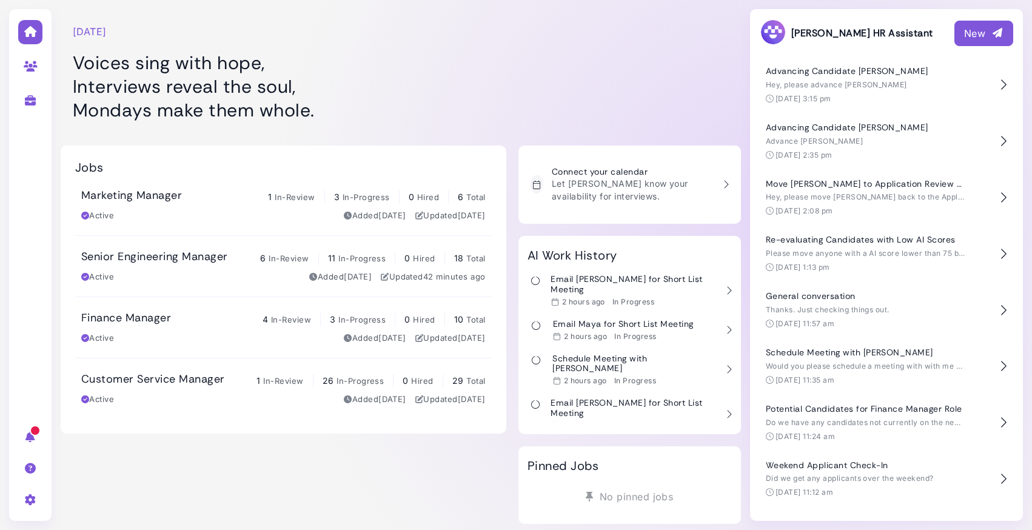
scroll to position [201, 0]
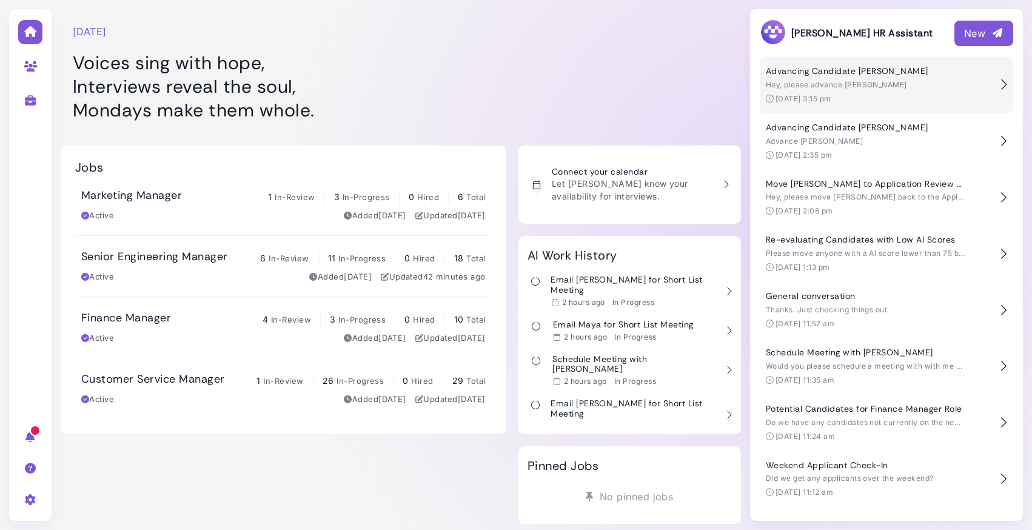
click at [862, 86] on span "Hey, please advance [PERSON_NAME]" at bounding box center [836, 84] width 141 height 9
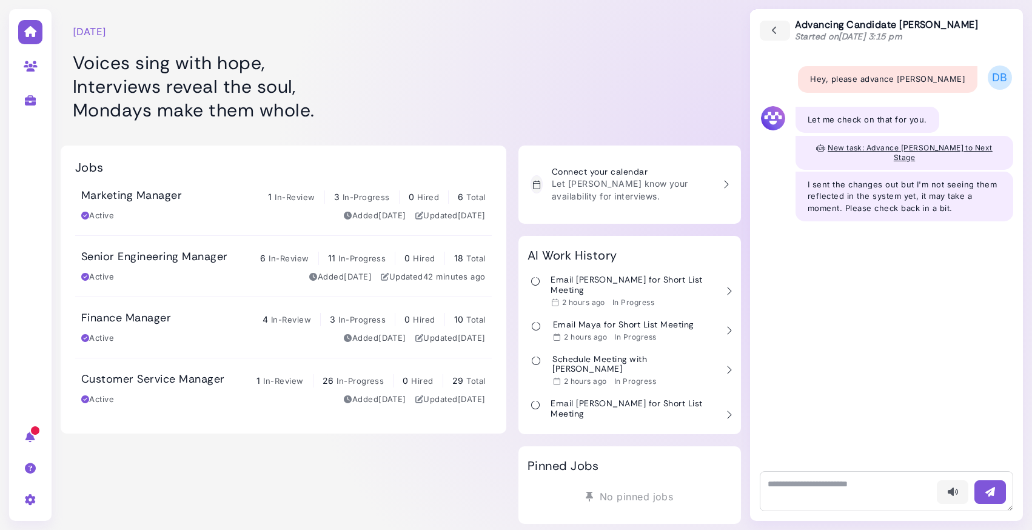
click at [880, 144] on span "New task: Advance Lila Brooks to Next Stage" at bounding box center [909, 152] width 165 height 19
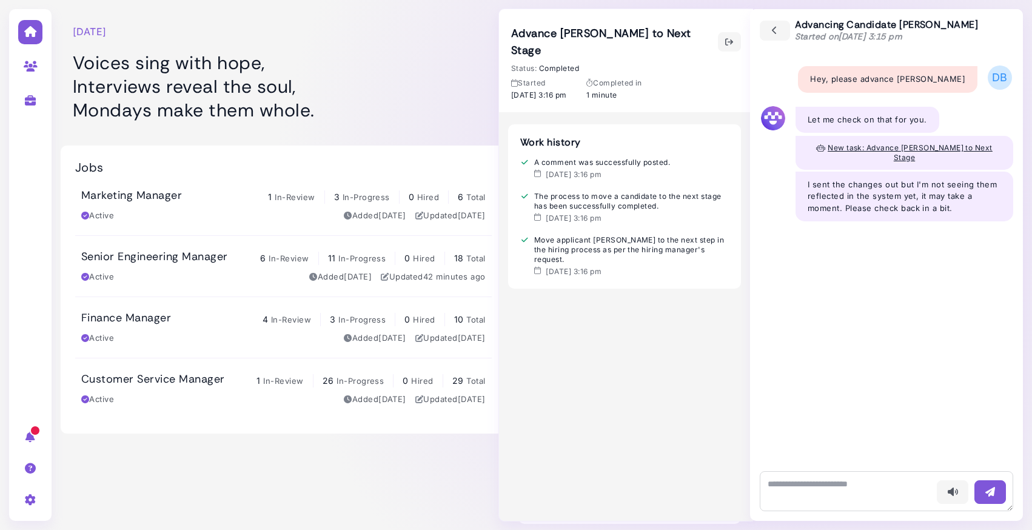
click at [776, 303] on div "Voice - 3:15 pm Hey, please advance Lila Brooks DB Voice - 3:15 pm Let me check…" at bounding box center [886, 256] width 273 height 409
click at [800, 490] on textarea at bounding box center [886, 491] width 253 height 40
type textarea "**********"
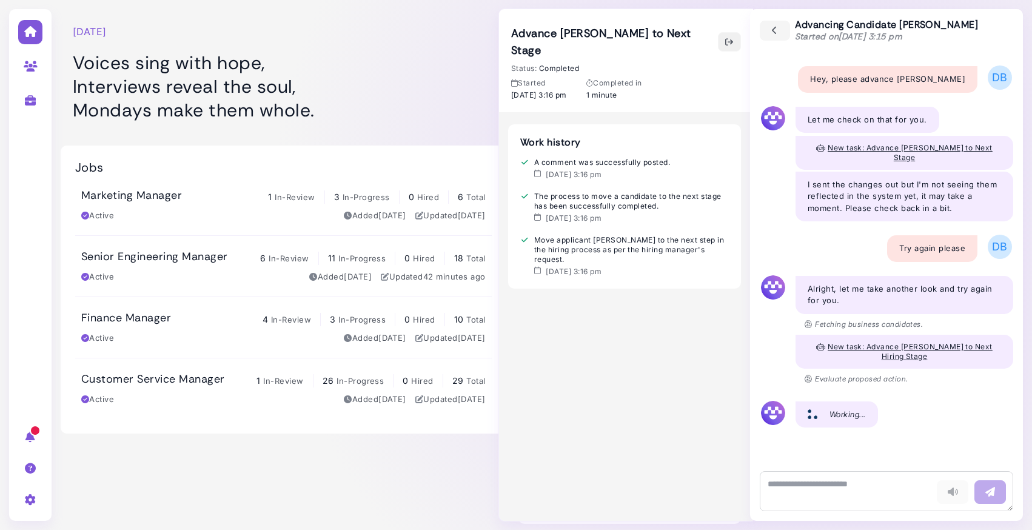
click at [726, 39] on icon "button" at bounding box center [729, 42] width 10 height 13
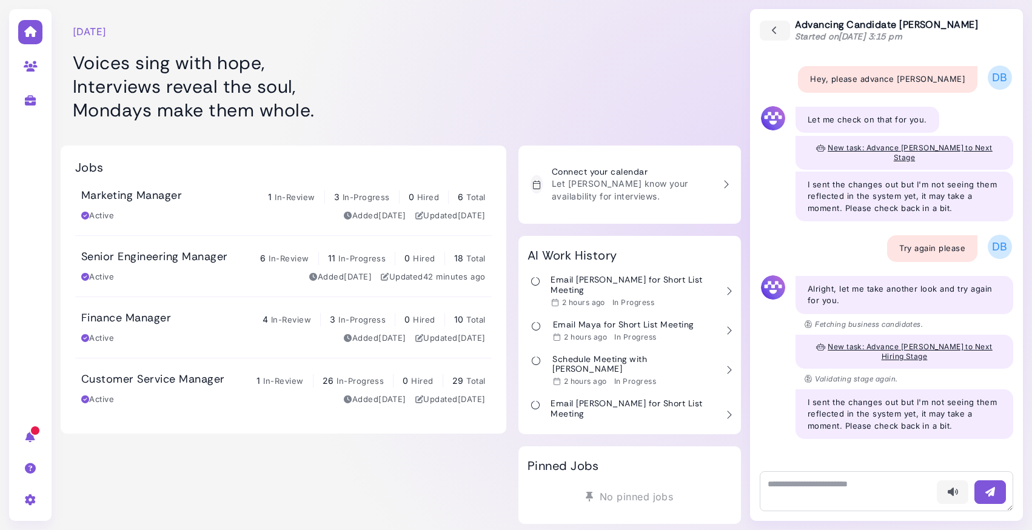
click at [141, 278] on div "Active Added 5 days ago Updated 42 minutes ago" at bounding box center [283, 277] width 404 height 12
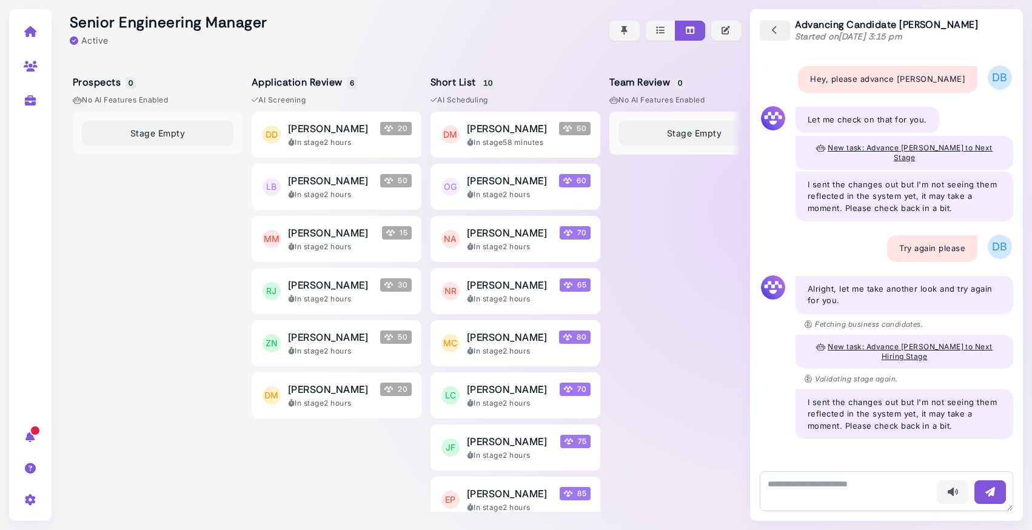
click at [771, 28] on icon "button" at bounding box center [774, 30] width 11 height 13
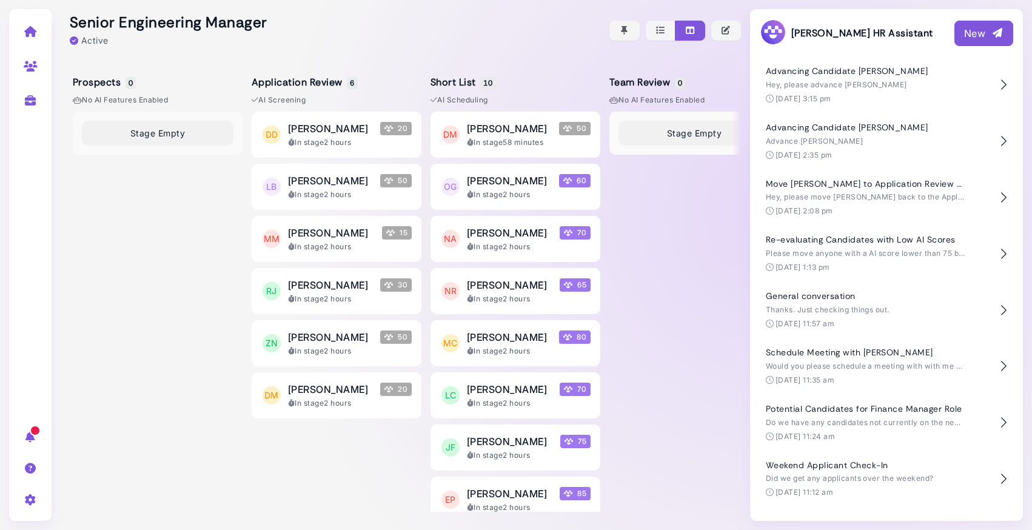
click at [978, 30] on div "New" at bounding box center [983, 33] width 39 height 15
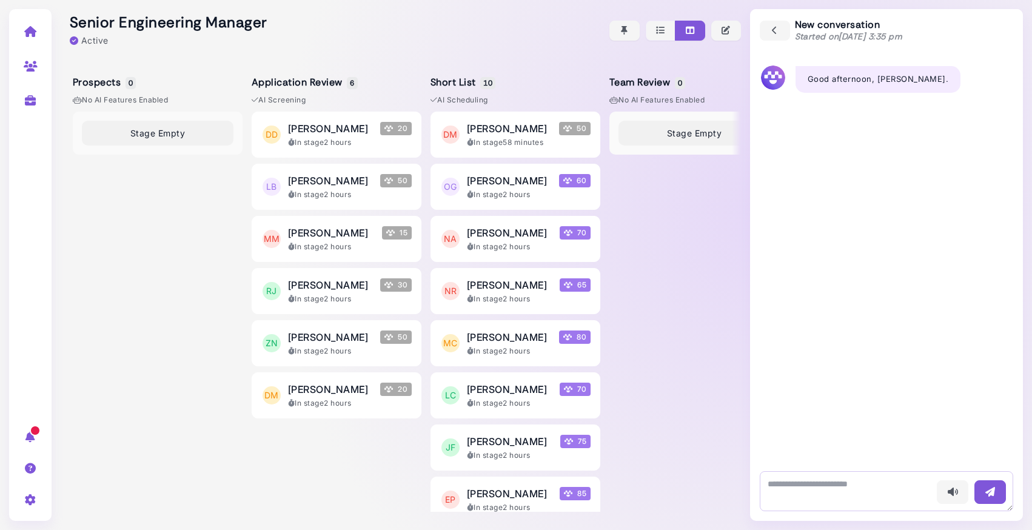
click at [784, 479] on textarea at bounding box center [886, 491] width 253 height 40
type textarea "**********"
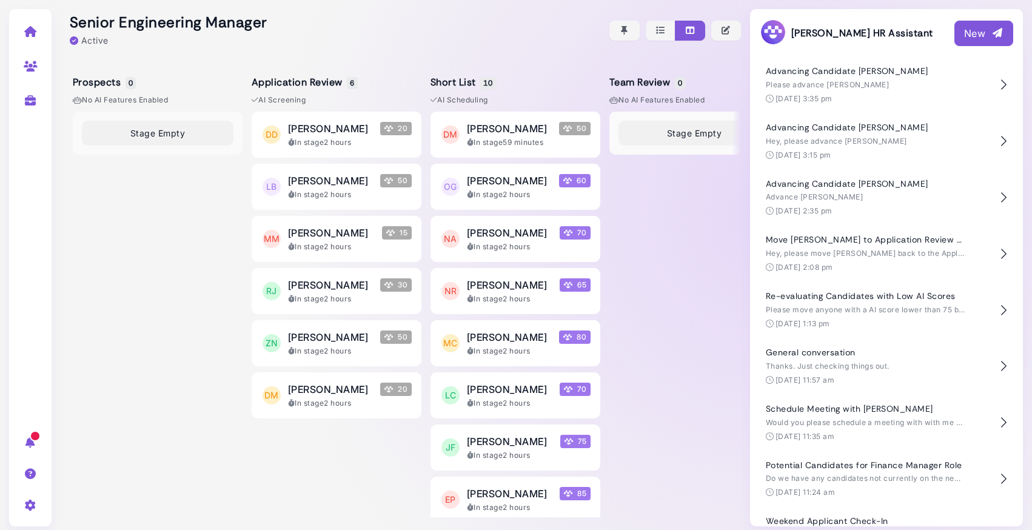
click at [977, 30] on div "New" at bounding box center [983, 33] width 39 height 15
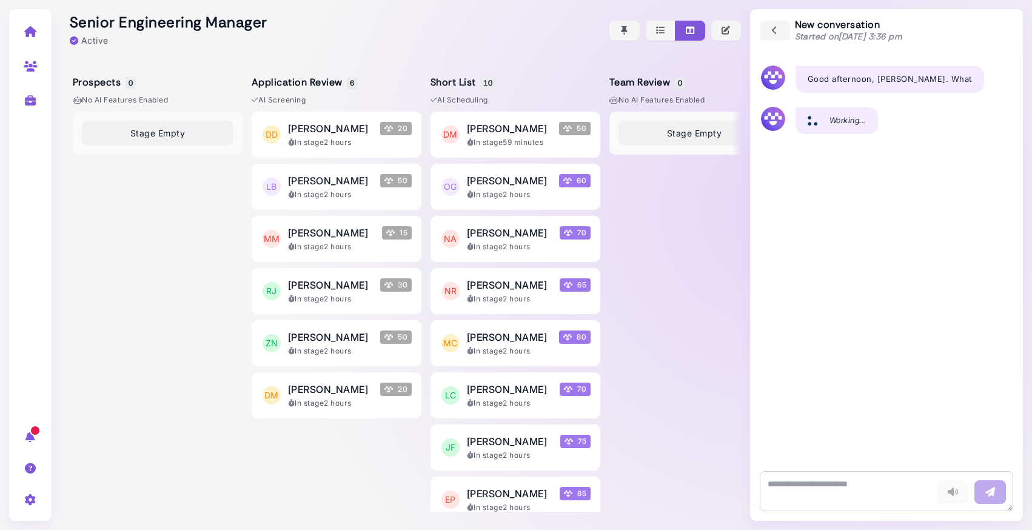
click at [797, 484] on textarea at bounding box center [886, 491] width 253 height 40
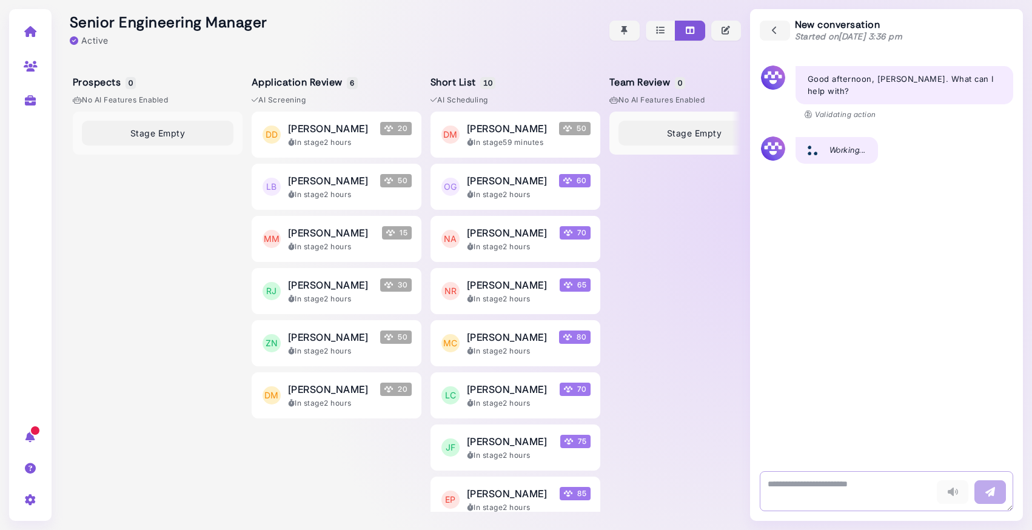
click at [830, 489] on textarea at bounding box center [886, 491] width 253 height 40
type textarea "**********"
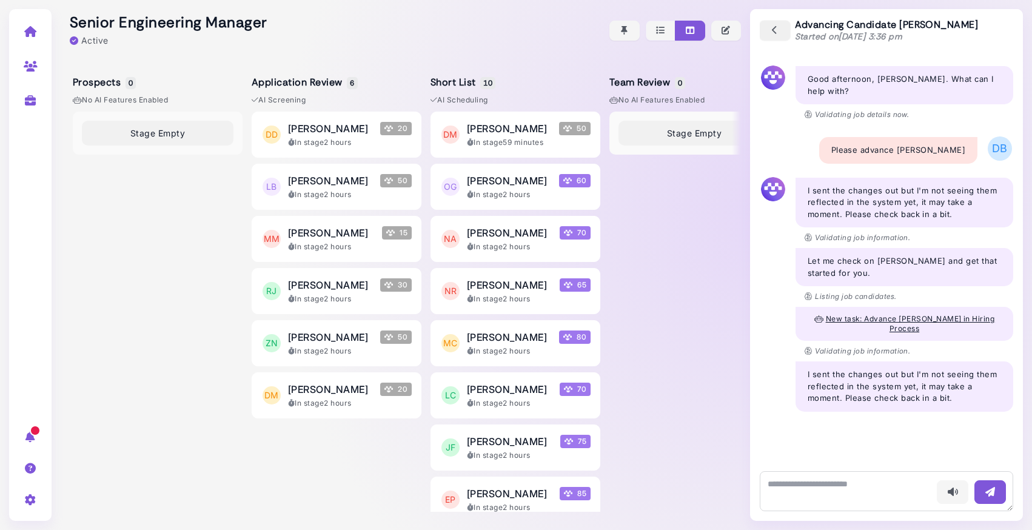
click at [778, 26] on icon "button" at bounding box center [774, 30] width 11 height 13
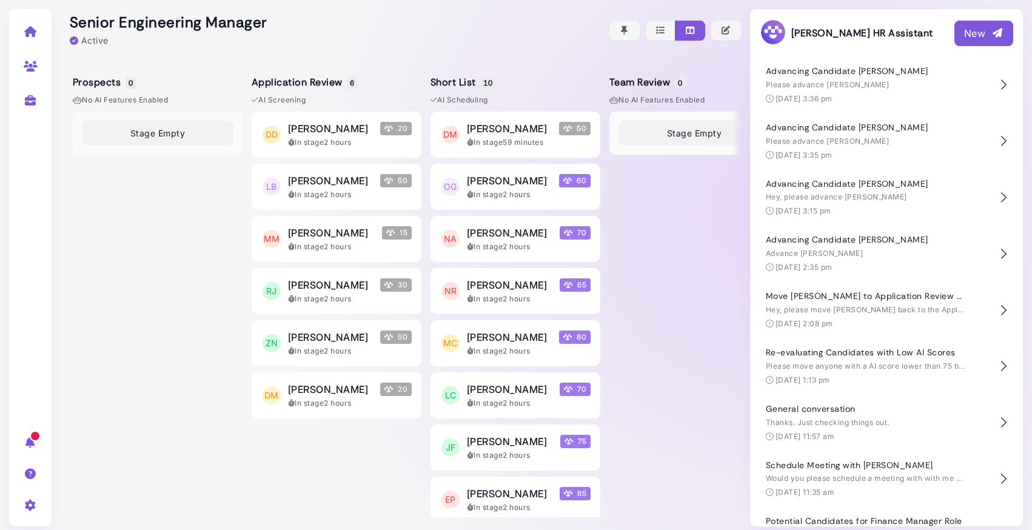
click at [981, 29] on div "New" at bounding box center [983, 33] width 39 height 15
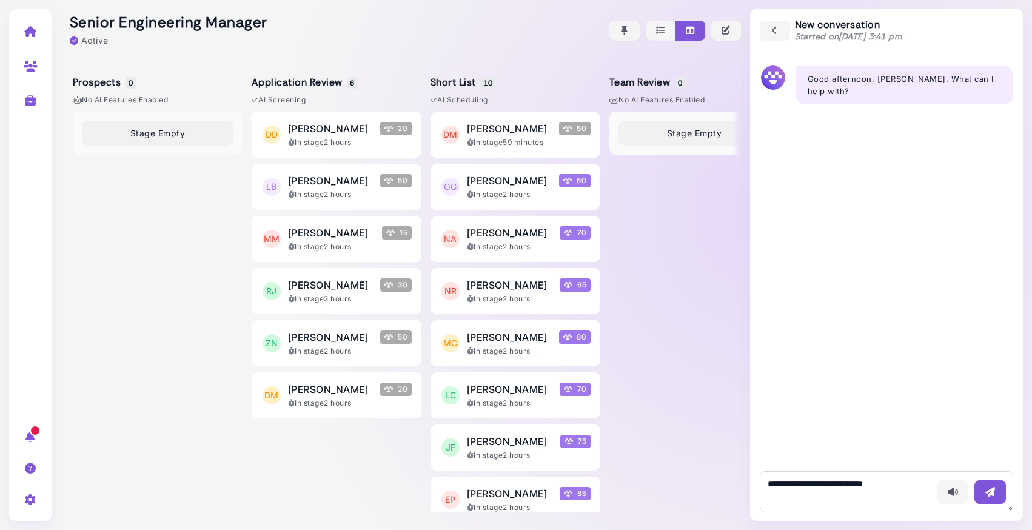
type textarea "**********"
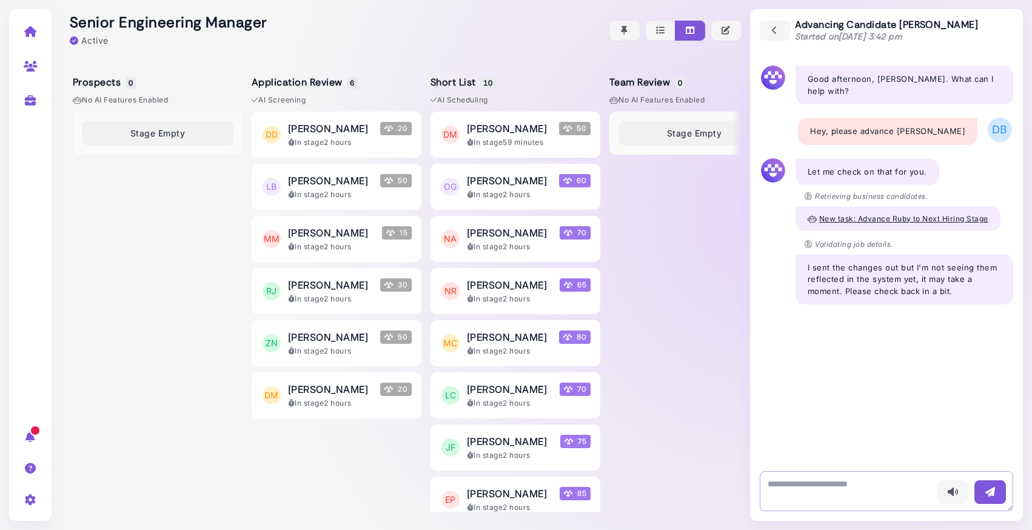
click at [855, 481] on textarea at bounding box center [886, 491] width 253 height 40
type textarea "**********"
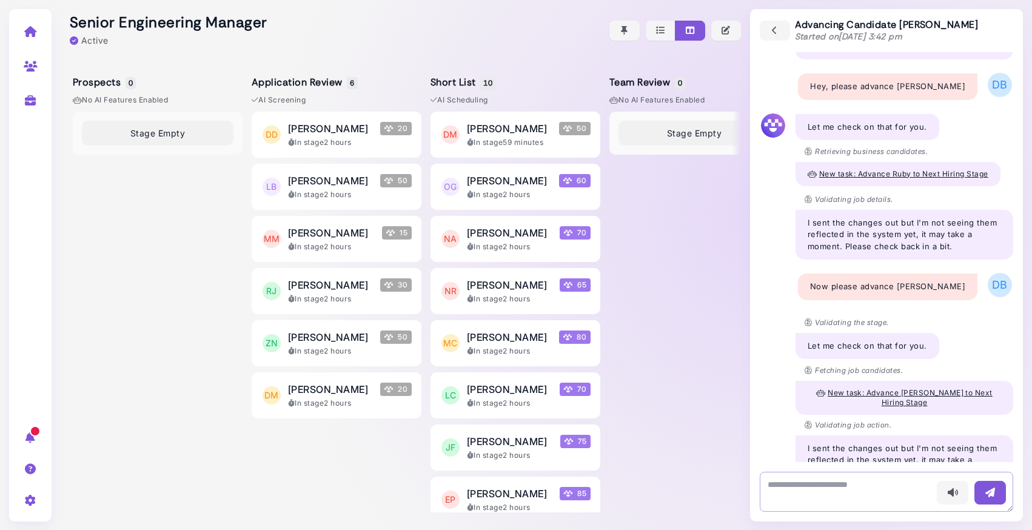
scroll to position [50, 0]
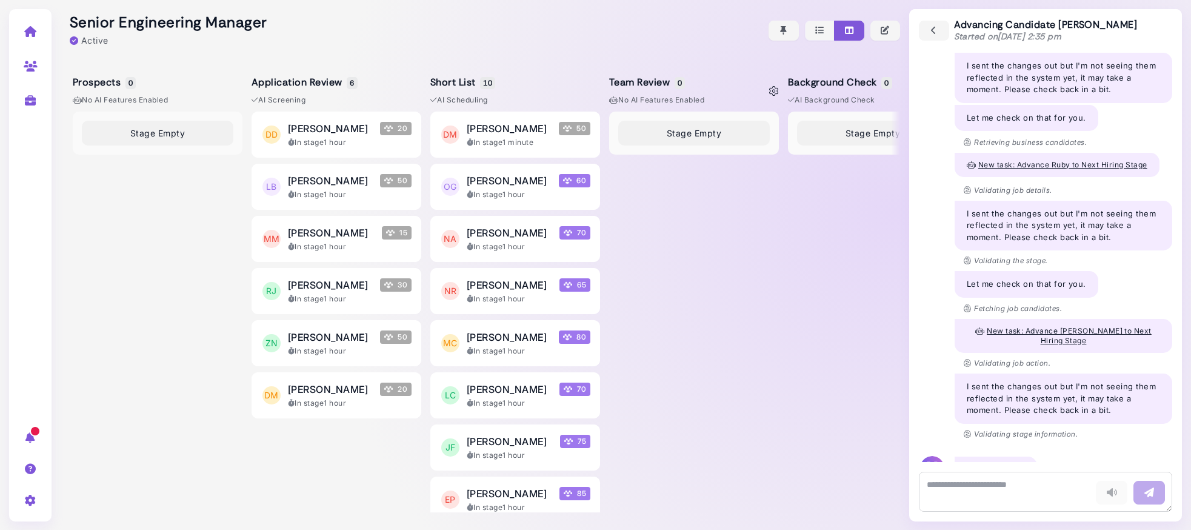
scroll to position [977, 0]
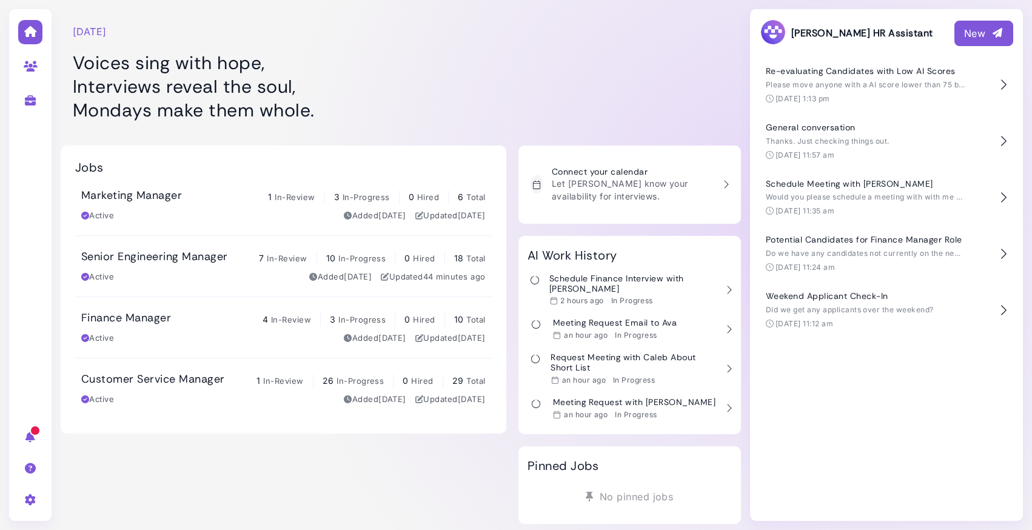
scroll to position [12, 0]
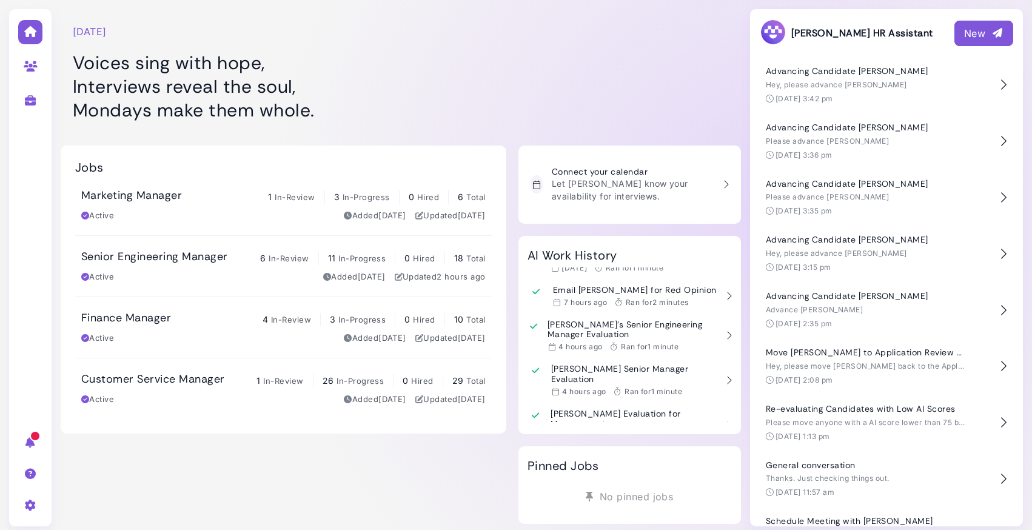
scroll to position [583, 0]
click at [386, 33] on div "[DATE]" at bounding box center [283, 31] width 421 height 15
click at [430, 165] on div "Jobs" at bounding box center [283, 167] width 416 height 15
click at [472, 64] on h1 "Voices sing with hope, Interviews reveal the soul, Mondays make them whole." at bounding box center [283, 86] width 421 height 71
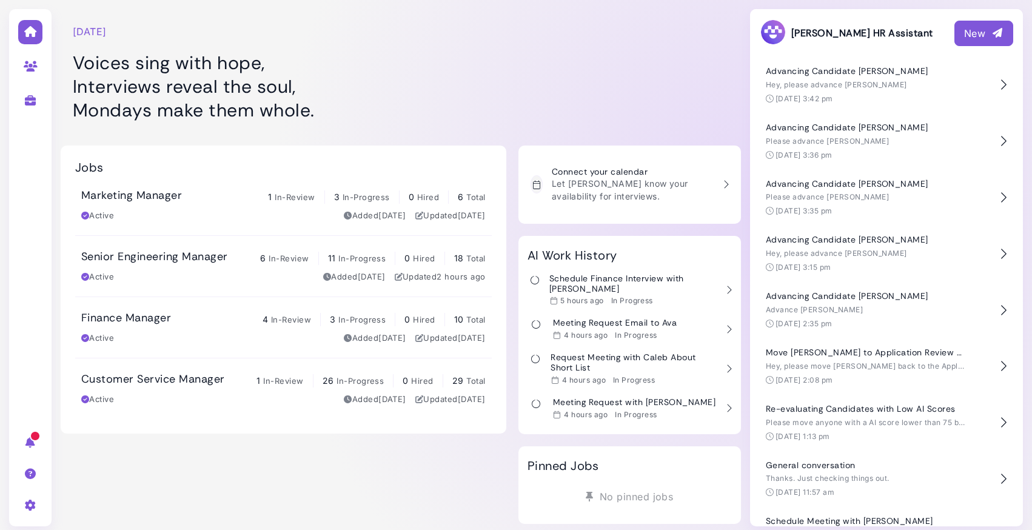
click at [210, 280] on div "Active Added [DATE] Updated 2 hours ago" at bounding box center [283, 277] width 404 height 12
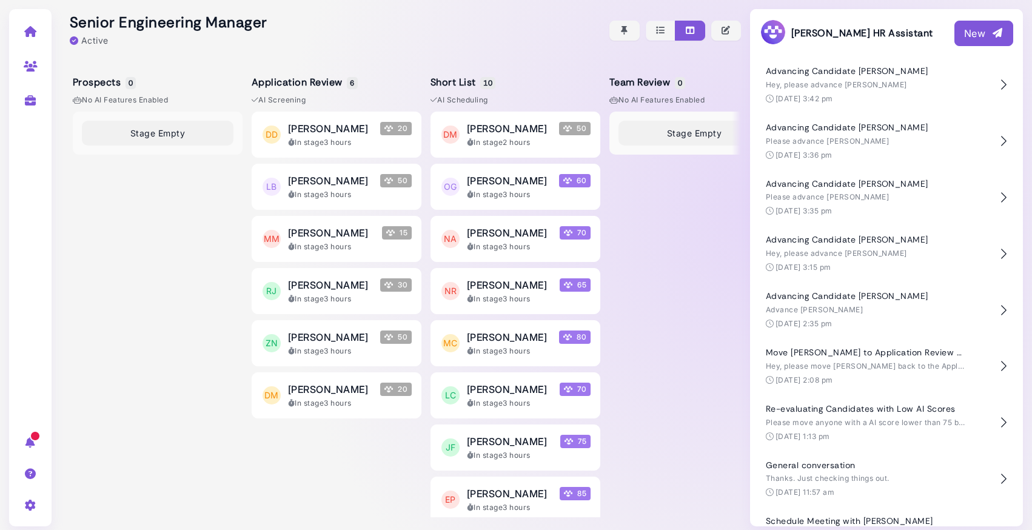
click at [979, 30] on div "New" at bounding box center [983, 33] width 39 height 15
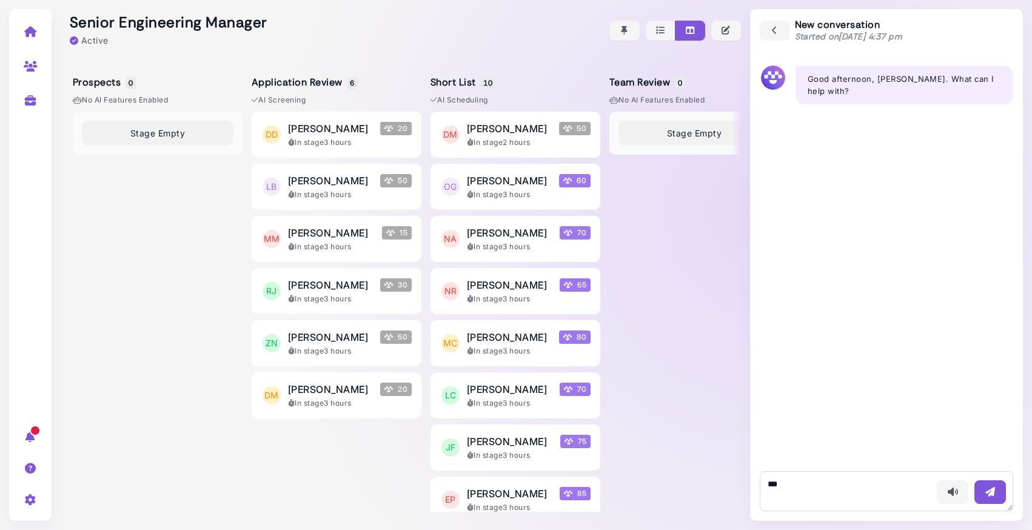
type textarea "***"
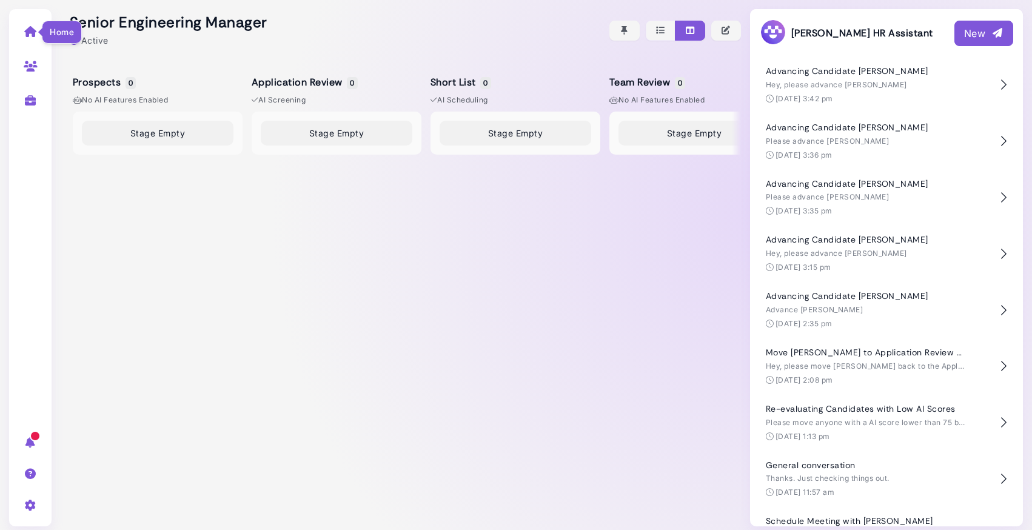
click at [32, 32] on icon at bounding box center [31, 31] width 14 height 11
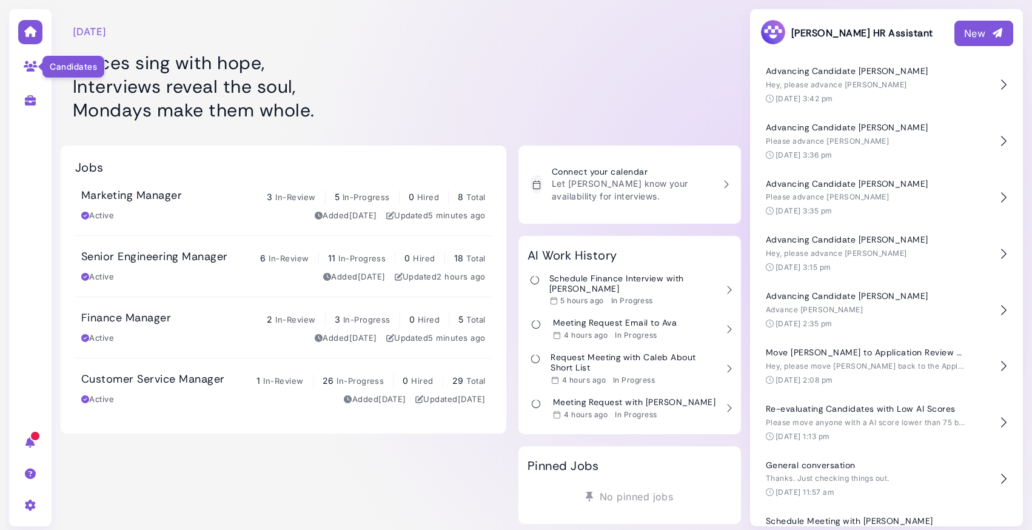
click at [32, 68] on icon at bounding box center [31, 66] width 14 height 11
select select "**********"
select select "**"
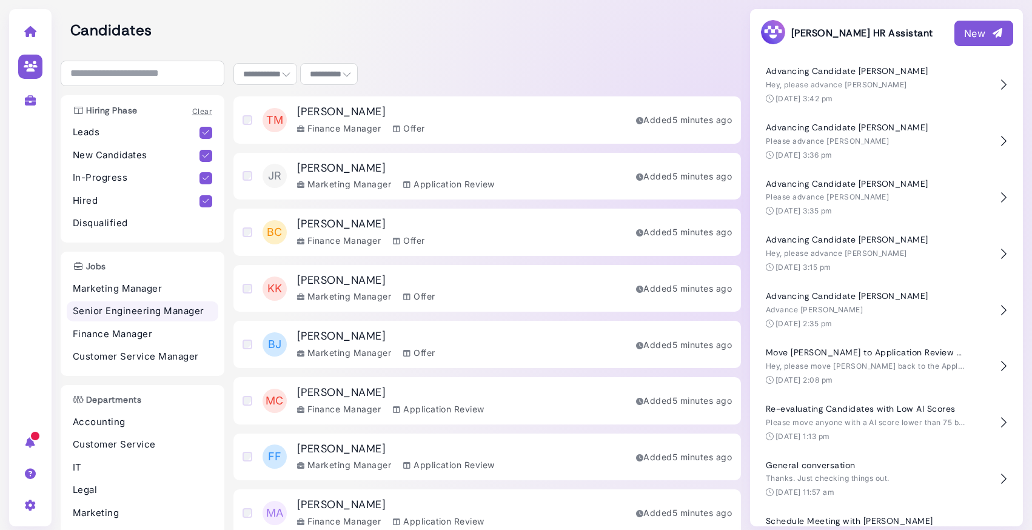
click at [142, 312] on p "Senior Engineering Manager" at bounding box center [142, 311] width 139 height 14
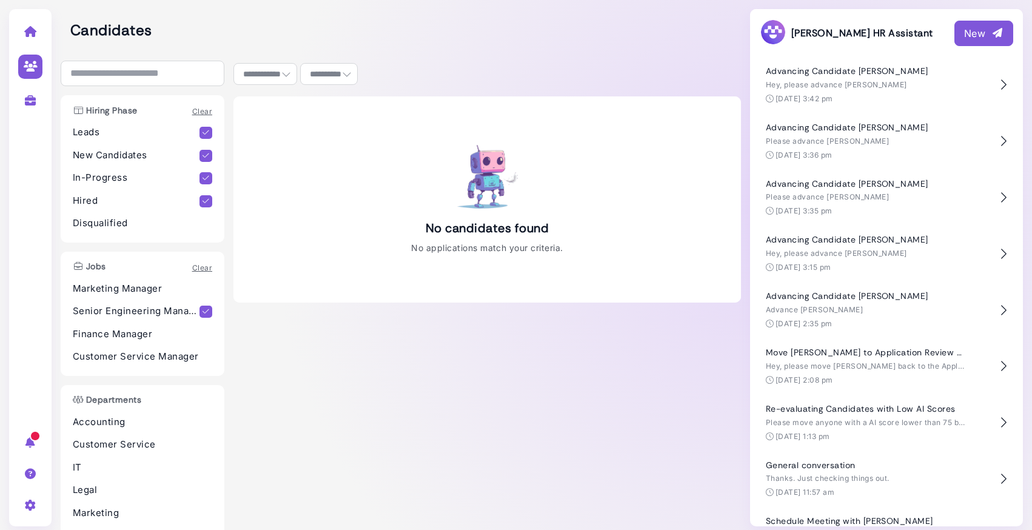
click at [143, 309] on p "Senior Engineering Manager" at bounding box center [136, 311] width 127 height 14
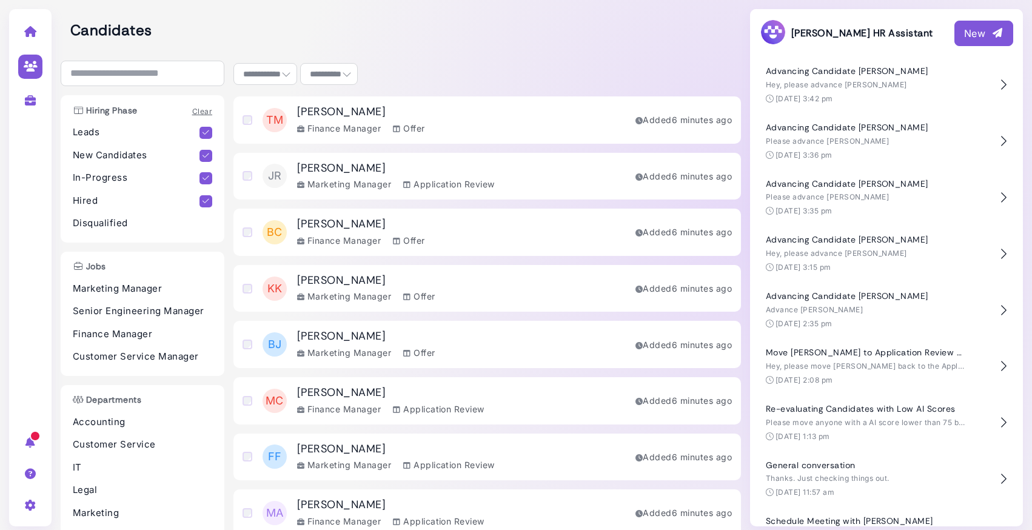
click at [27, 35] on icon at bounding box center [31, 31] width 14 height 11
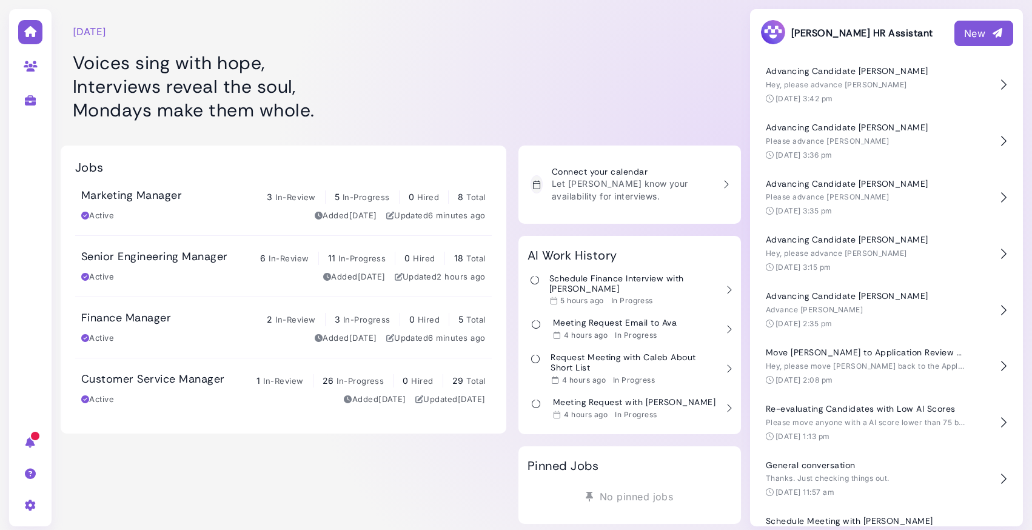
click at [139, 257] on h3 "Senior Engineering Manager" at bounding box center [154, 256] width 146 height 13
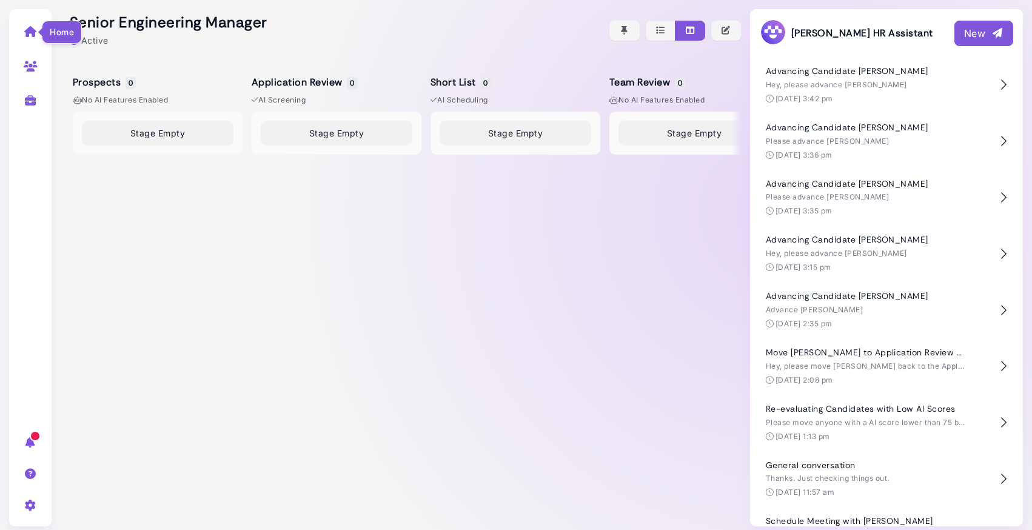
click at [31, 36] on icon at bounding box center [31, 31] width 14 height 11
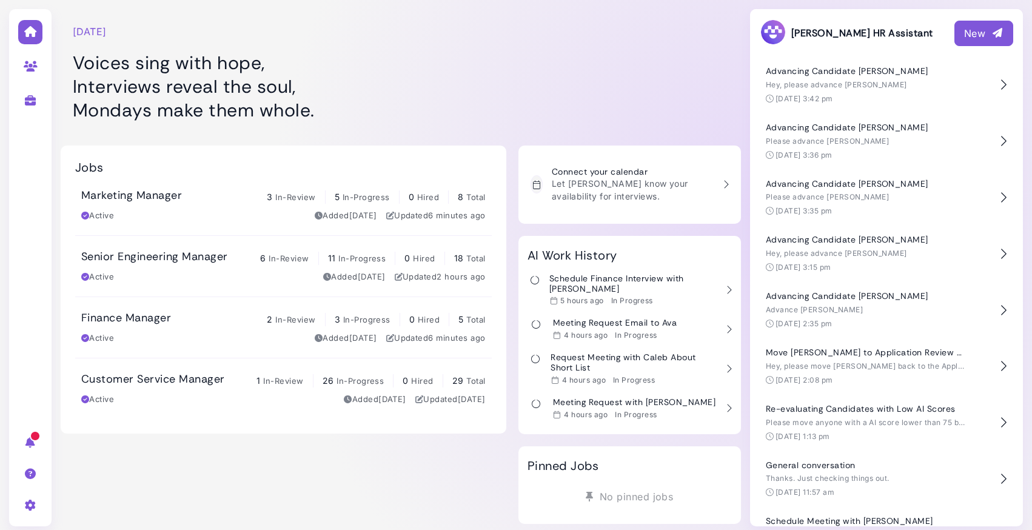
click at [162, 256] on h3 "Senior Engineering Manager" at bounding box center [154, 256] width 146 height 13
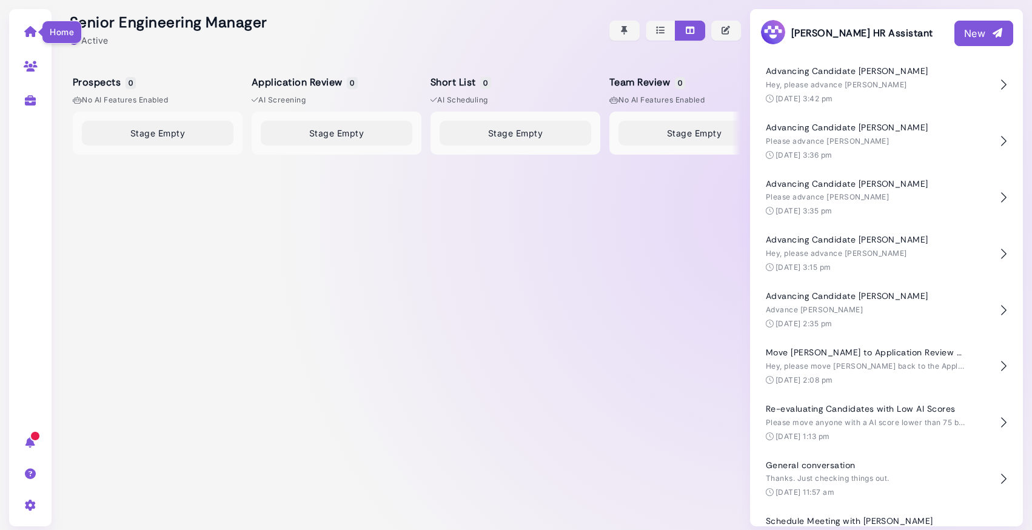
click at [30, 32] on icon at bounding box center [31, 31] width 14 height 11
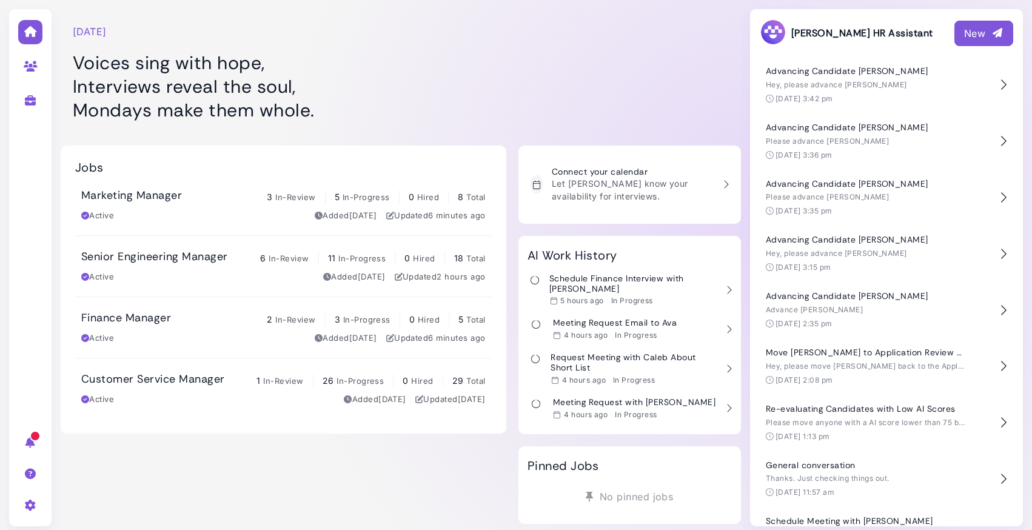
click at [237, 160] on div "Jobs" at bounding box center [283, 167] width 416 height 15
click at [198, 213] on div "Active Added 5 days ago Updated 6 minutes ago" at bounding box center [283, 216] width 404 height 12
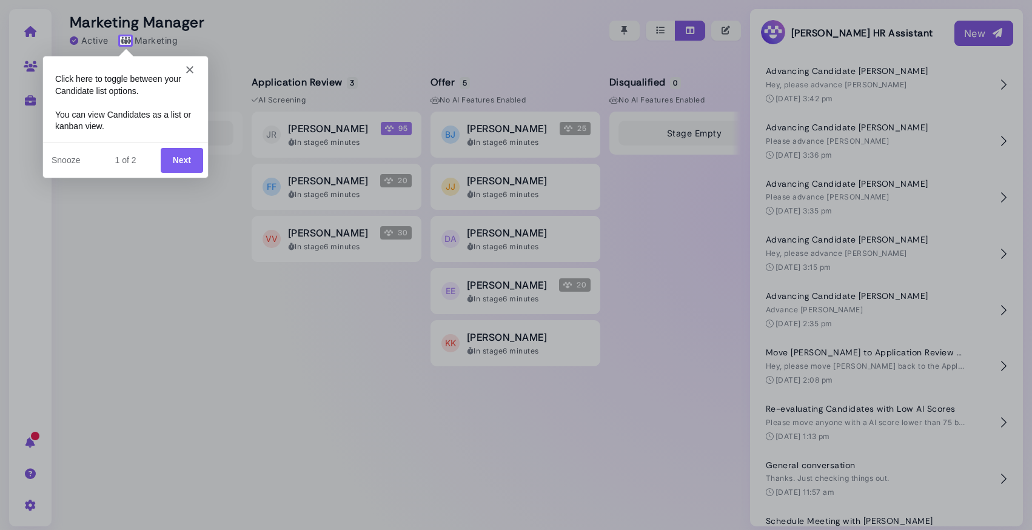
click at [194, 65] on div "Intercom messenger" at bounding box center [124, 64] width 165 height 17
click at [189, 68] on polygon "Close" at bounding box center [188, 68] width 7 height 7
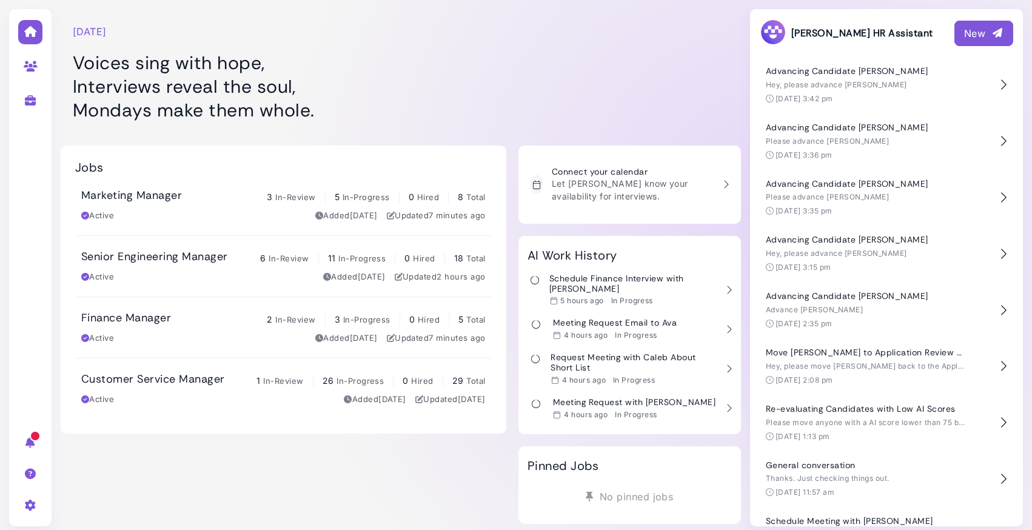
click at [202, 336] on div "Active Added 5 days ago Updated 7 minutes ago" at bounding box center [283, 338] width 404 height 12
click at [165, 390] on div "Customer Service Manager 1 In-Review 26 In-Progress 0 Hired 29 Total Active Add…" at bounding box center [283, 388] width 404 height 33
click at [166, 261] on h3 "Senior Engineering Manager" at bounding box center [154, 256] width 146 height 13
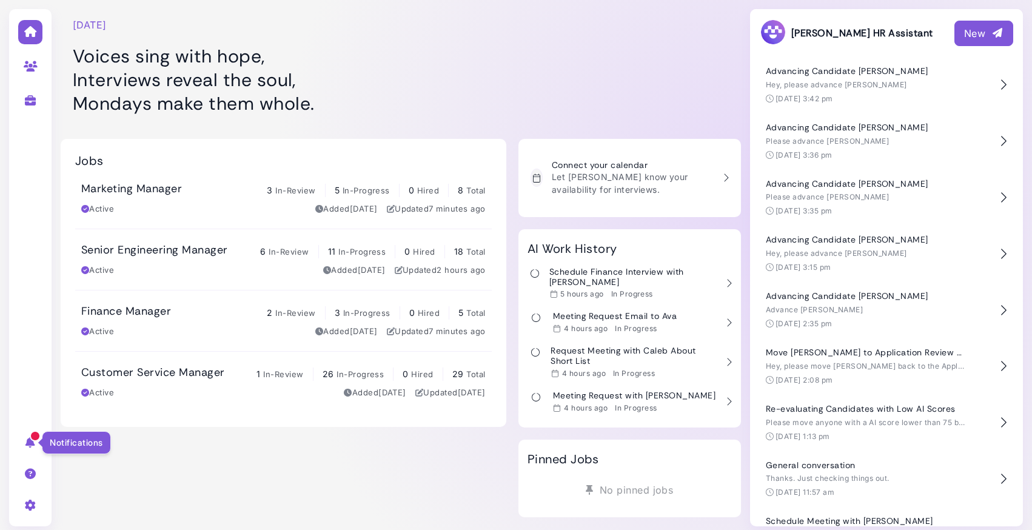
click at [31, 440] on icon at bounding box center [31, 441] width 14 height 11
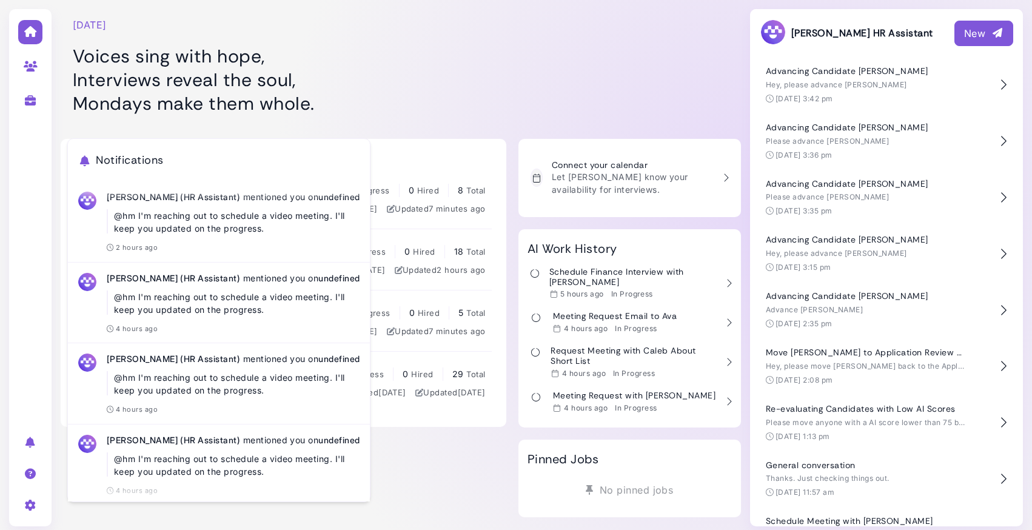
click at [200, 91] on h1 "Voices sing with hope, Interviews reveal the soul, Mondays make them whole." at bounding box center [283, 79] width 421 height 71
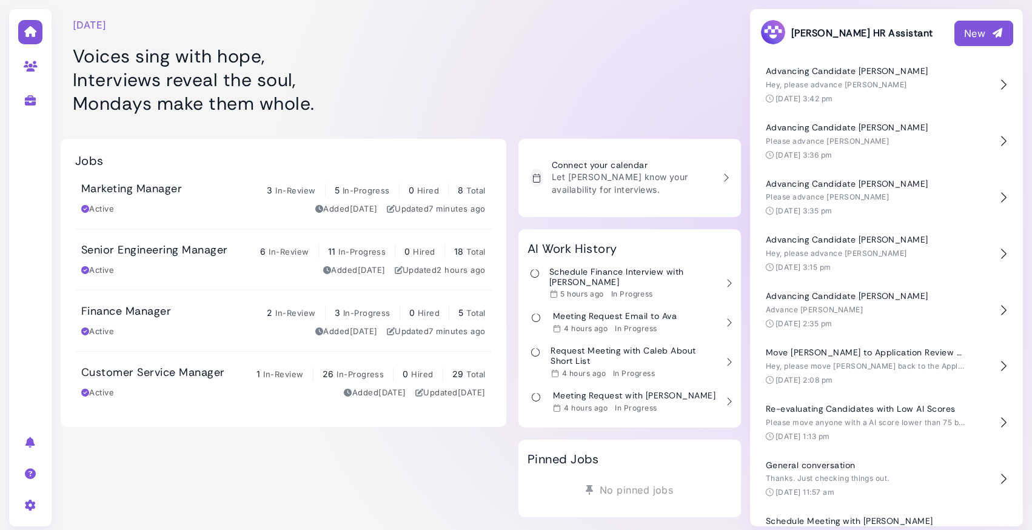
click at [423, 101] on h1 "Voices sing with hope, Interviews reveal the soul, Mondays make them whole." at bounding box center [283, 79] width 421 height 71
click at [202, 258] on div "Senior Engineering Manager 6 In-Review 11 In-Progress 0 Hired 18 Total Active A…" at bounding box center [283, 259] width 404 height 33
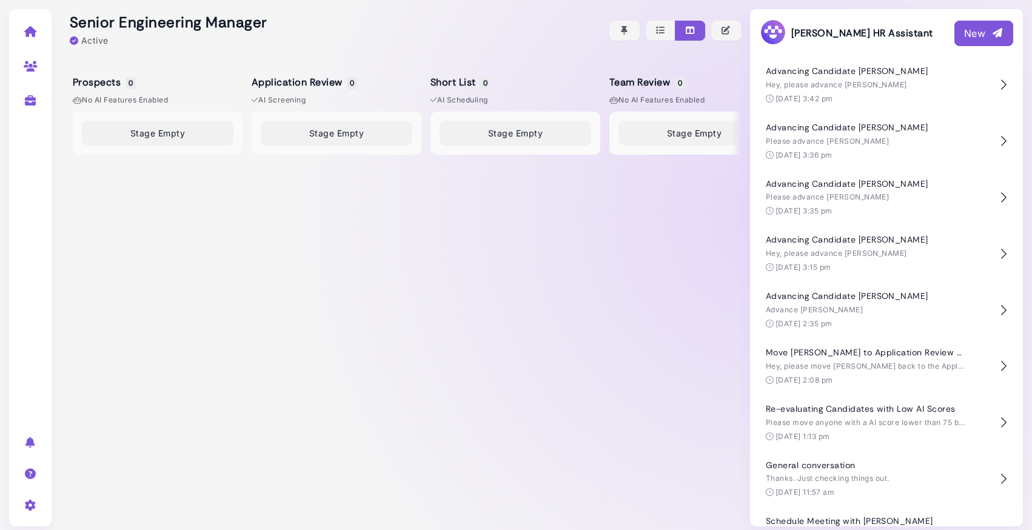
click at [30, 58] on link at bounding box center [31, 66] width 38 height 32
select select "**********"
select select "**"
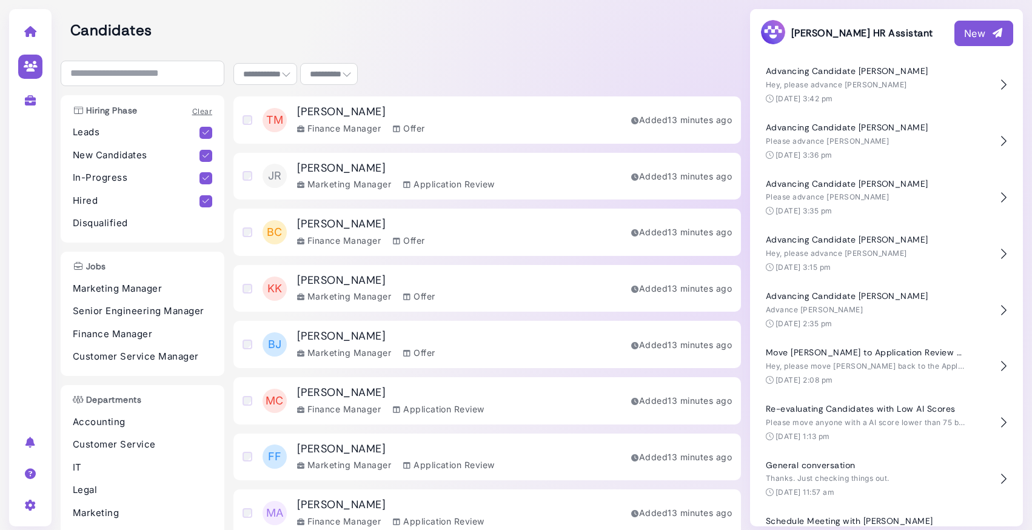
click at [333, 165] on h3 "[PERSON_NAME]" at bounding box center [396, 168] width 198 height 13
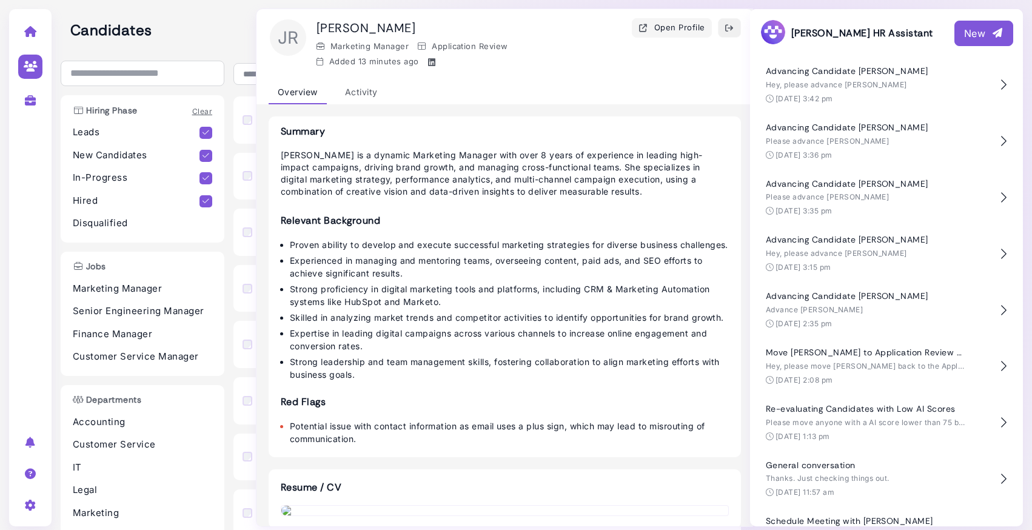
click at [728, 28] on icon "button" at bounding box center [729, 28] width 10 height 13
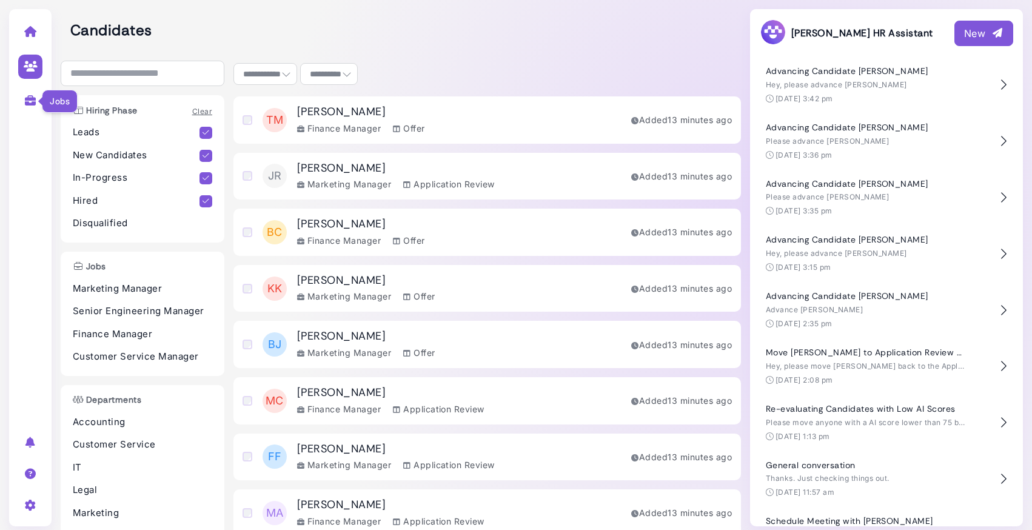
click at [30, 96] on icon at bounding box center [31, 100] width 14 height 11
select select "**********"
select select "**"
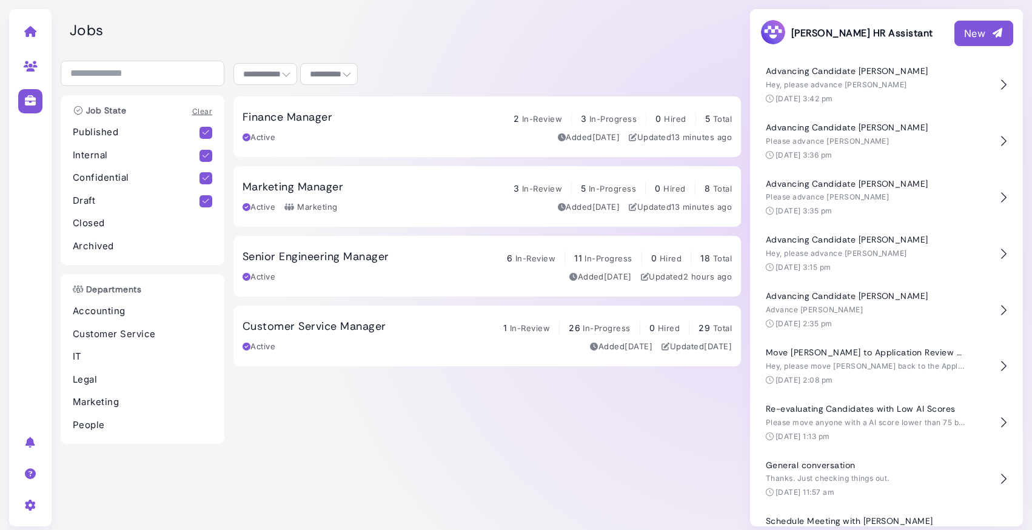
click at [292, 184] on h3 "Marketing Manager" at bounding box center [292, 187] width 101 height 13
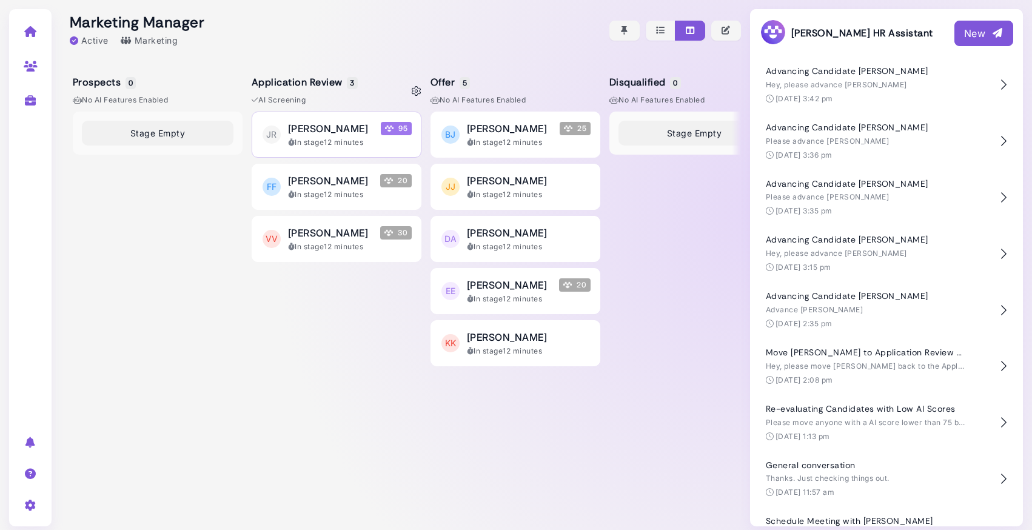
click at [349, 144] on div "In stage 12 minutes" at bounding box center [350, 142] width 124 height 11
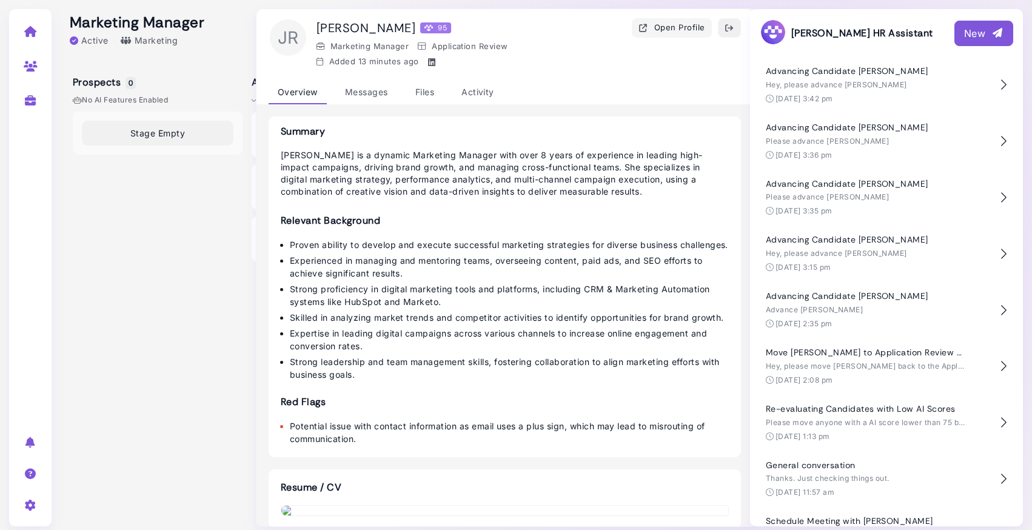
click at [729, 28] on icon "button" at bounding box center [729, 28] width 10 height 13
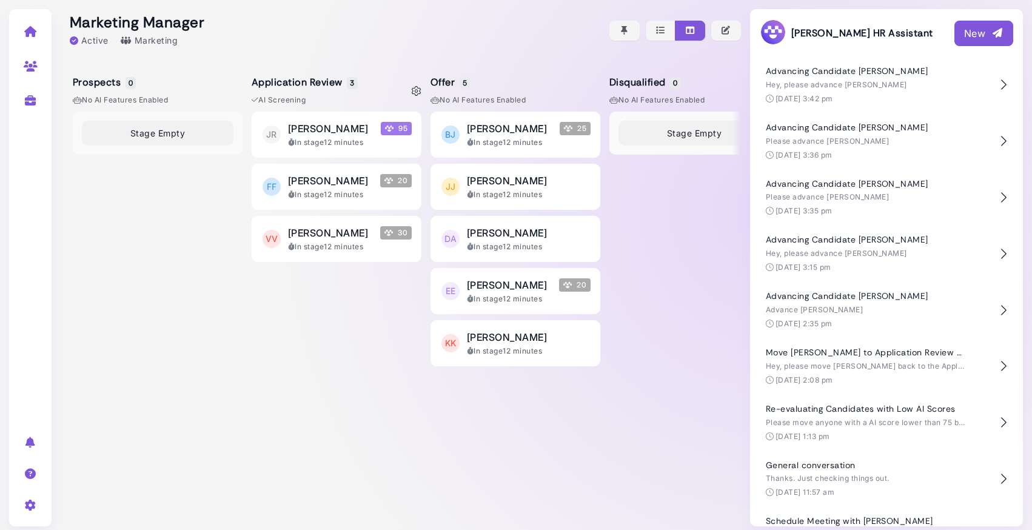
click at [270, 331] on div "JR [PERSON_NAME] 95 In stage 12 minutes FF [PERSON_NAME] 20 In stage 12 minutes…" at bounding box center [337, 315] width 170 height 406
click at [642, 203] on div "Stage Empty" at bounding box center [694, 315] width 170 height 406
click at [995, 30] on icon "button" at bounding box center [997, 33] width 12 height 13
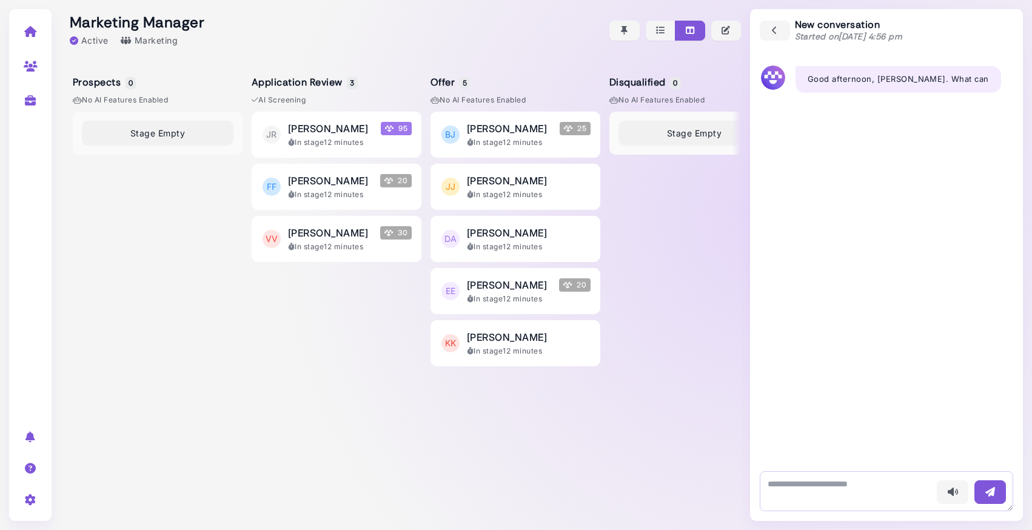
click at [781, 479] on textarea at bounding box center [886, 491] width 253 height 40
type textarea "***"
type textarea "**********"
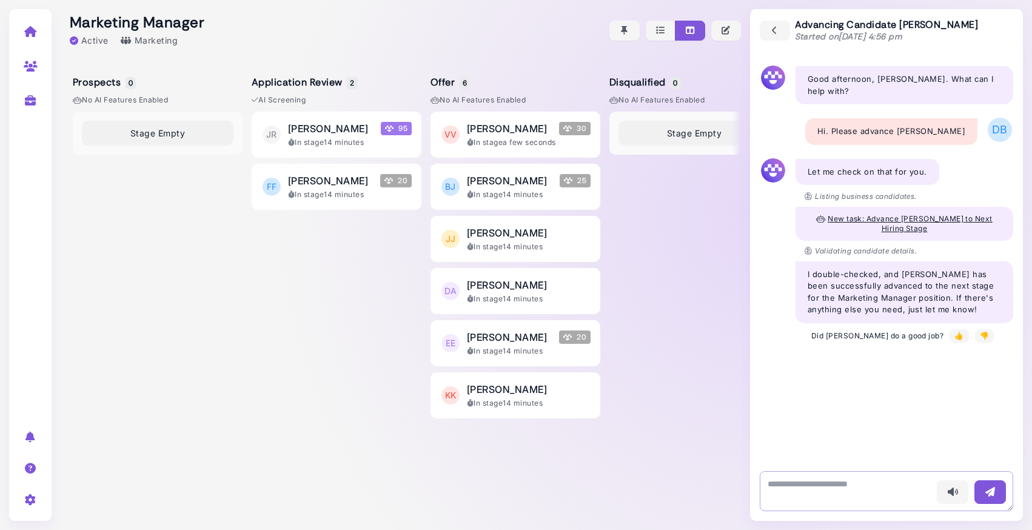
click at [857, 494] on textarea at bounding box center [886, 491] width 253 height 40
type textarea "**********"
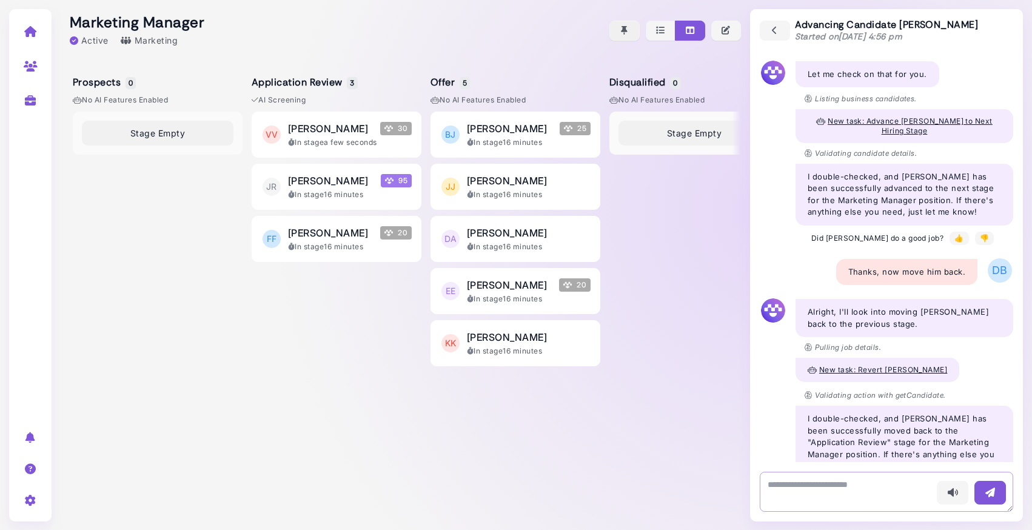
scroll to position [117, 0]
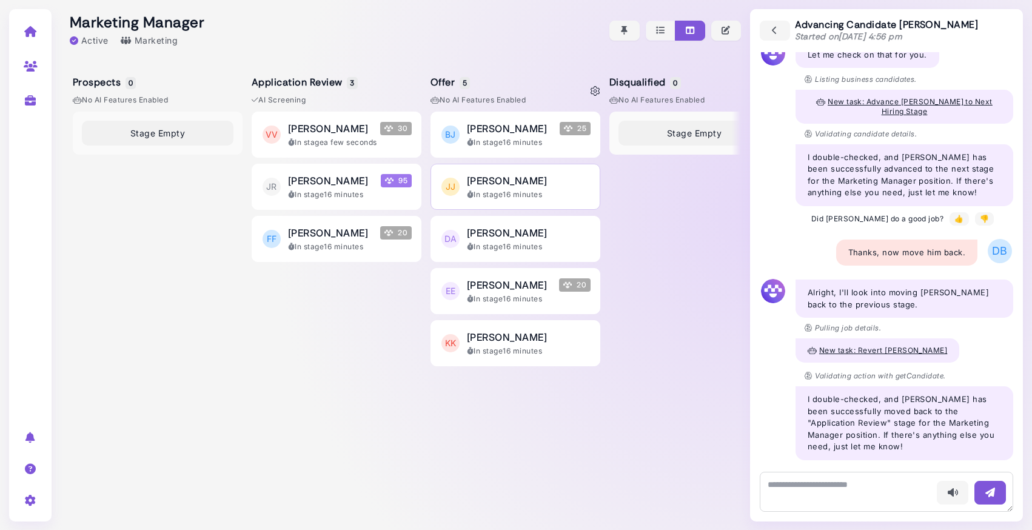
click at [562, 195] on div "In stage 16 minutes" at bounding box center [529, 194] width 124 height 11
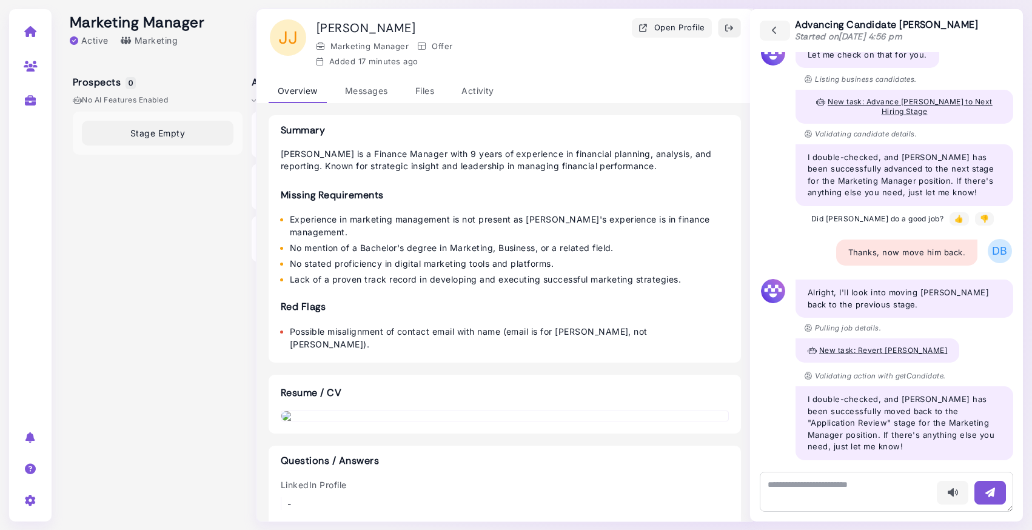
click at [727, 28] on icon "button" at bounding box center [729, 28] width 10 height 13
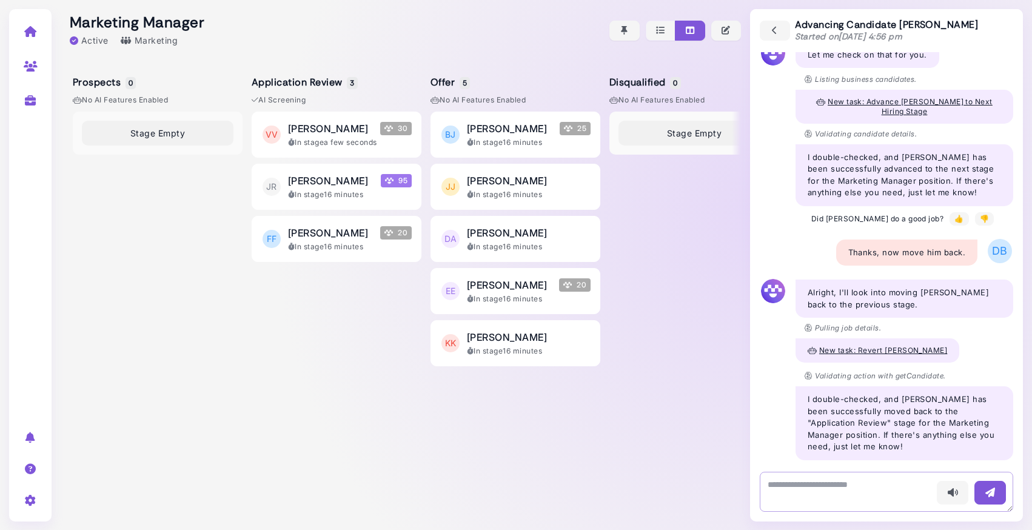
click at [842, 498] on textarea at bounding box center [886, 492] width 253 height 40
click at [28, 34] on icon at bounding box center [31, 31] width 14 height 11
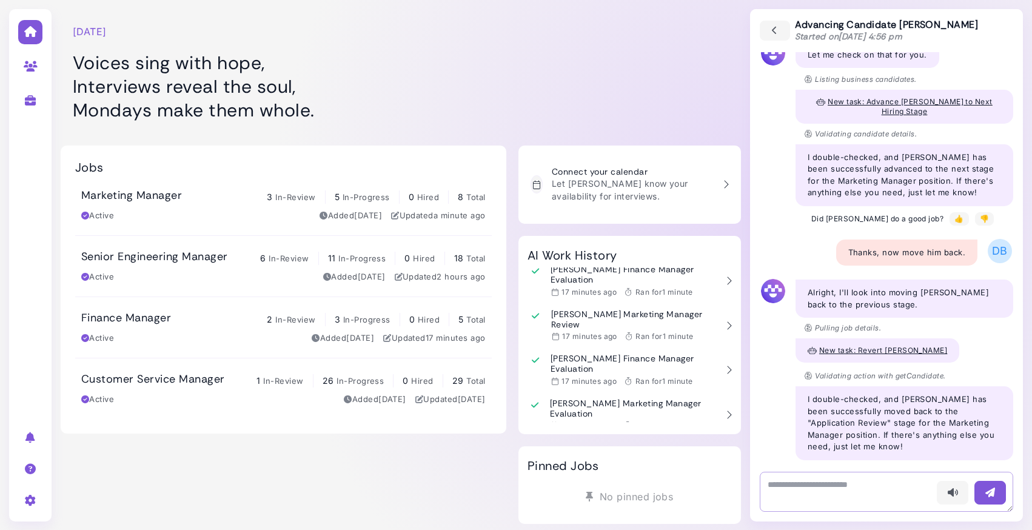
scroll to position [12, 0]
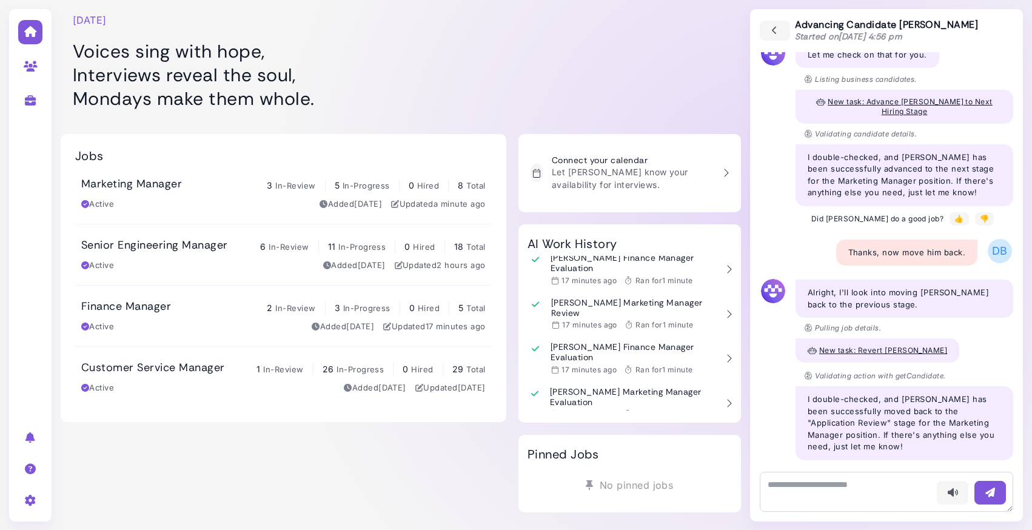
click at [694, 55] on div at bounding box center [629, 55] width 222 height 121
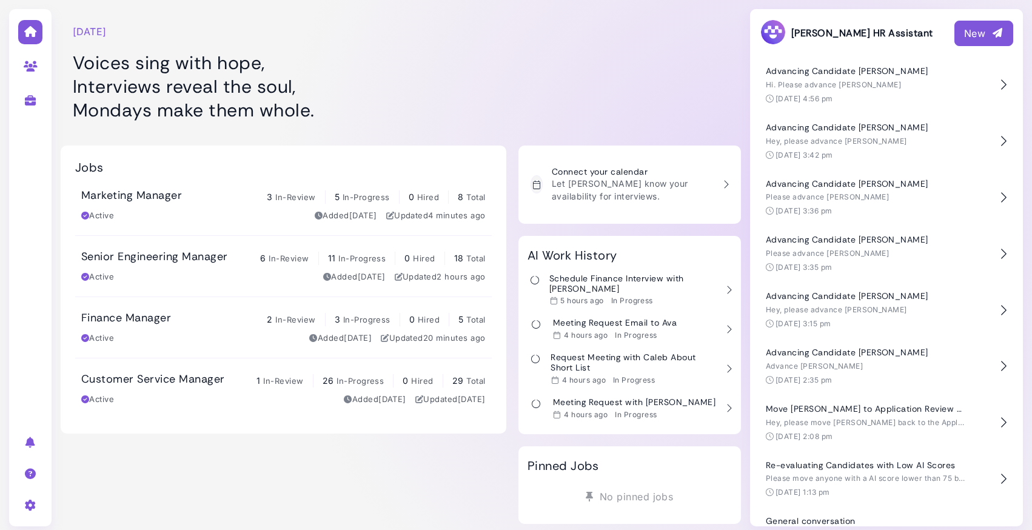
click at [188, 256] on h3 "Senior Engineering Manager" at bounding box center [154, 256] width 146 height 13
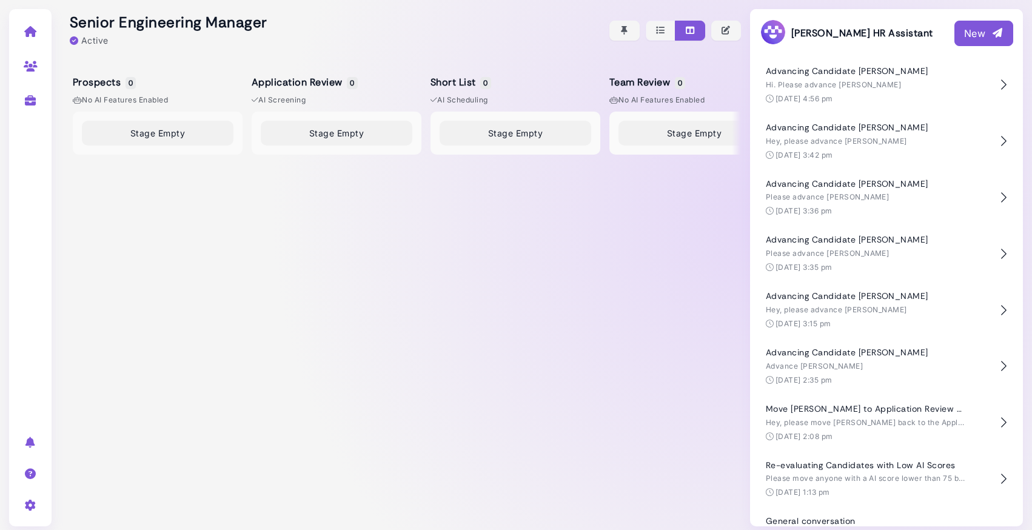
click at [31, 67] on icon at bounding box center [31, 66] width 14 height 11
select select "**********"
select select "**"
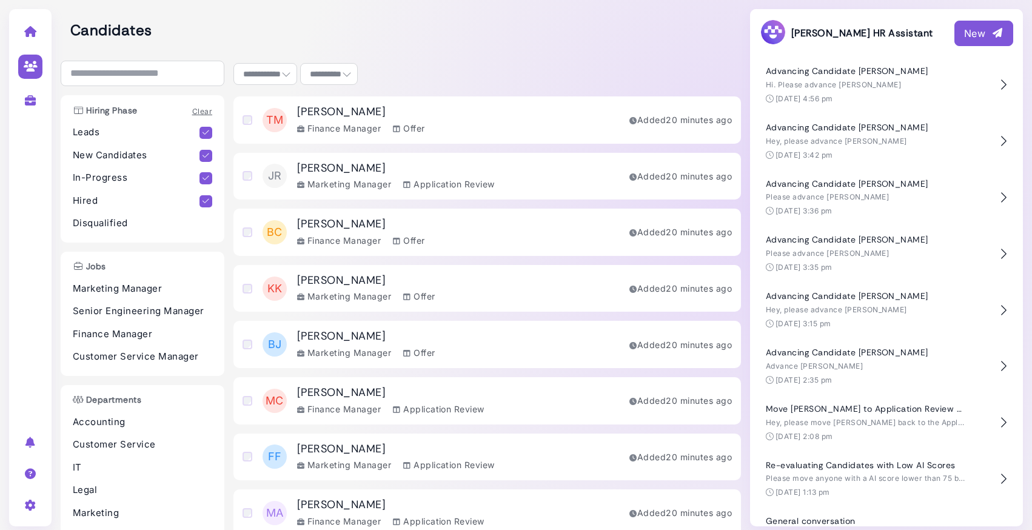
click at [415, 126] on div "Offer" at bounding box center [409, 128] width 32 height 13
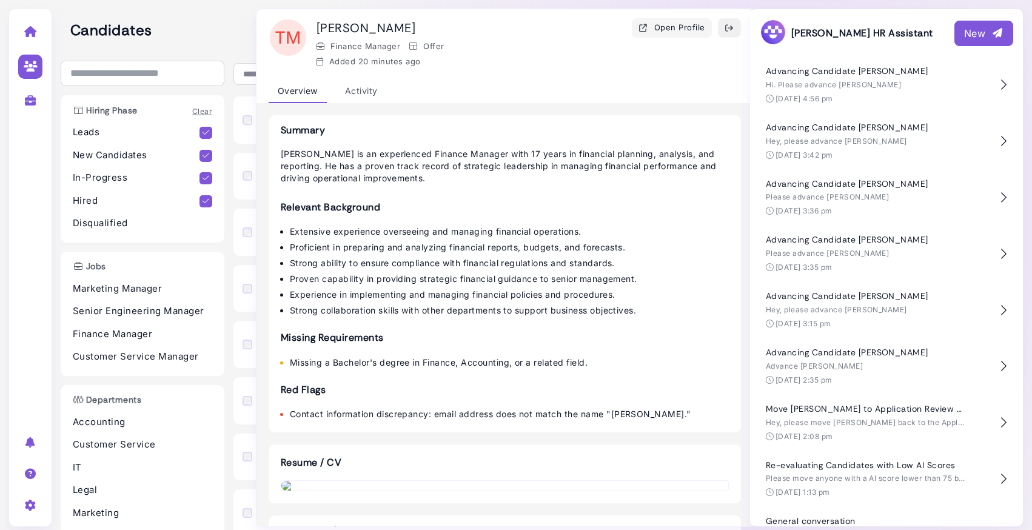
click at [732, 25] on icon "button" at bounding box center [729, 28] width 10 height 13
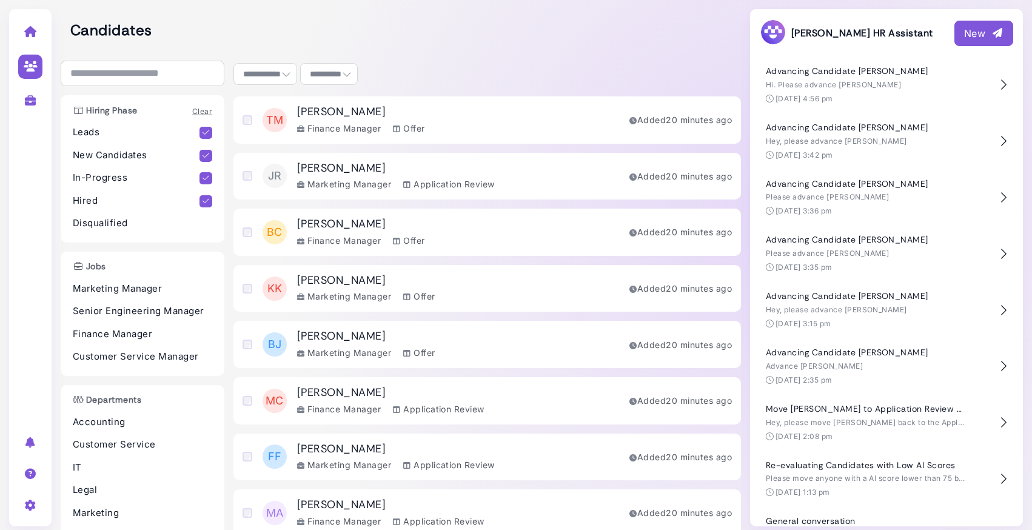
click at [472, 118] on div "TM Tony Miller Finance Manager Offer Added 20 minutes ago" at bounding box center [486, 119] width 507 height 47
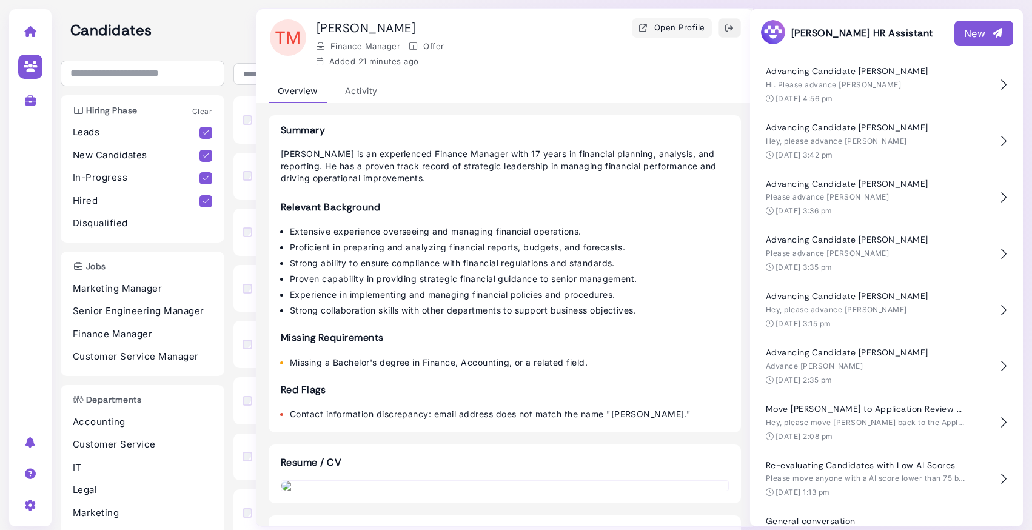
click at [729, 31] on icon "button" at bounding box center [729, 28] width 10 height 13
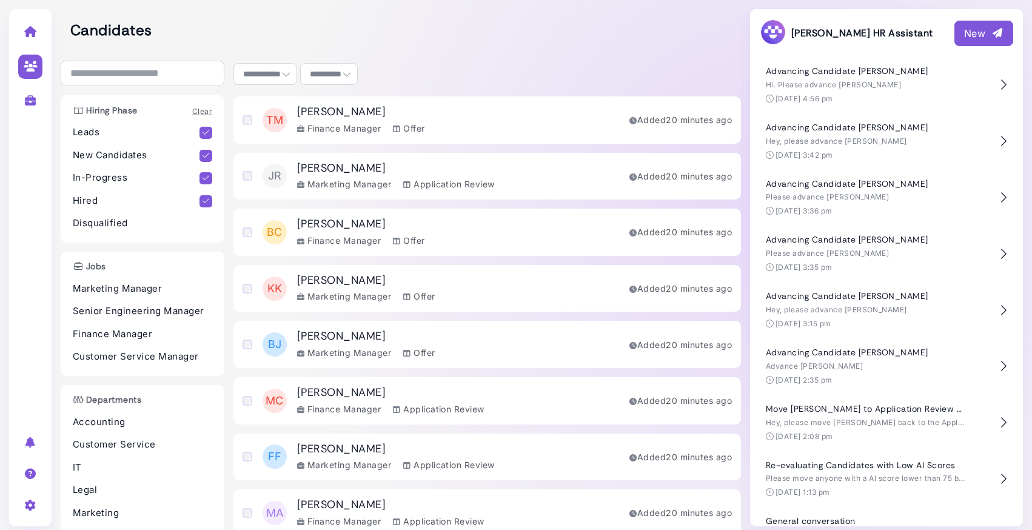
click at [555, 109] on div "TM Tony Miller Finance Manager Offer Added 20 minutes ago" at bounding box center [486, 119] width 507 height 47
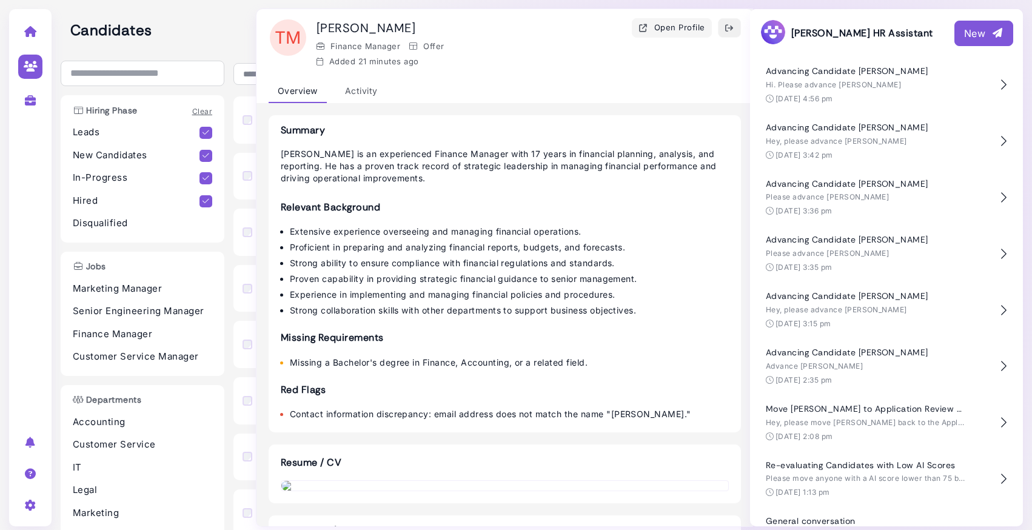
click at [733, 30] on icon "button" at bounding box center [729, 28] width 10 height 13
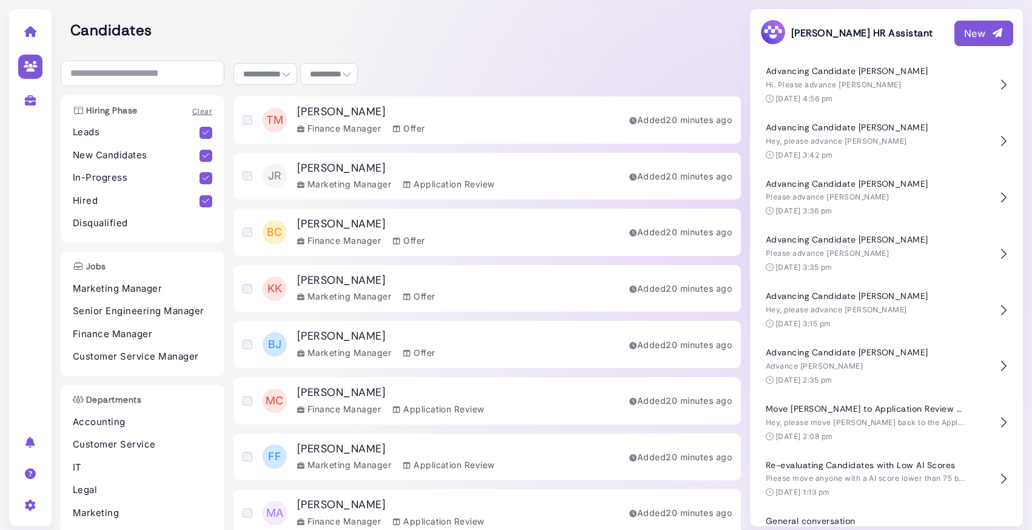
click at [548, 26] on h2 "Candidates" at bounding box center [405, 31] width 670 height 18
click at [30, 32] on icon at bounding box center [31, 31] width 14 height 11
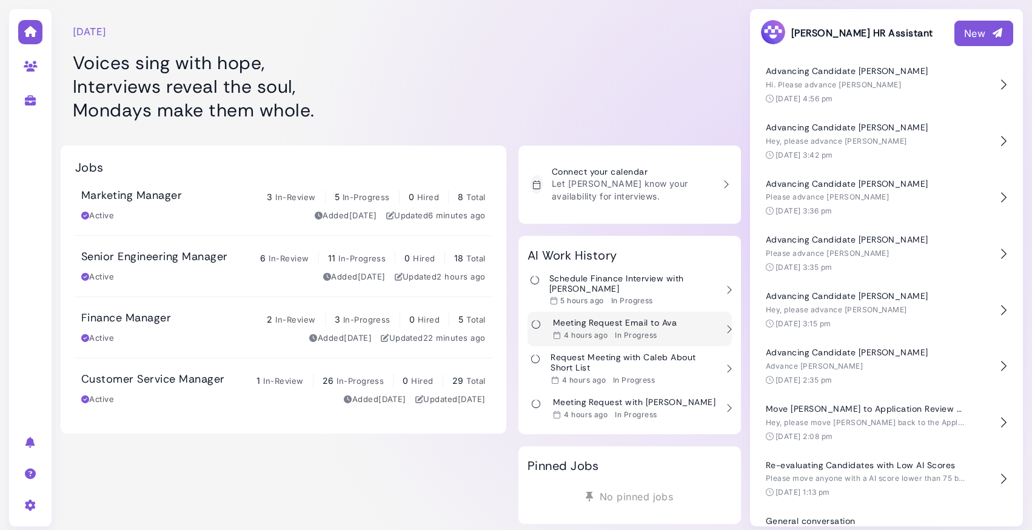
click at [579, 318] on h3 "Meeting Request Email to Ava" at bounding box center [615, 323] width 124 height 10
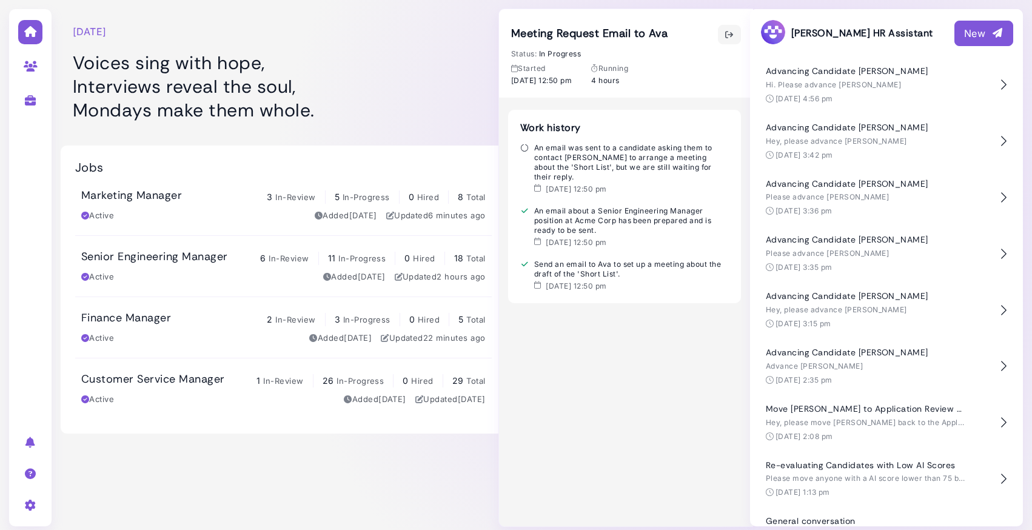
click at [387, 72] on h1 "Voices sing with hope, Interviews reveal the soul, Mondays make them whole." at bounding box center [283, 86] width 421 height 71
click at [727, 33] on icon "button" at bounding box center [729, 34] width 10 height 13
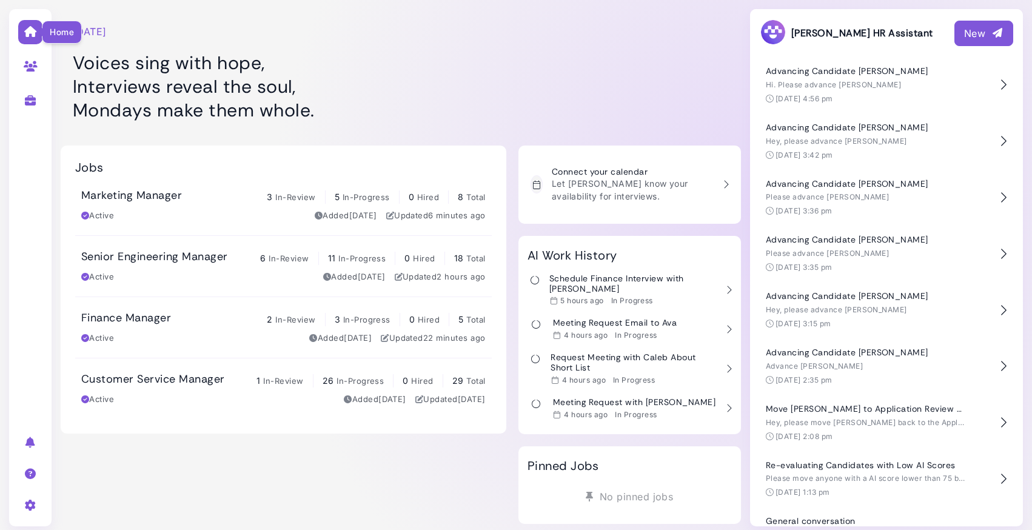
click at [29, 31] on icon at bounding box center [31, 31] width 14 height 11
click at [573, 90] on div at bounding box center [629, 66] width 222 height 121
click at [495, 53] on div "Monday, September 08 Voices sing with hope, Interviews reveal the soul, Mondays…" at bounding box center [284, 66] width 446 height 121
